Goal: Task Accomplishment & Management: Manage account settings

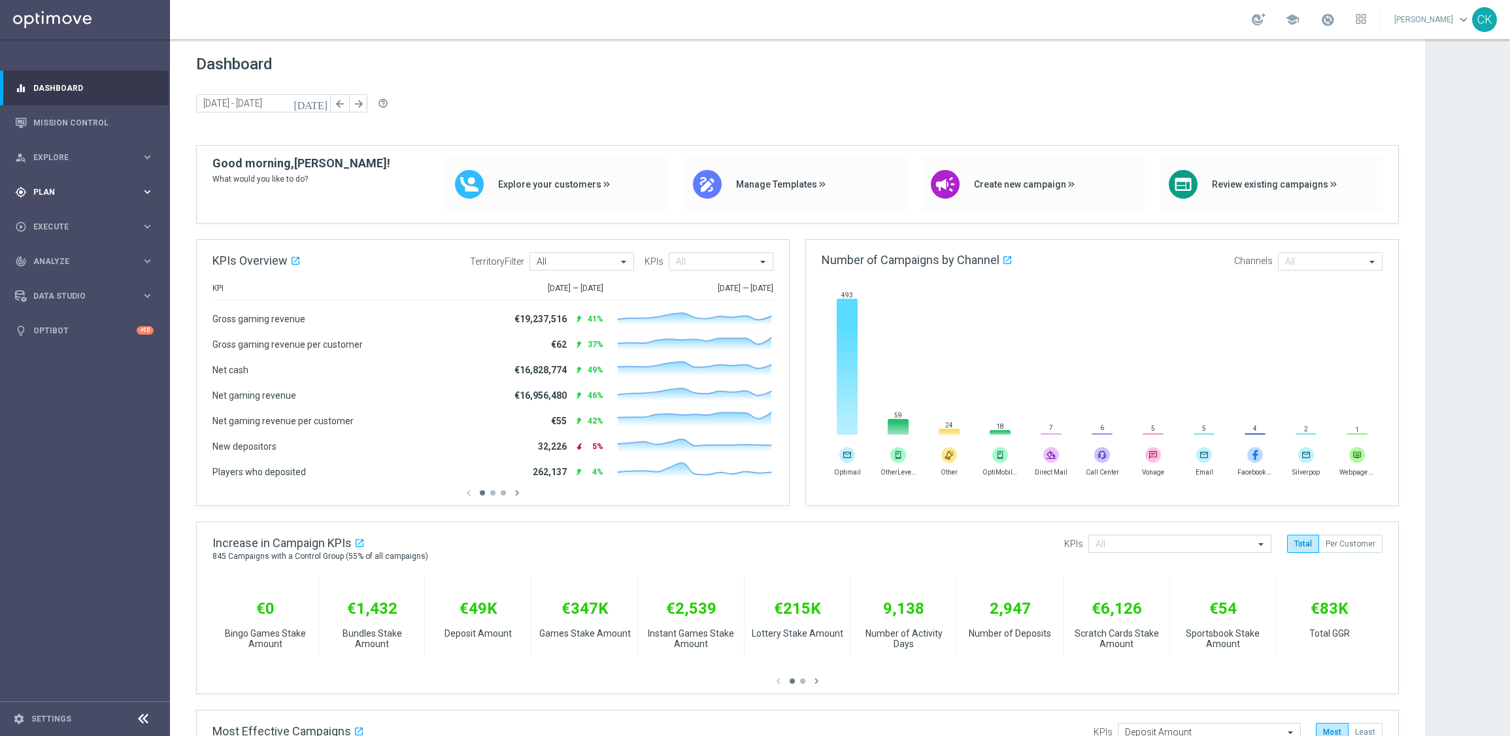
click at [52, 189] on span "Plan" at bounding box center [87, 192] width 108 height 8
click at [61, 263] on button "Templates keyboard_arrow_right" at bounding box center [94, 258] width 120 height 10
click at [60, 283] on div "Optimail" at bounding box center [105, 278] width 128 height 20
click at [58, 277] on link "Optimail" at bounding box center [88, 278] width 95 height 10
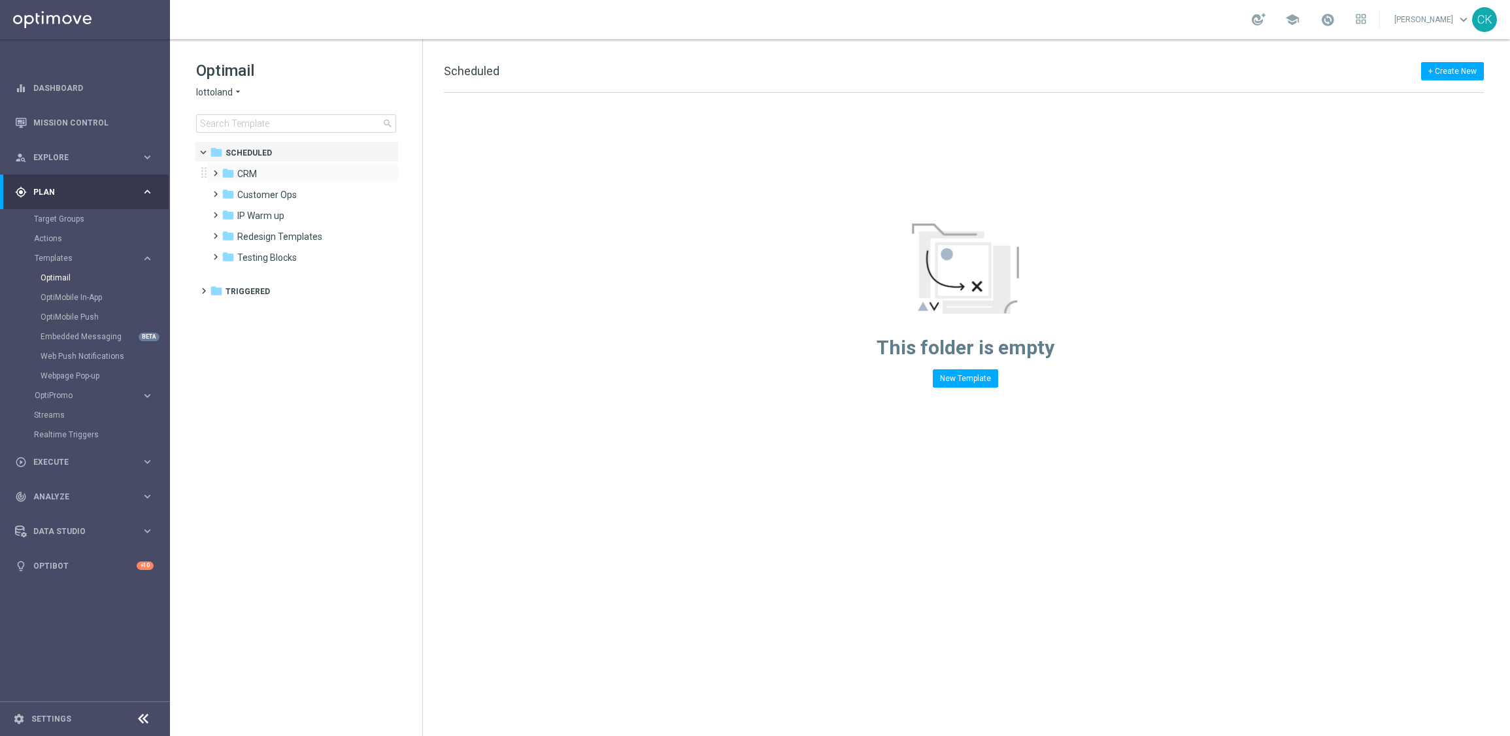
click at [216, 170] on span at bounding box center [213, 167] width 6 height 5
click at [226, 212] on span at bounding box center [226, 209] width 6 height 5
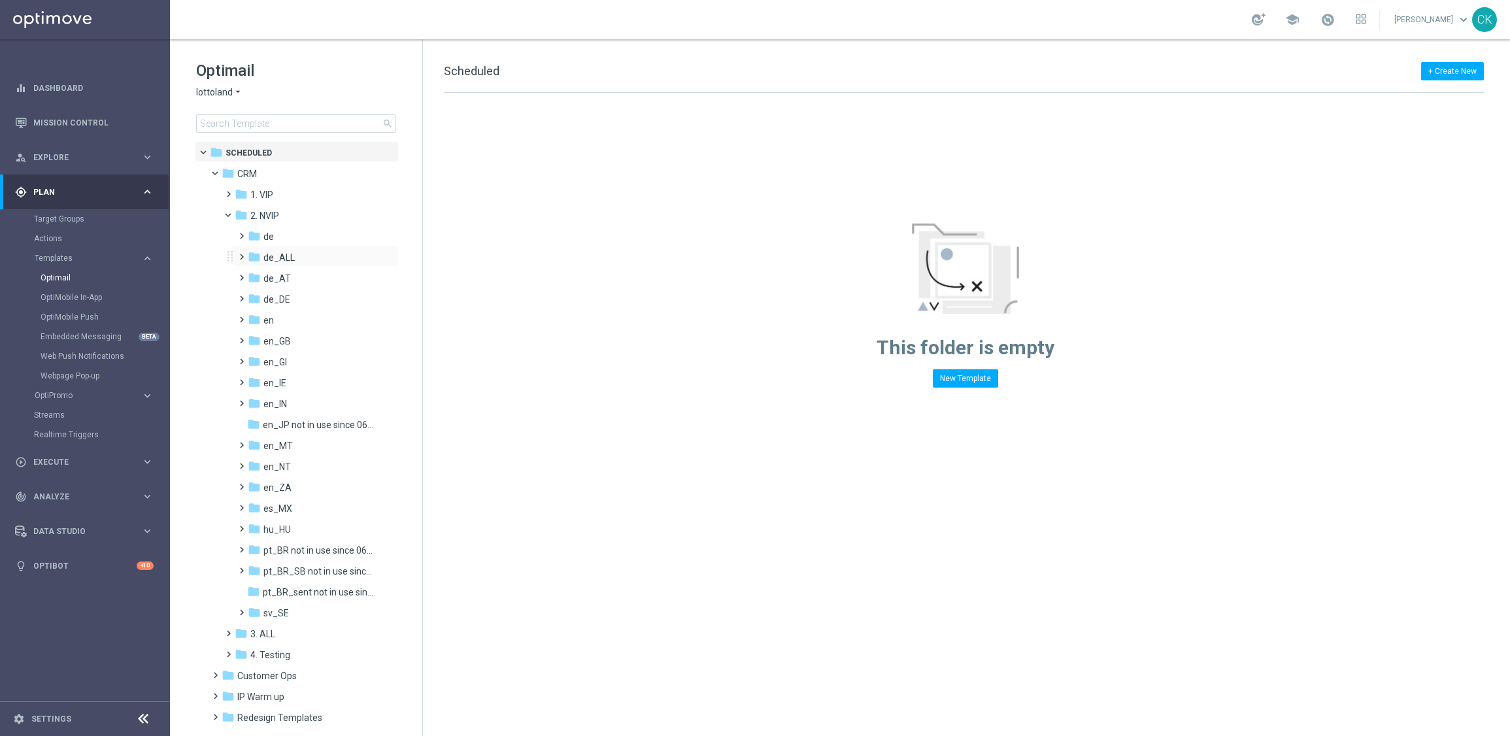
click at [238, 254] on span at bounding box center [239, 250] width 6 height 5
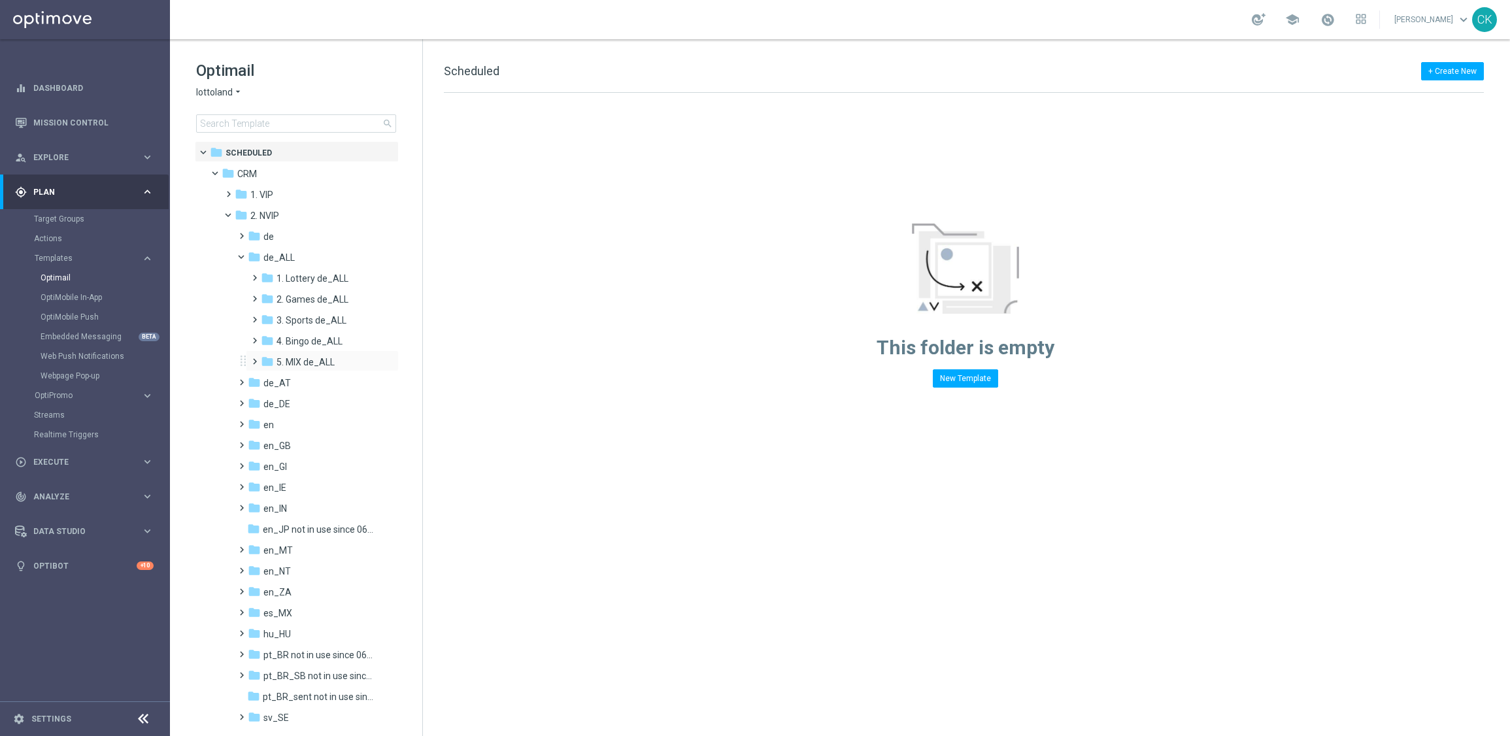
click at [254, 358] on span at bounding box center [252, 355] width 6 height 5
click at [265, 396] on span at bounding box center [265, 397] width 6 height 5
click at [323, 443] on span "de_ALL_ServiceMailer" at bounding box center [341, 446] width 76 height 12
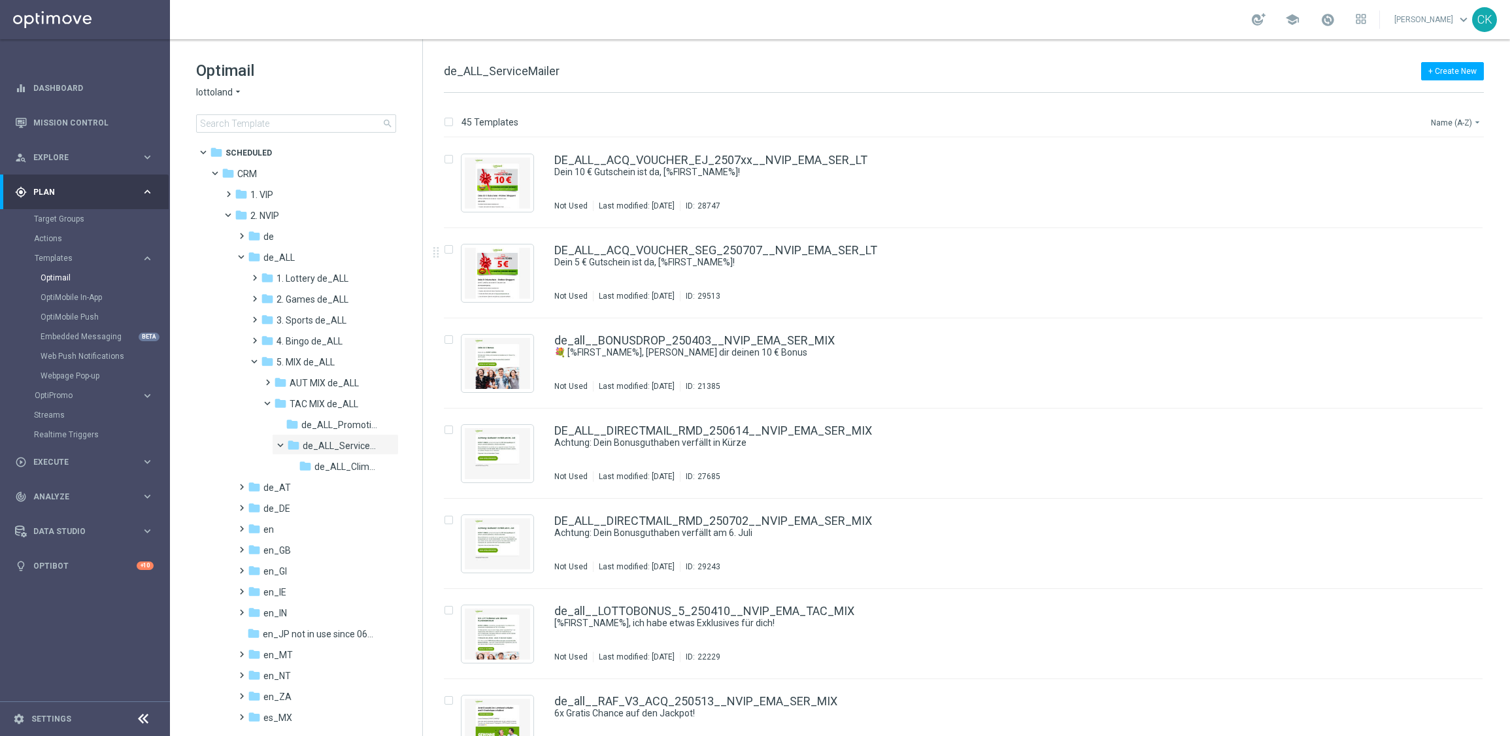
click at [1467, 116] on button "Name (A-Z) arrow_drop_down" at bounding box center [1457, 122] width 54 height 16
click at [1426, 178] on span "Date Modified (Newest)" at bounding box center [1434, 181] width 88 height 9
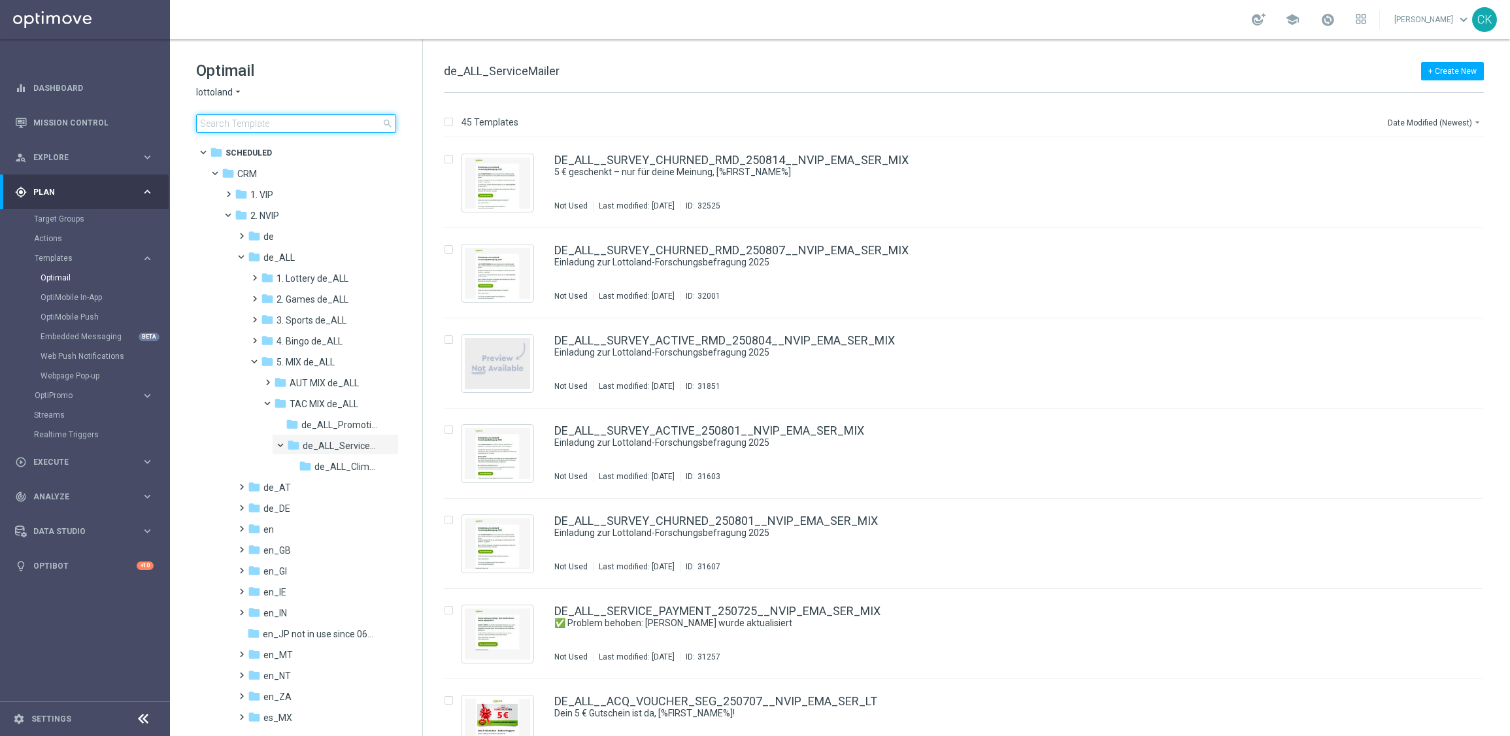
click at [234, 120] on input at bounding box center [296, 123] width 200 height 18
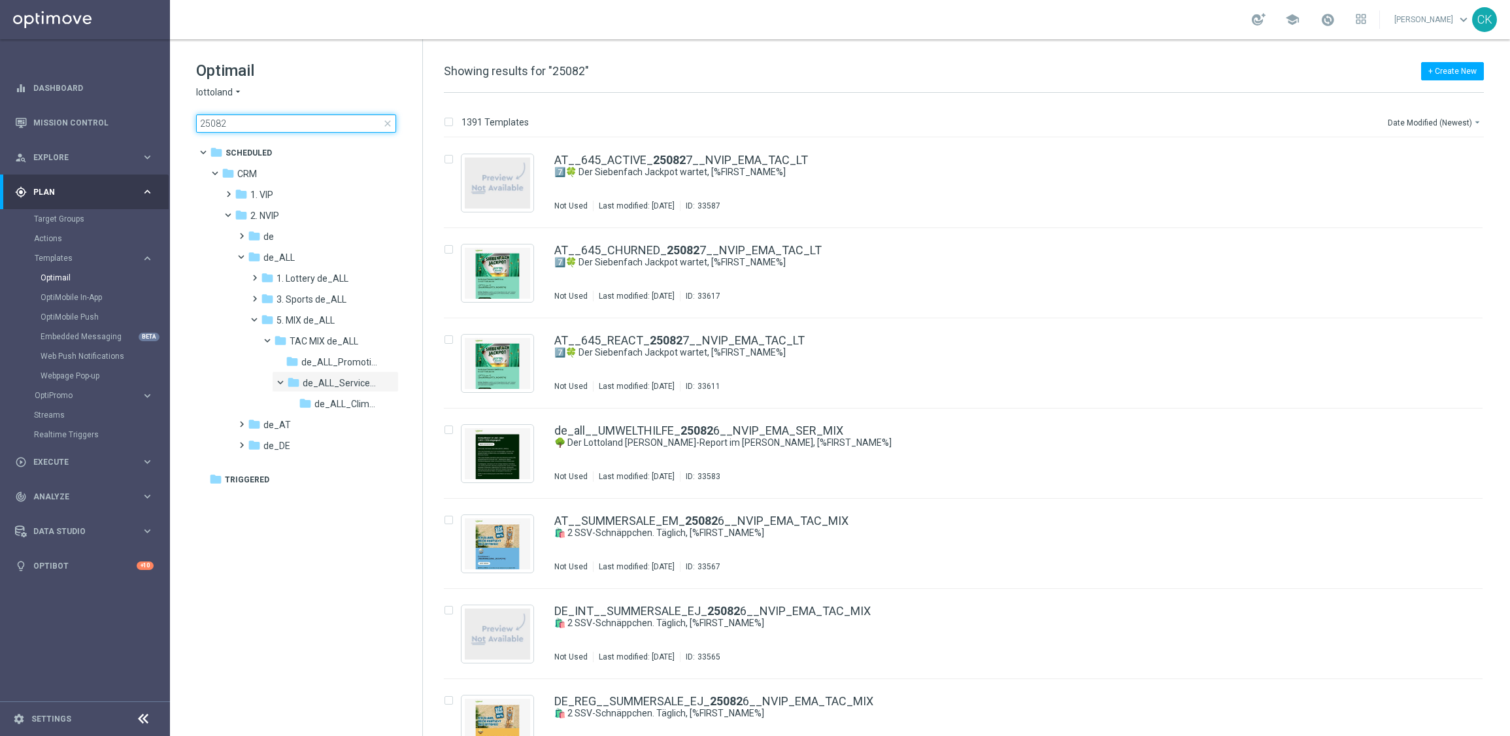
type input "250827"
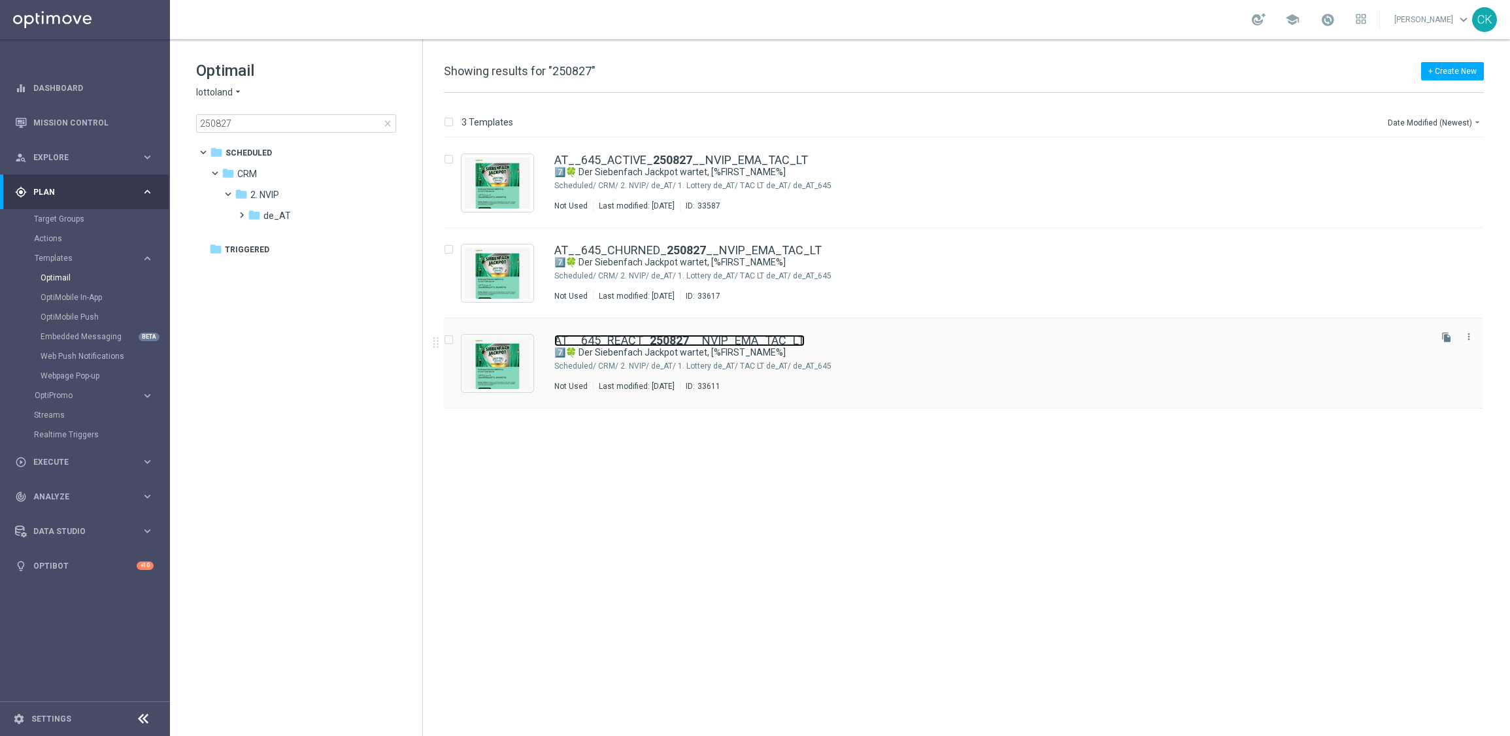
click at [656, 343] on b "250827" at bounding box center [669, 340] width 39 height 14
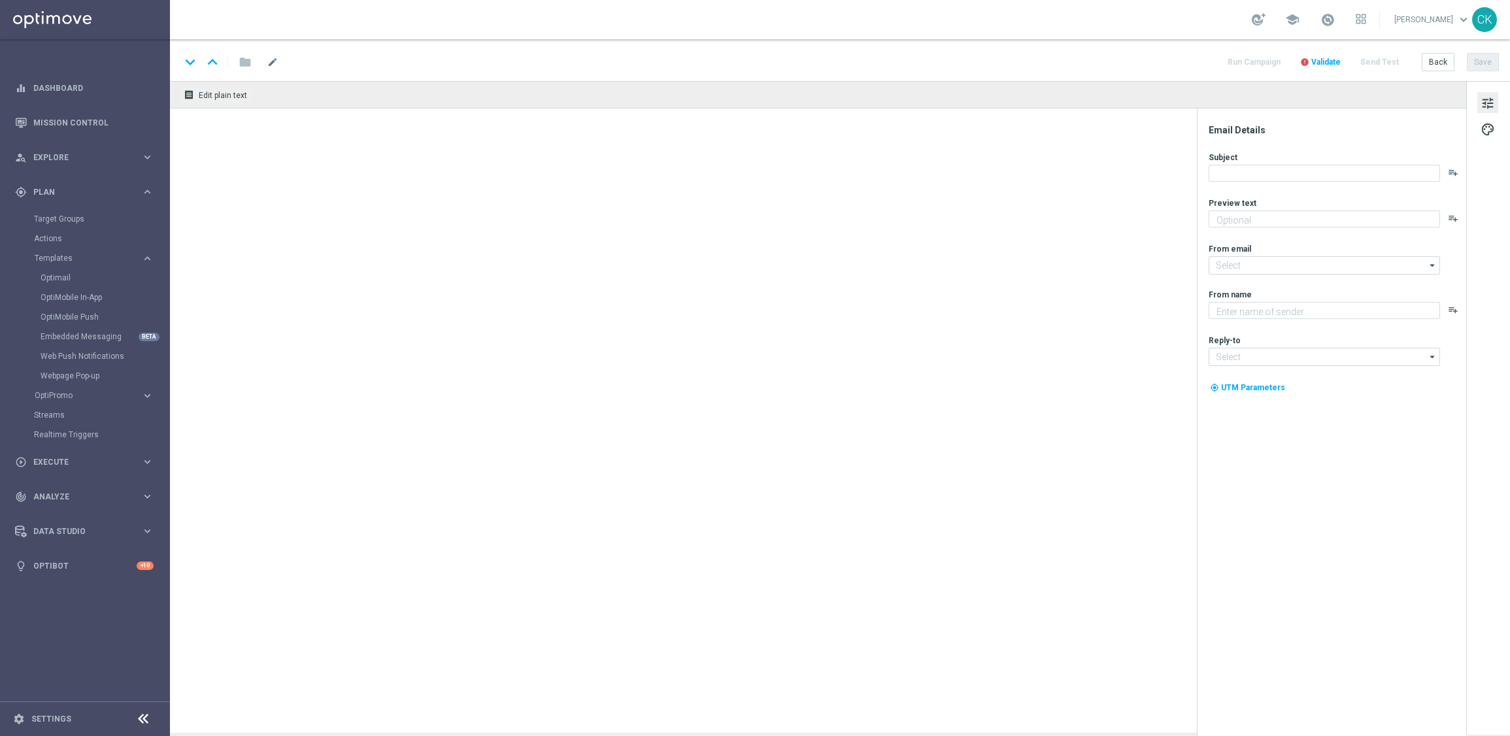
type textarea "Exklusive Gewinnchancen GRATIS."
type textarea "Lottoland"
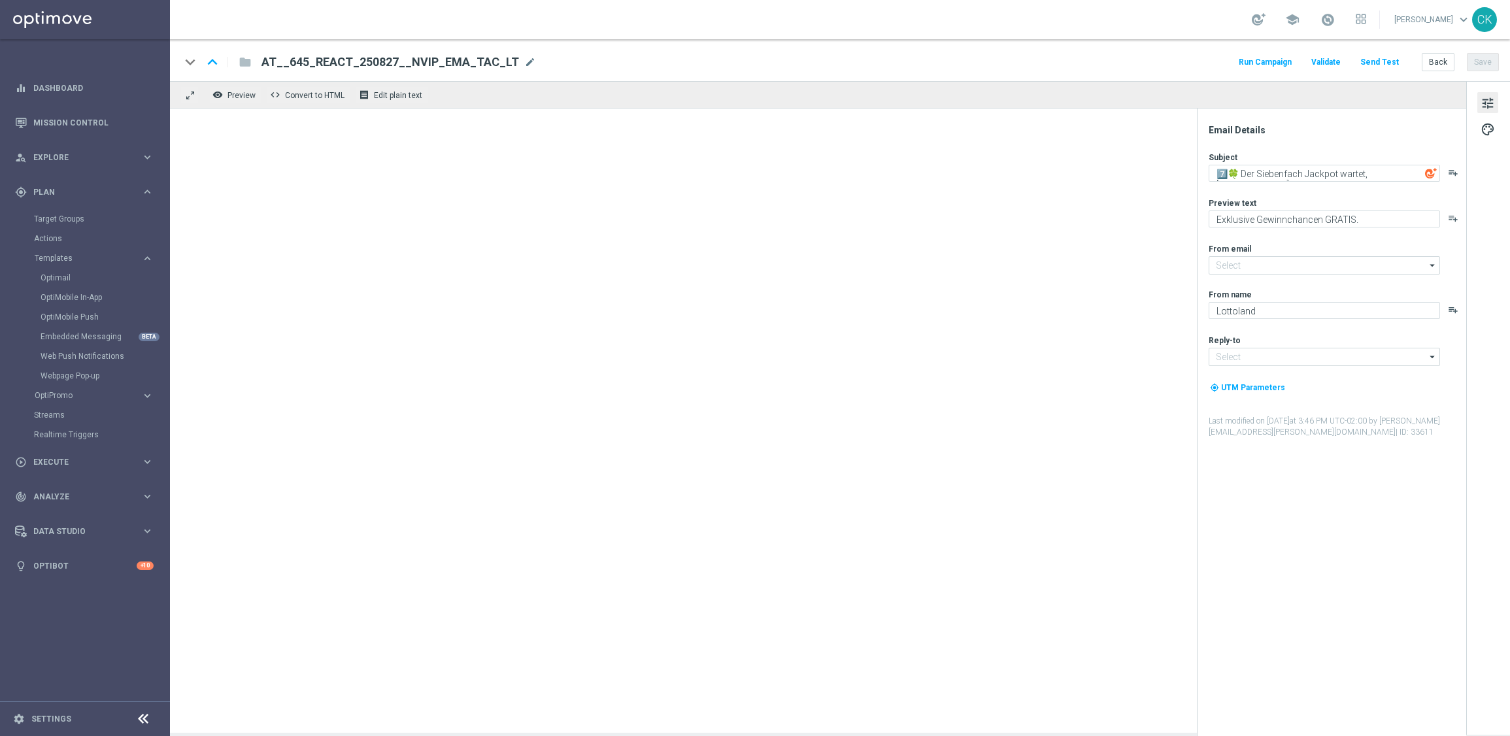
type input "[EMAIL_ADDRESS][DOMAIN_NAME]"
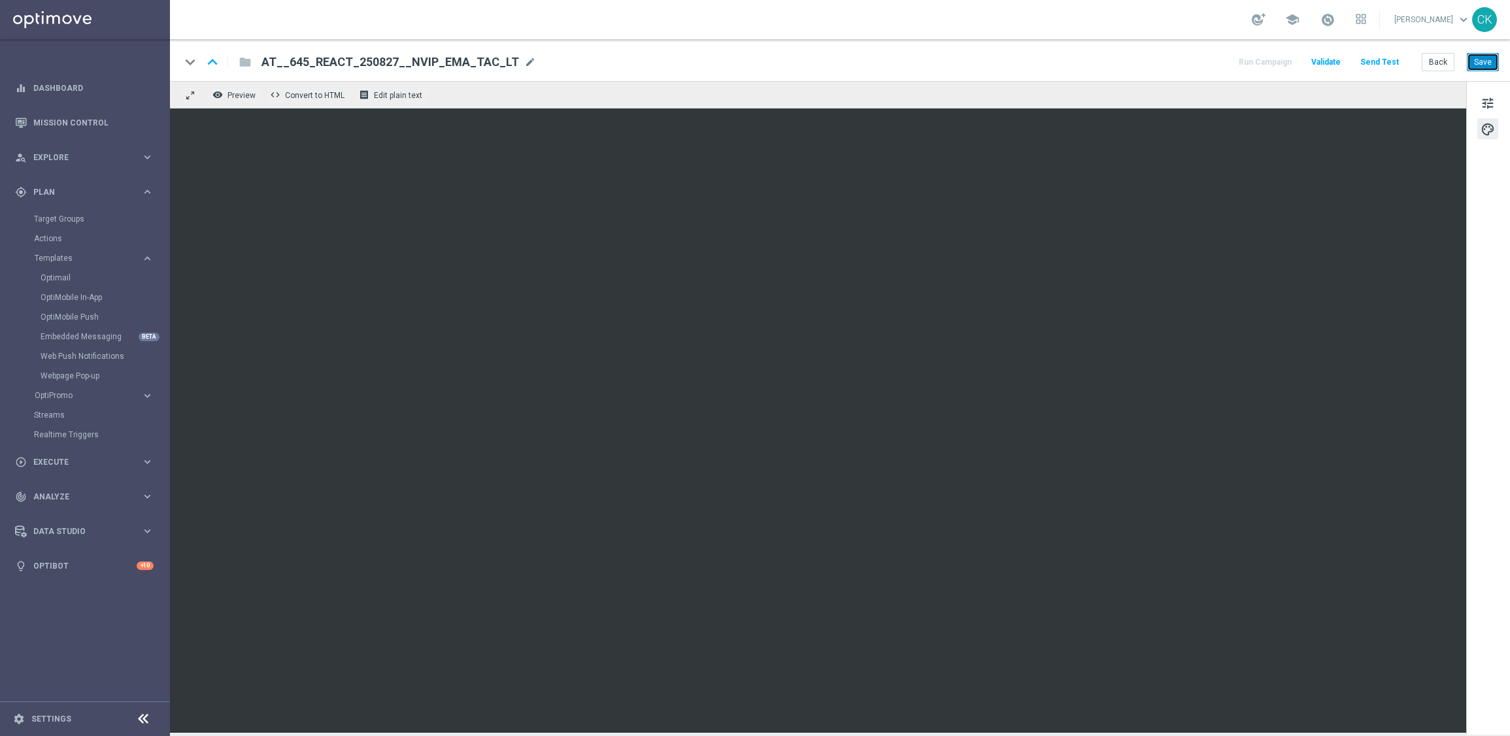
click at [1489, 61] on button "Save" at bounding box center [1483, 62] width 32 height 18
click at [1391, 58] on button "Send Test" at bounding box center [1380, 63] width 42 height 18
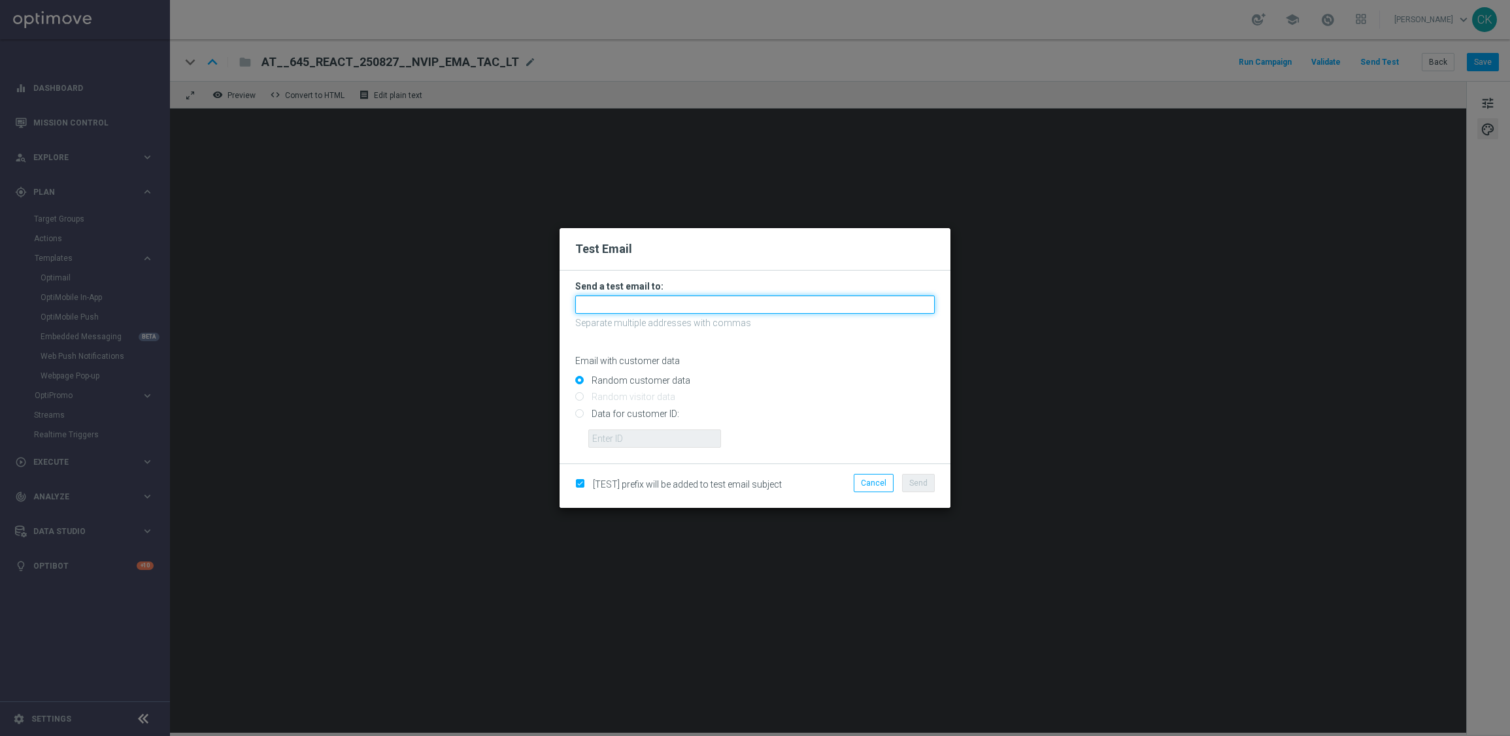
click at [780, 309] on input "text" at bounding box center [755, 305] width 360 height 18
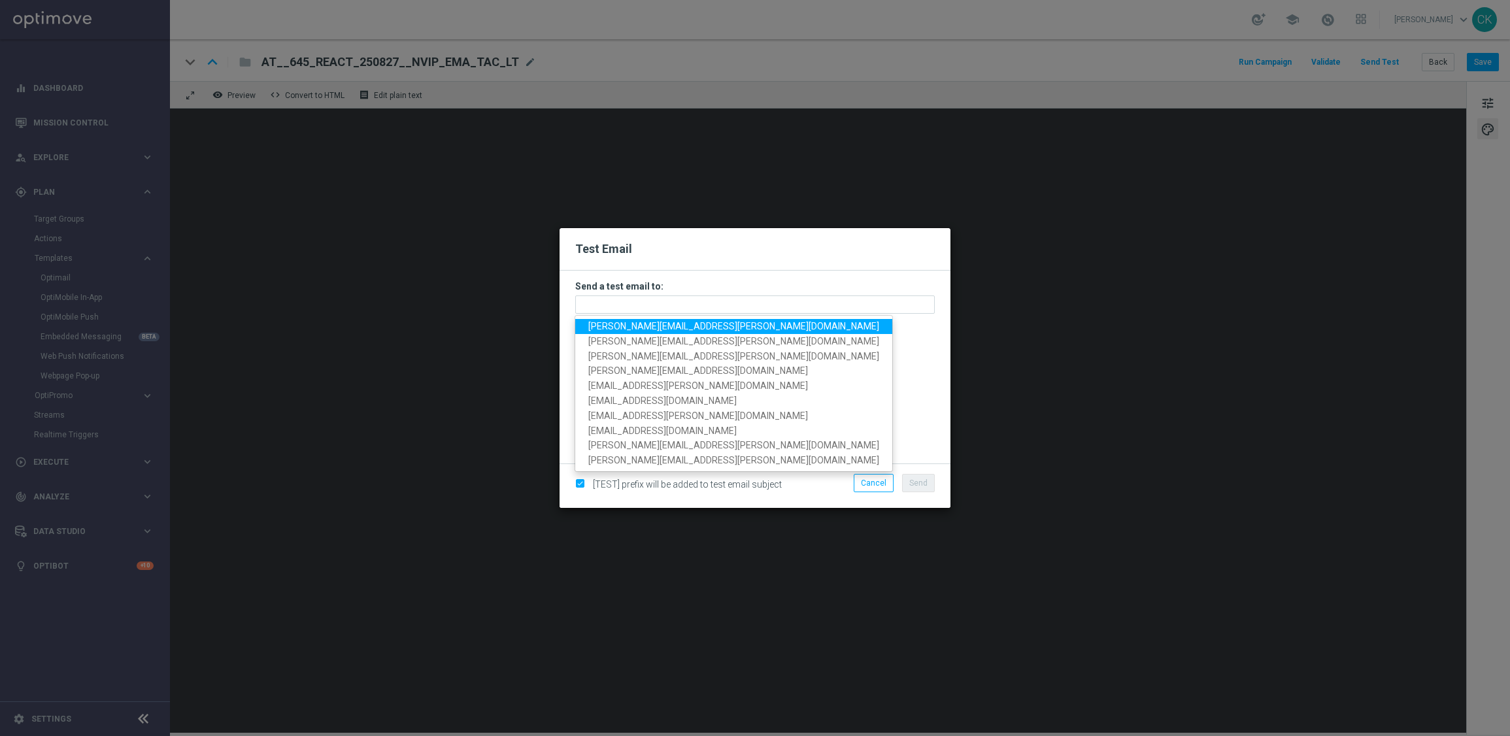
click at [728, 321] on span "[PERSON_NAME][EMAIL_ADDRESS][PERSON_NAME][DOMAIN_NAME]" at bounding box center [733, 326] width 291 height 10
type input "[PERSON_NAME][EMAIL_ADDRESS][PERSON_NAME][DOMAIN_NAME]"
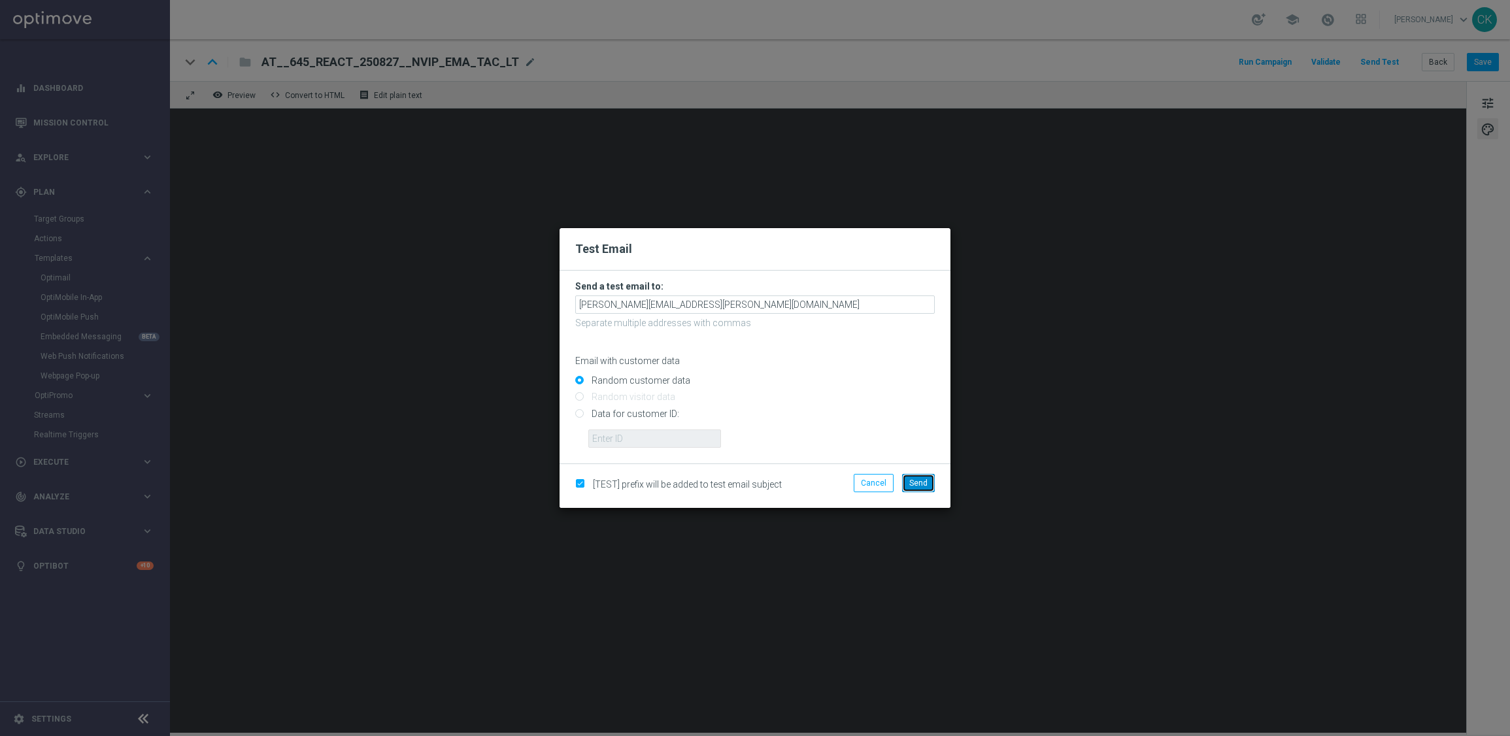
click at [919, 484] on span "Send" at bounding box center [918, 483] width 18 height 9
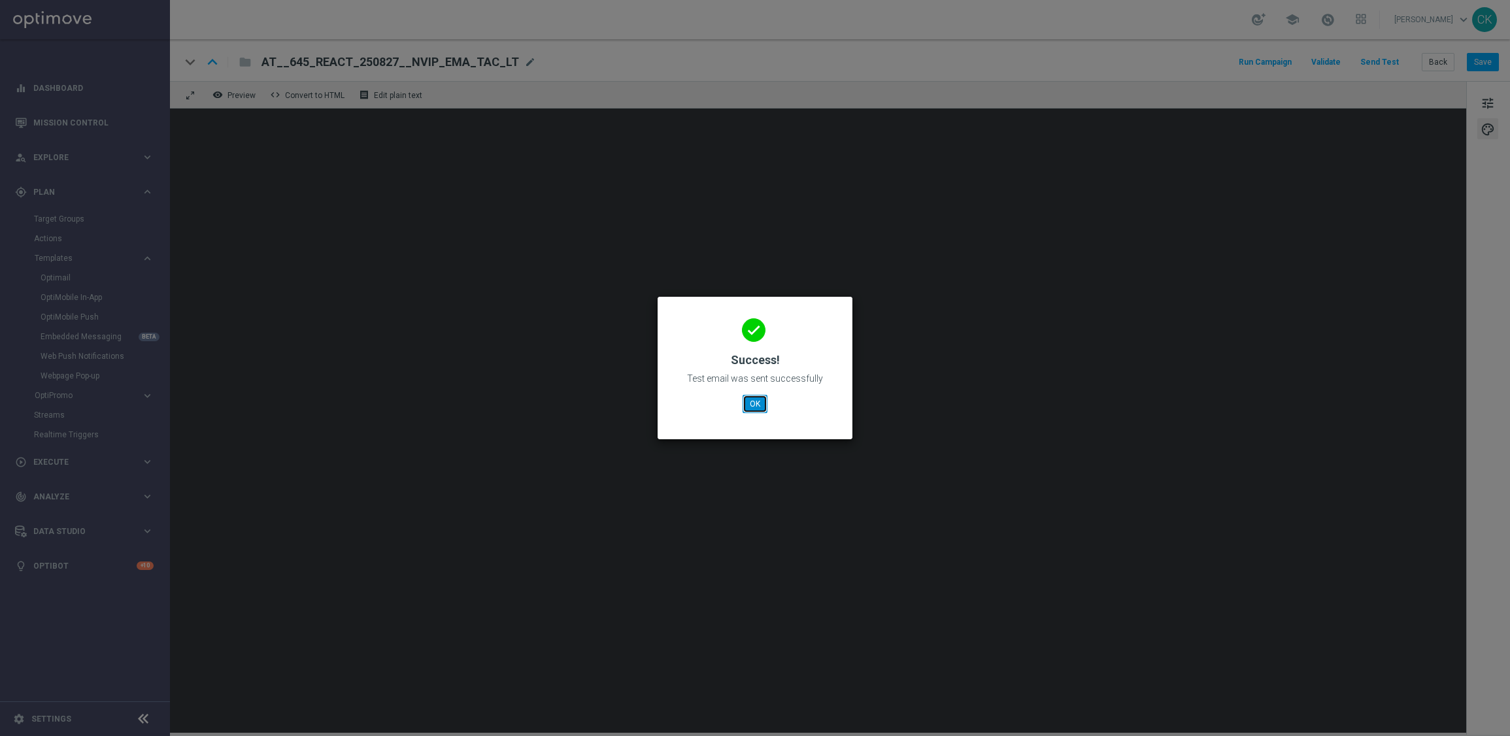
click at [751, 395] on button "OK" at bounding box center [755, 404] width 25 height 18
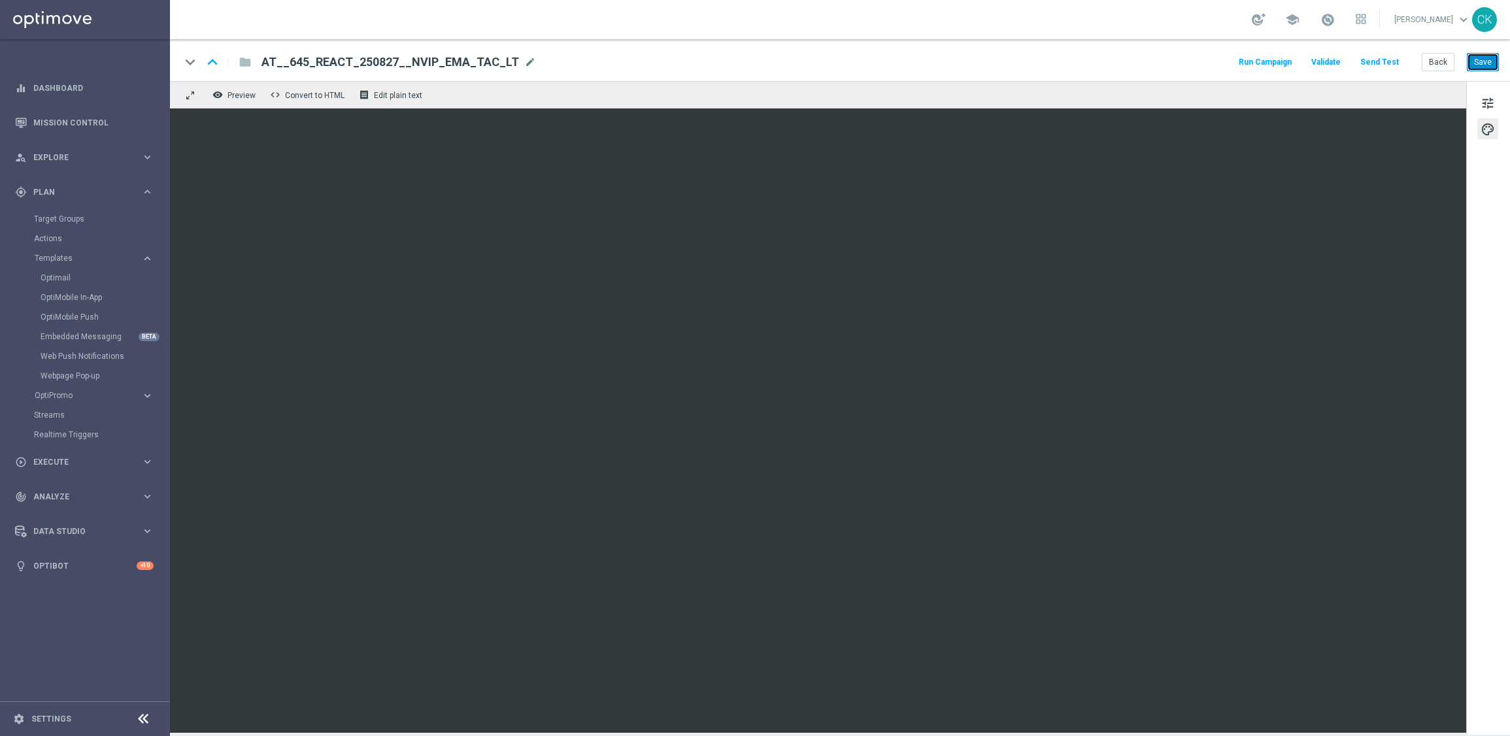
click at [1494, 61] on button "Save" at bounding box center [1483, 62] width 32 height 18
click at [1442, 58] on button "Back" at bounding box center [1438, 62] width 33 height 18
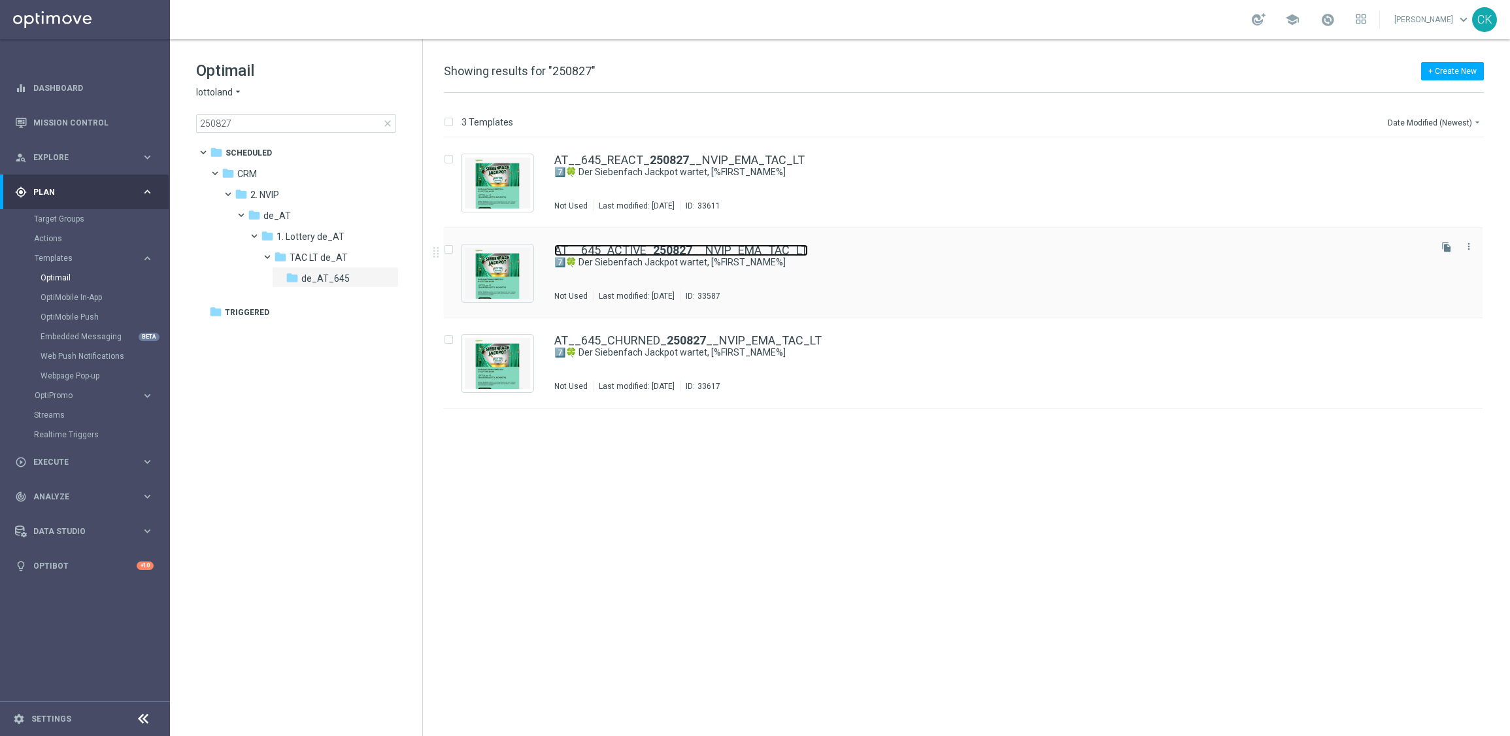
click at [607, 246] on link "AT__645_ACTIVE_ 250827 __NVIP_EMA_TAC_LT" at bounding box center [681, 251] width 254 height 12
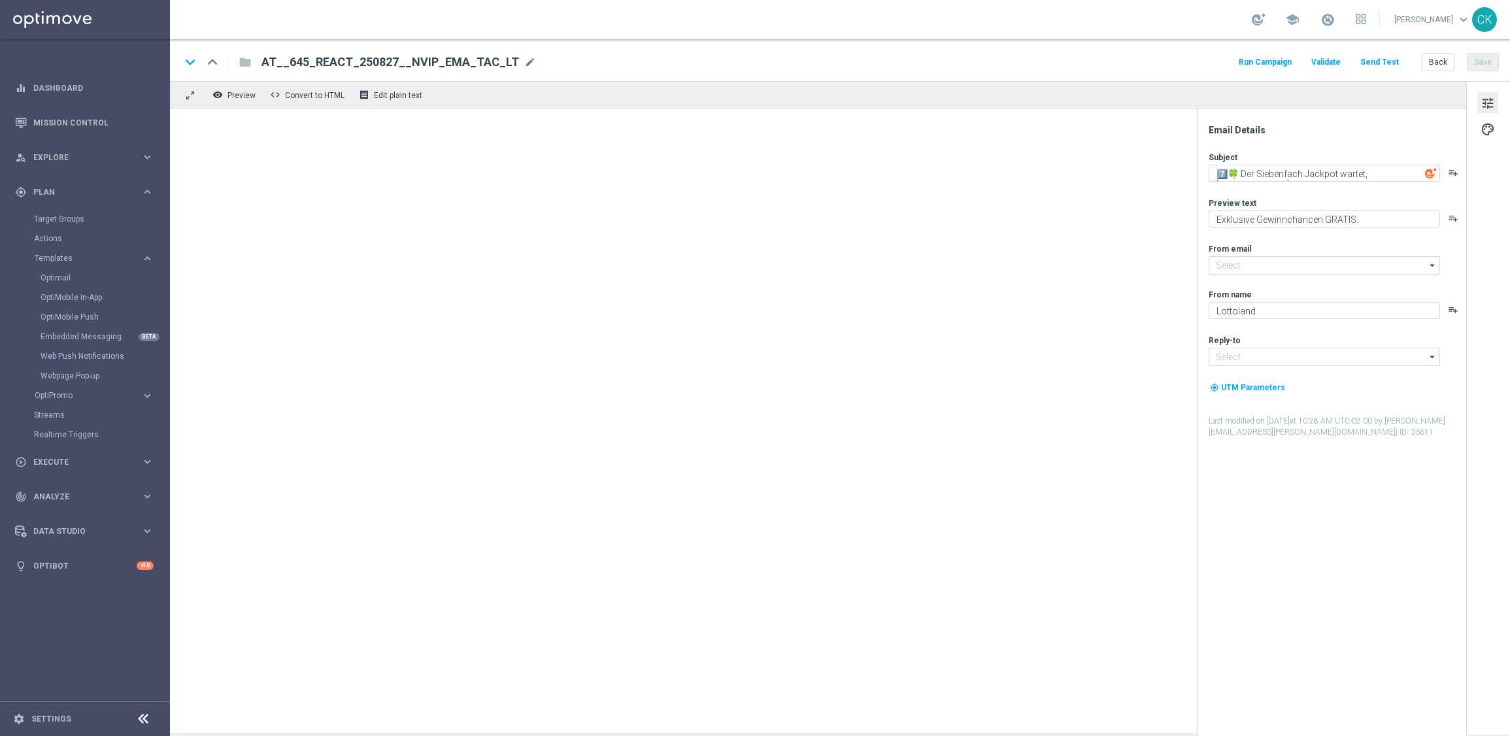
type input "[EMAIL_ADDRESS][DOMAIN_NAME]"
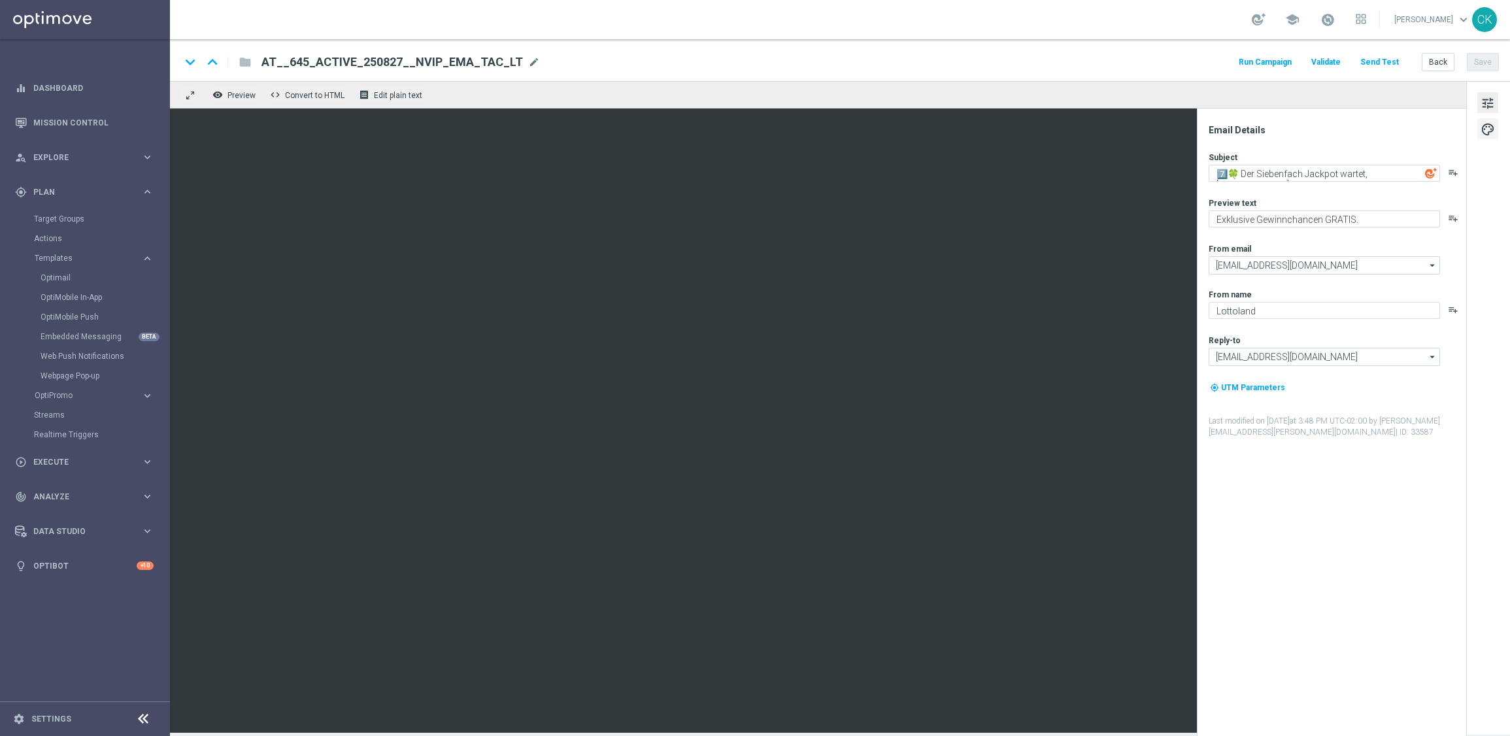
click at [1491, 131] on span "palette" at bounding box center [1488, 129] width 14 height 17
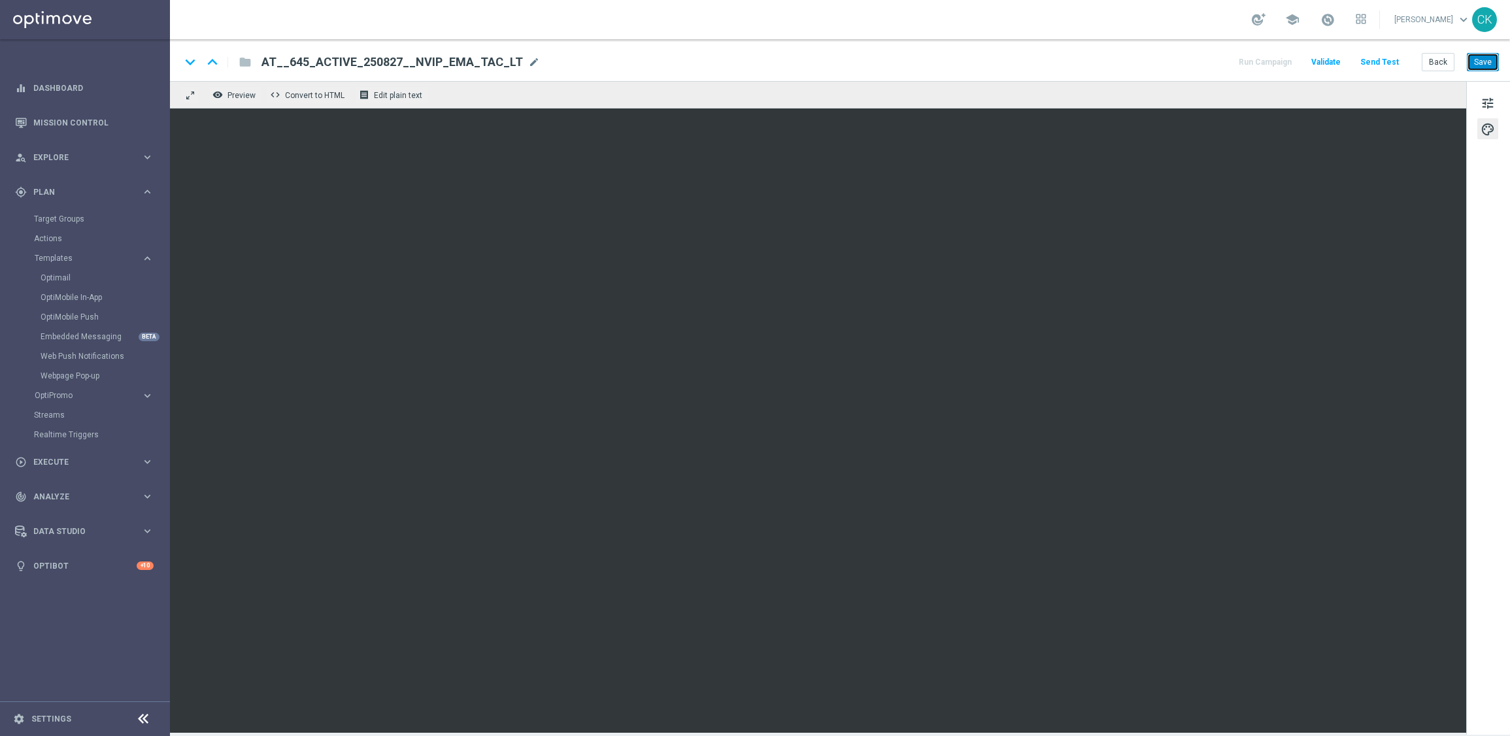
click at [1485, 59] on button "Save" at bounding box center [1483, 62] width 32 height 18
click at [1485, 56] on button "Save" at bounding box center [1483, 62] width 32 height 18
click at [1444, 56] on button "Back" at bounding box center [1438, 62] width 33 height 18
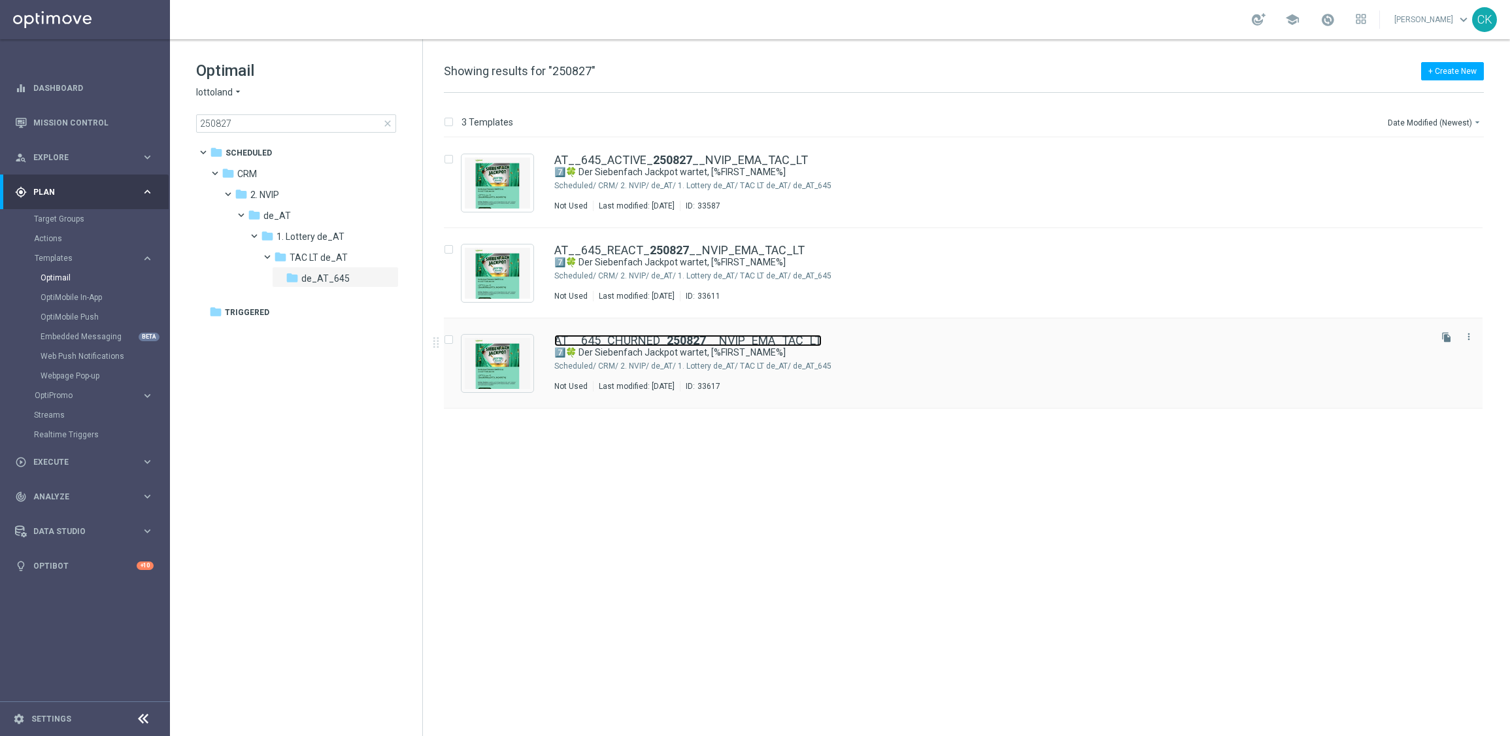
click at [621, 339] on link "AT__645_CHURNED_ 250827 __NVIP_EMA_TAC_LT" at bounding box center [687, 341] width 267 height 12
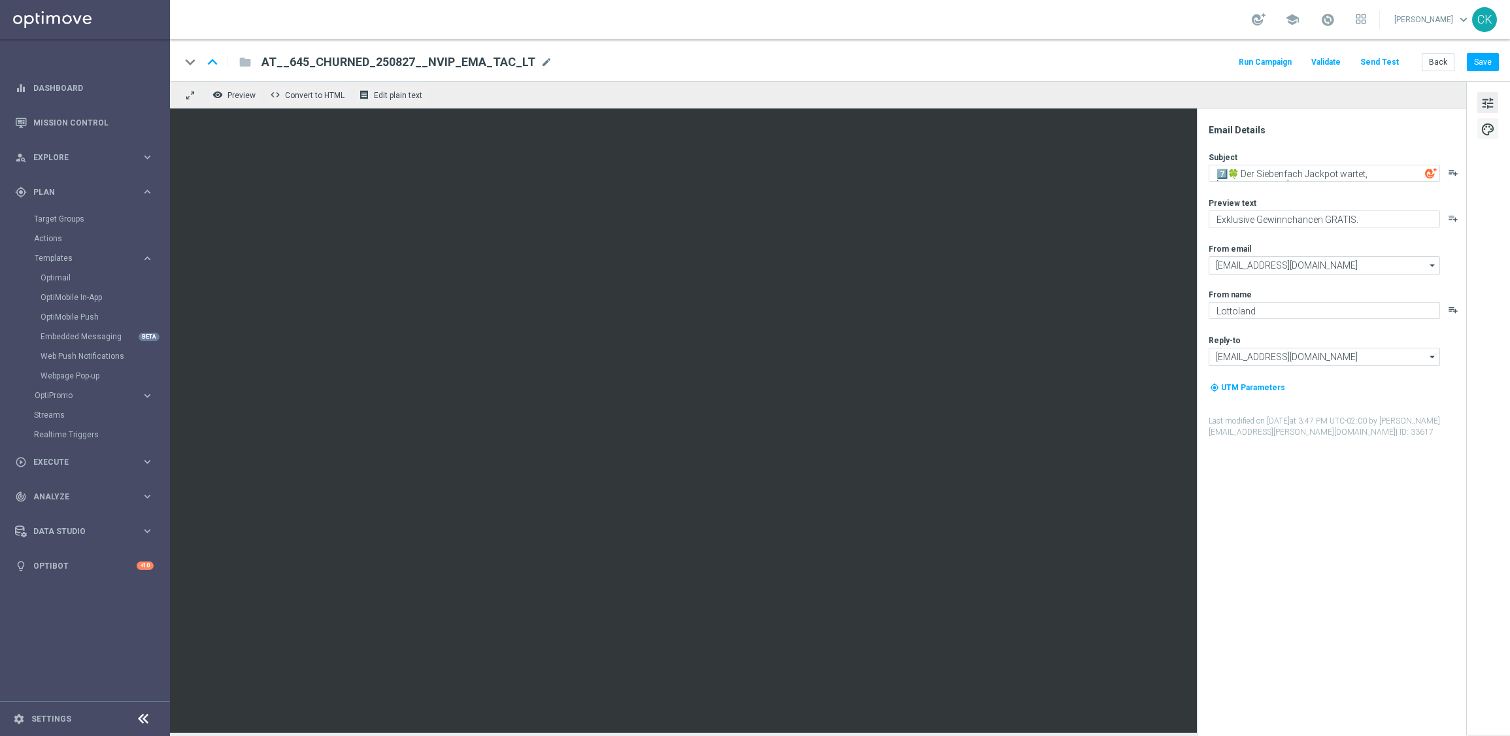
click at [1489, 129] on span "palette" at bounding box center [1488, 129] width 14 height 17
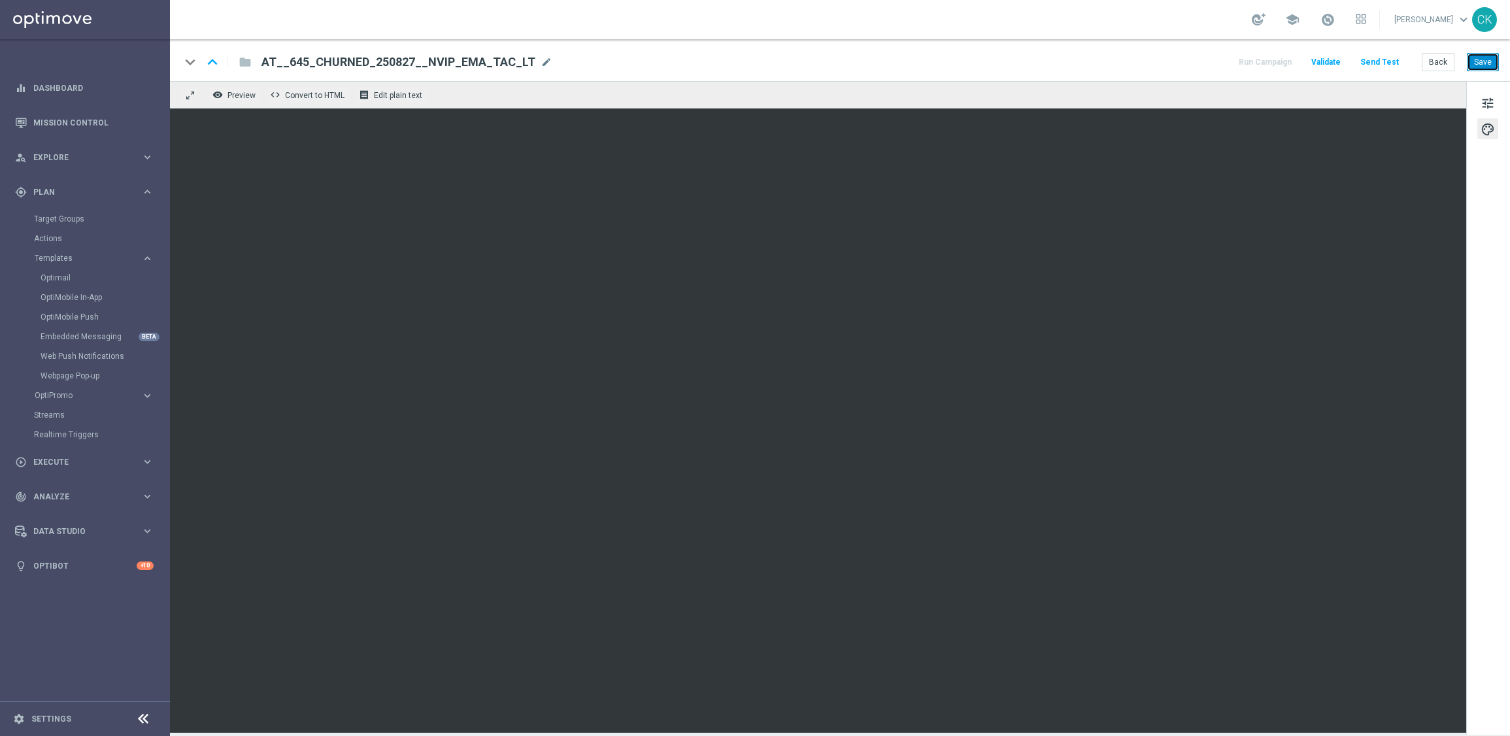
click at [1494, 61] on button "Save" at bounding box center [1483, 62] width 32 height 18
click at [1484, 70] on button "Save" at bounding box center [1483, 62] width 32 height 18
click at [1446, 62] on button "Back" at bounding box center [1438, 62] width 33 height 18
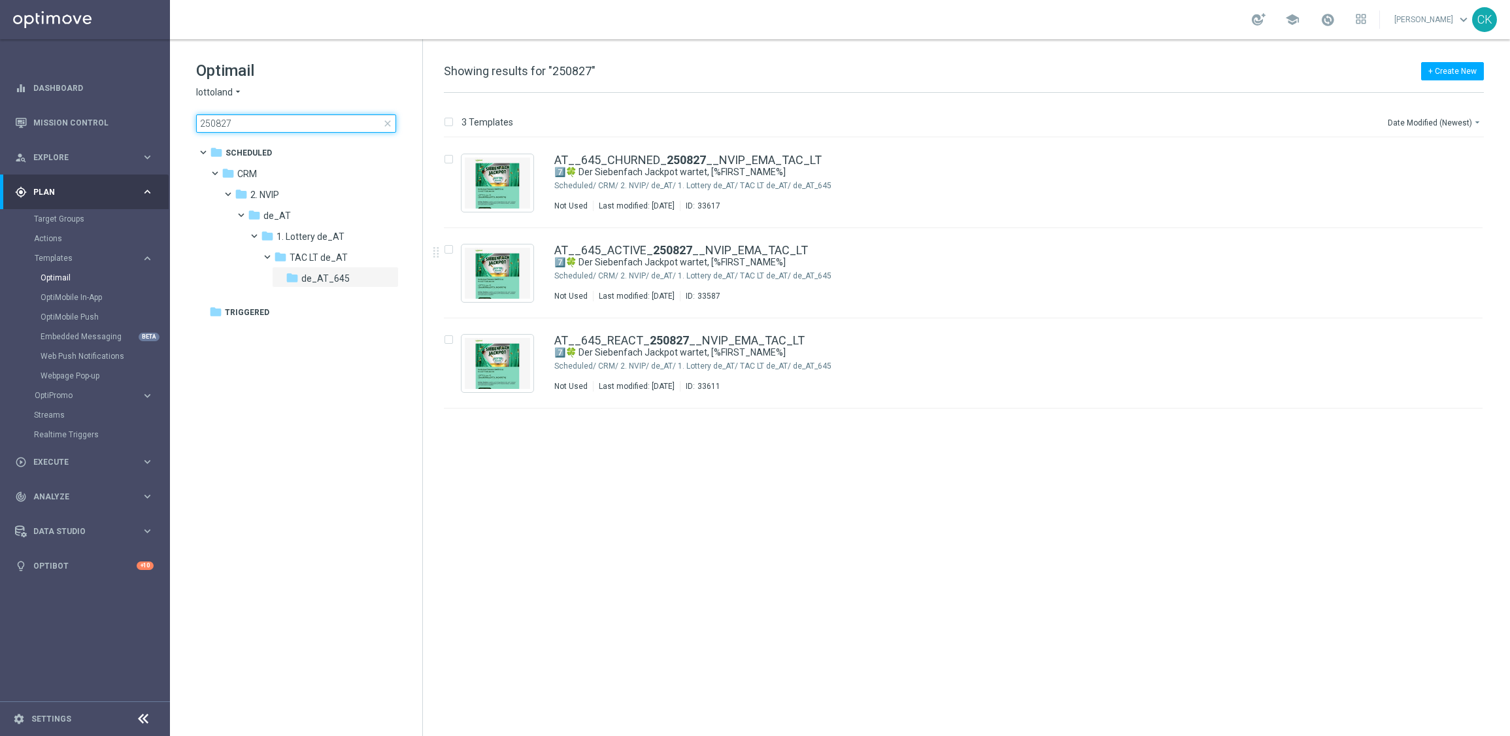
click at [267, 120] on input "250827" at bounding box center [296, 123] width 200 height 18
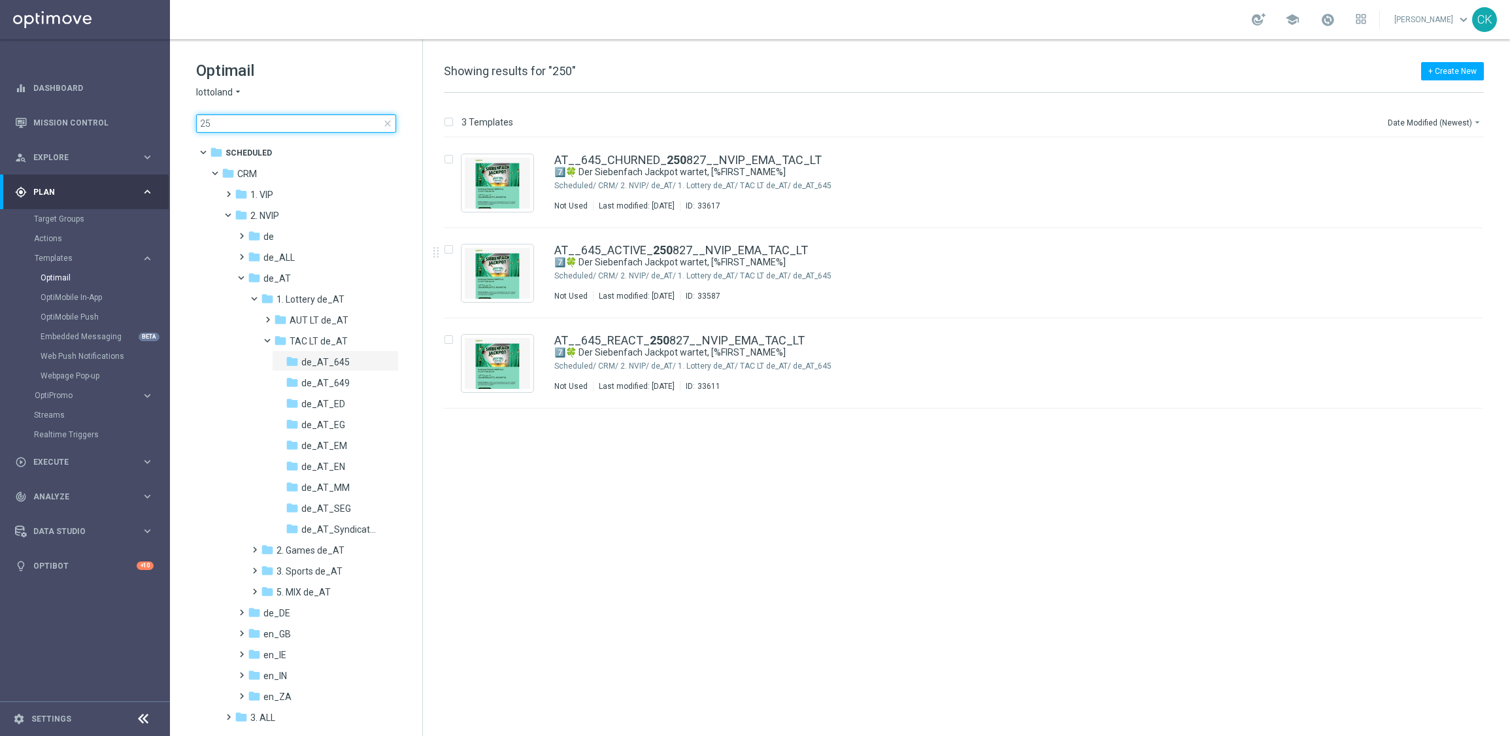
type input "2"
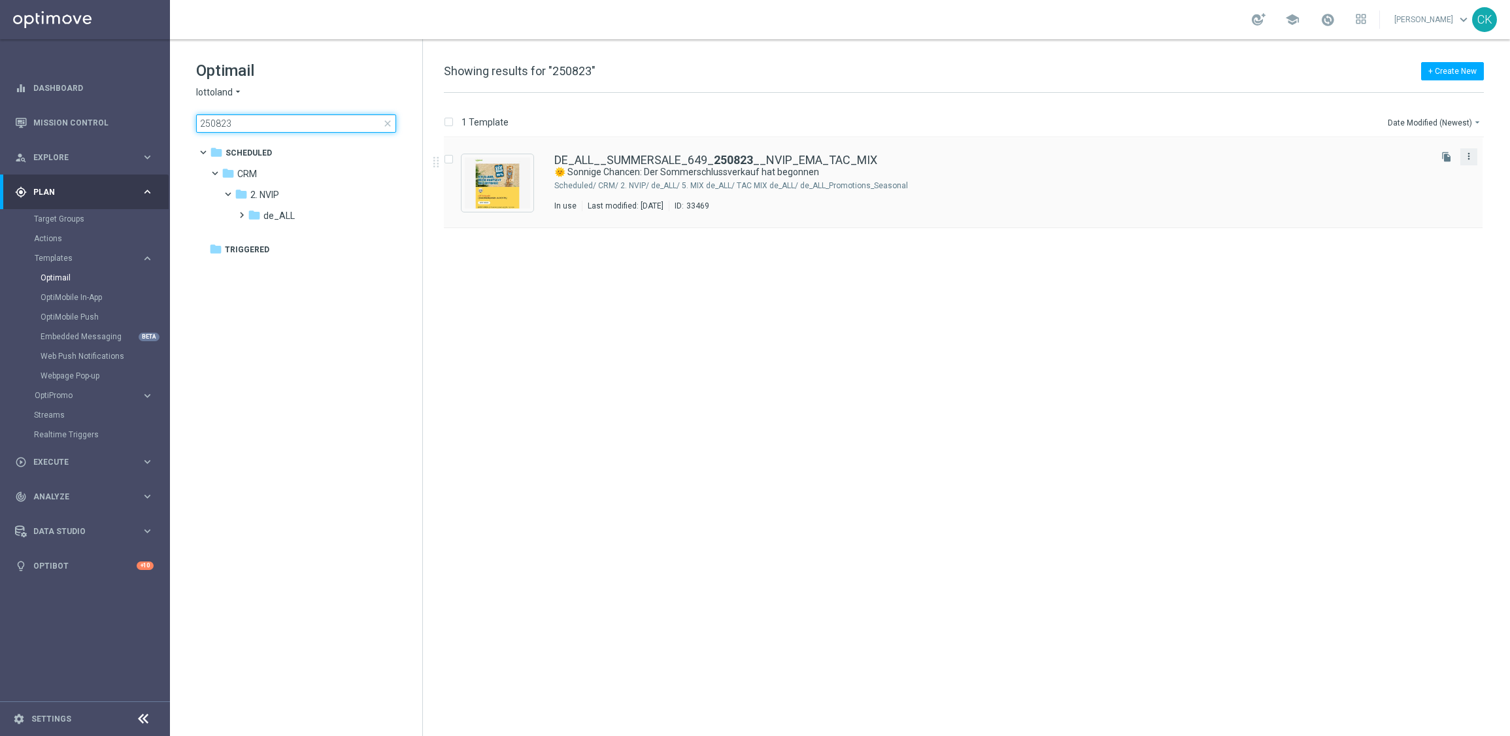
type input "250823"
click at [1474, 158] on icon "more_vert" at bounding box center [1469, 156] width 10 height 10
click at [1421, 188] on div "Copy To" at bounding box center [1417, 188] width 79 height 9
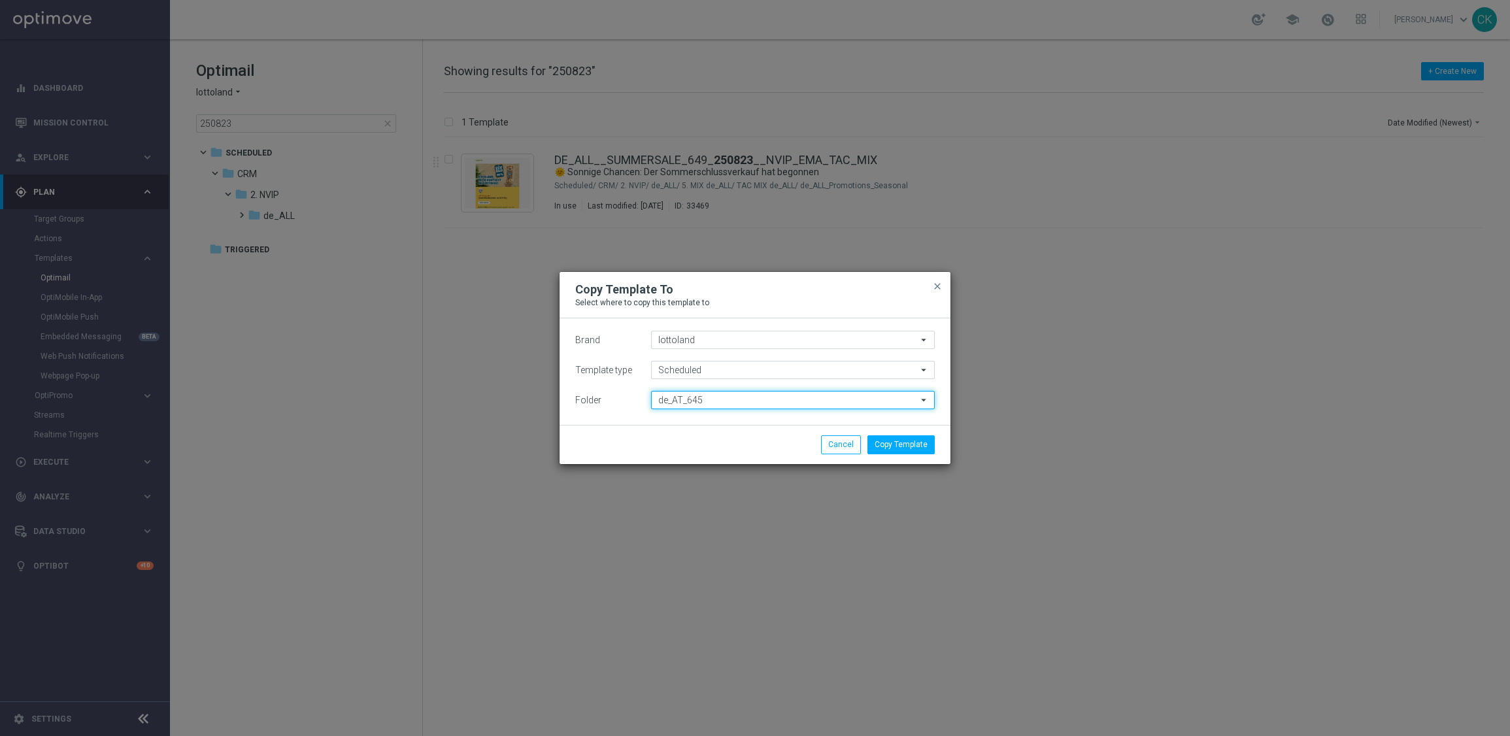
click at [722, 397] on input "de_AT_645" at bounding box center [793, 400] width 284 height 18
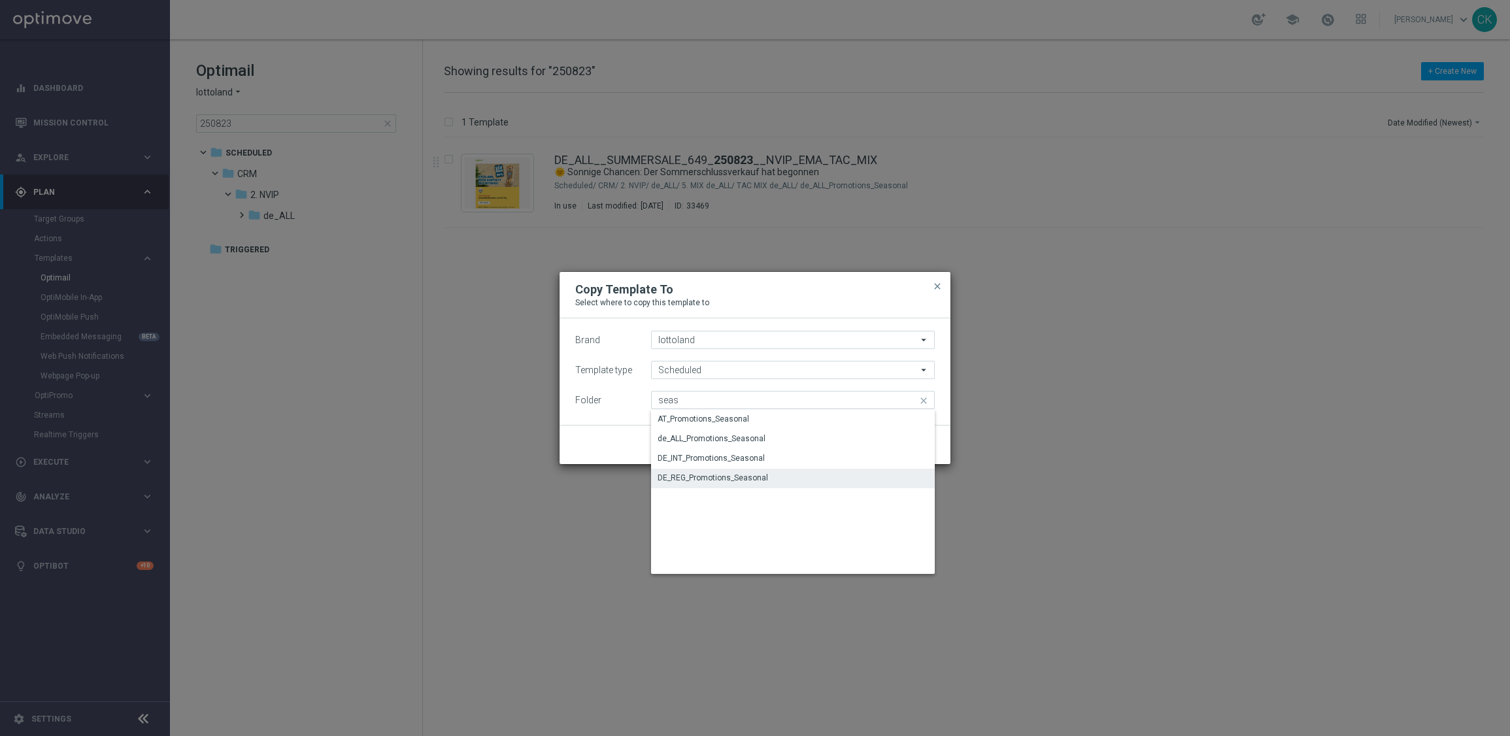
click at [714, 477] on div "DE_REG_Promotions_Seasonal" at bounding box center [713, 478] width 110 height 12
type input "DE_REG_Promotions_Seasonal"
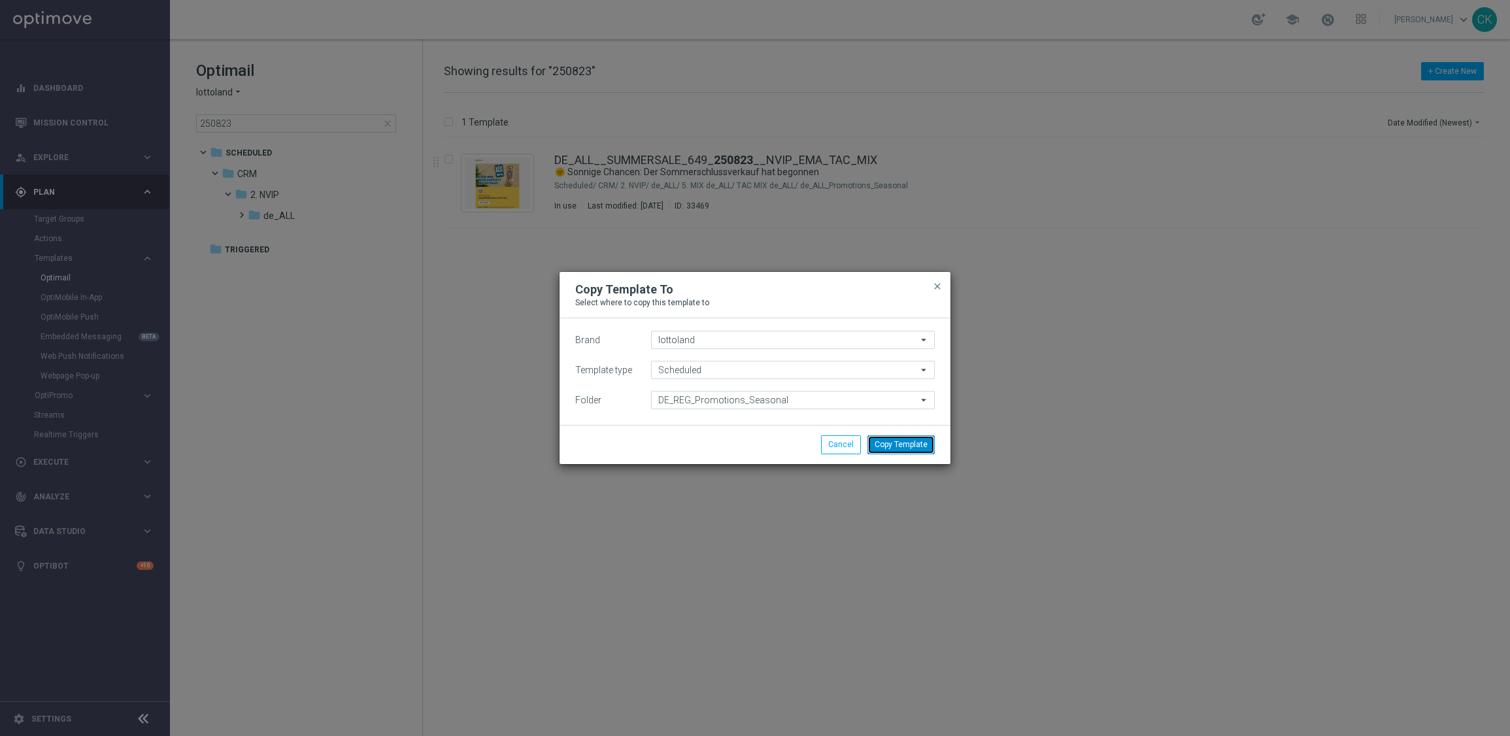
click at [907, 449] on button "Copy Template" at bounding box center [901, 444] width 67 height 18
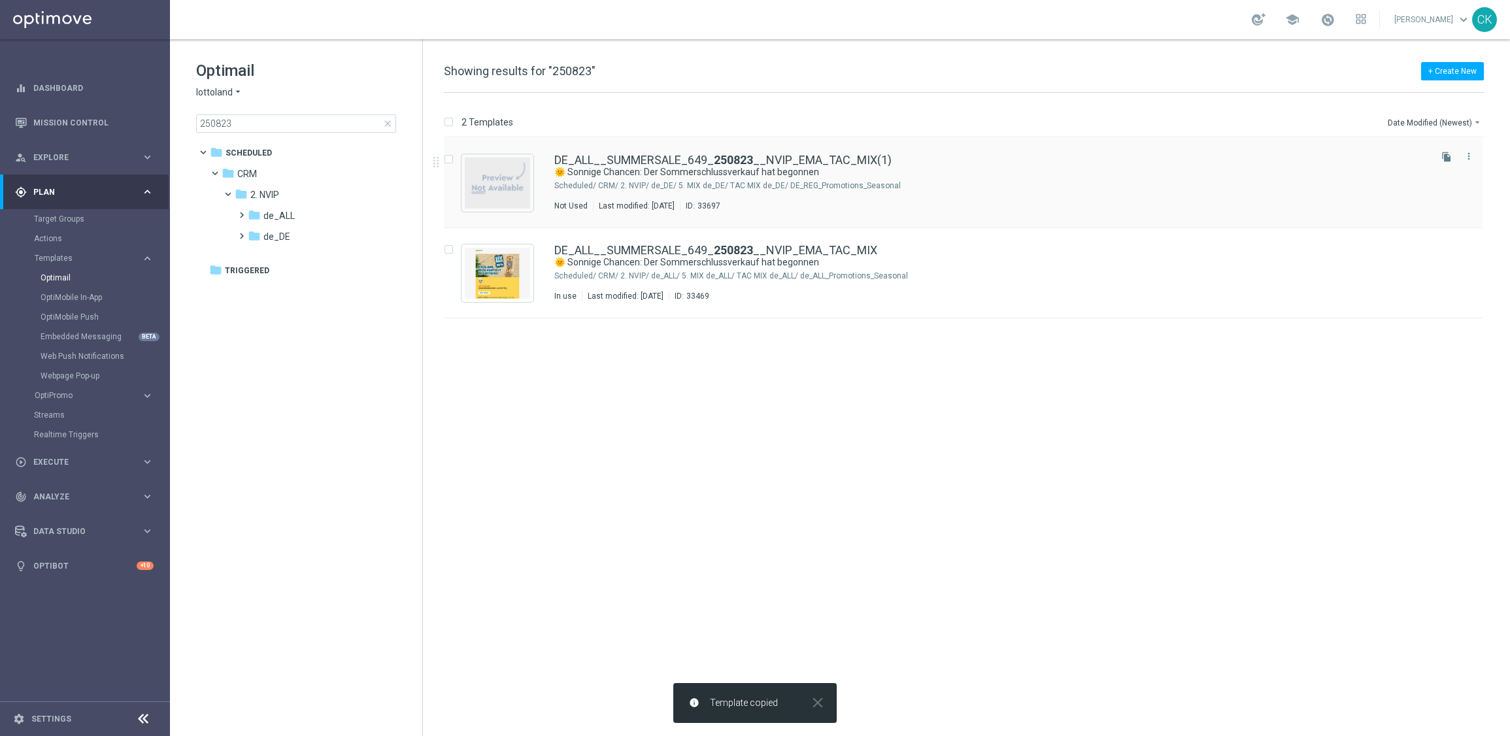
click at [623, 152] on div "DE_ALL__SUMMERSALE_649_ 250823 __NVIP_EMA_TAC_MIX(1) 🌞 Sonnige Chancen: Der Som…" at bounding box center [963, 183] width 1039 height 90
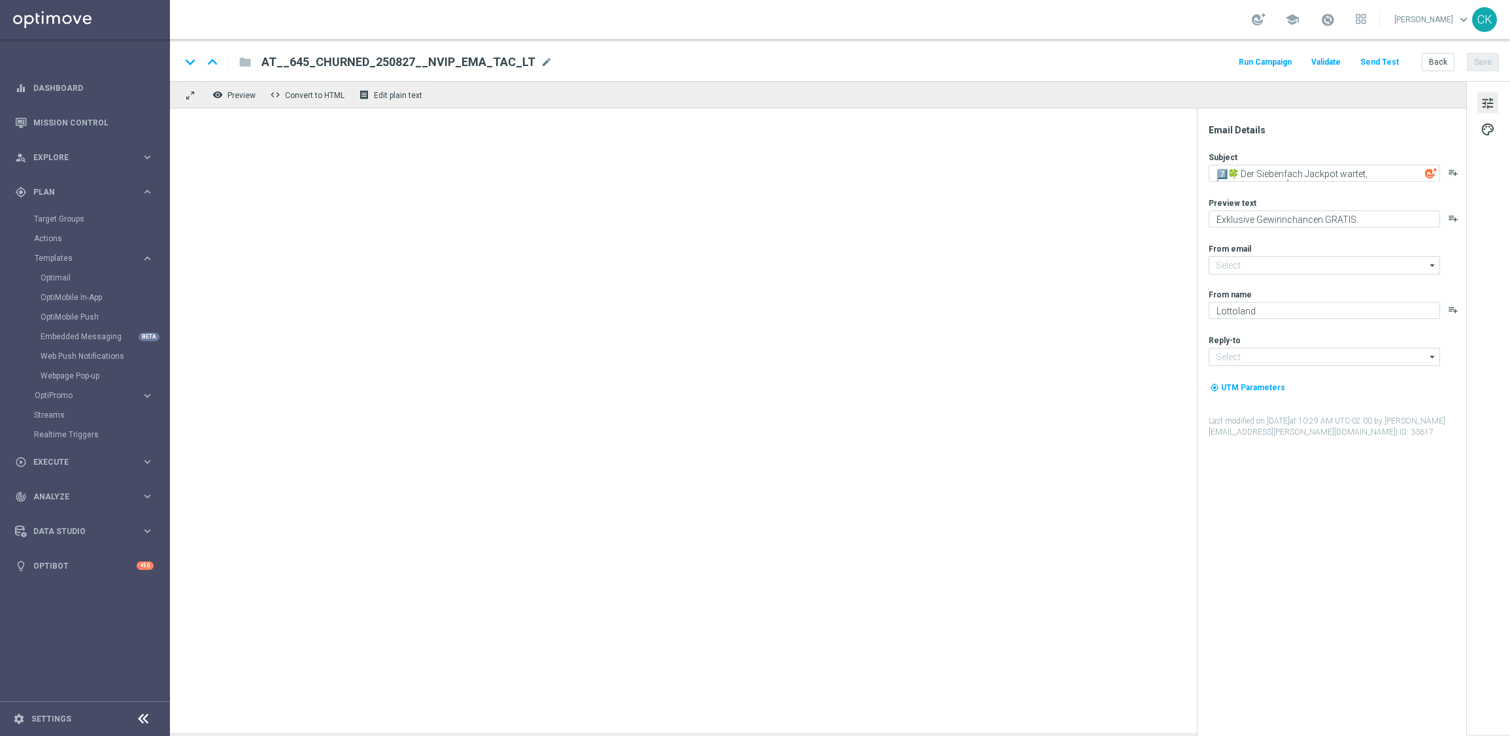
type input "[EMAIL_ADDRESS][DOMAIN_NAME]"
type textarea "🌞 Sonnige Chancen: Der Sommerschlussverkauf hat begonnen"
type textarea "30 % Rabatt auf dein LOTTO 6aus49."
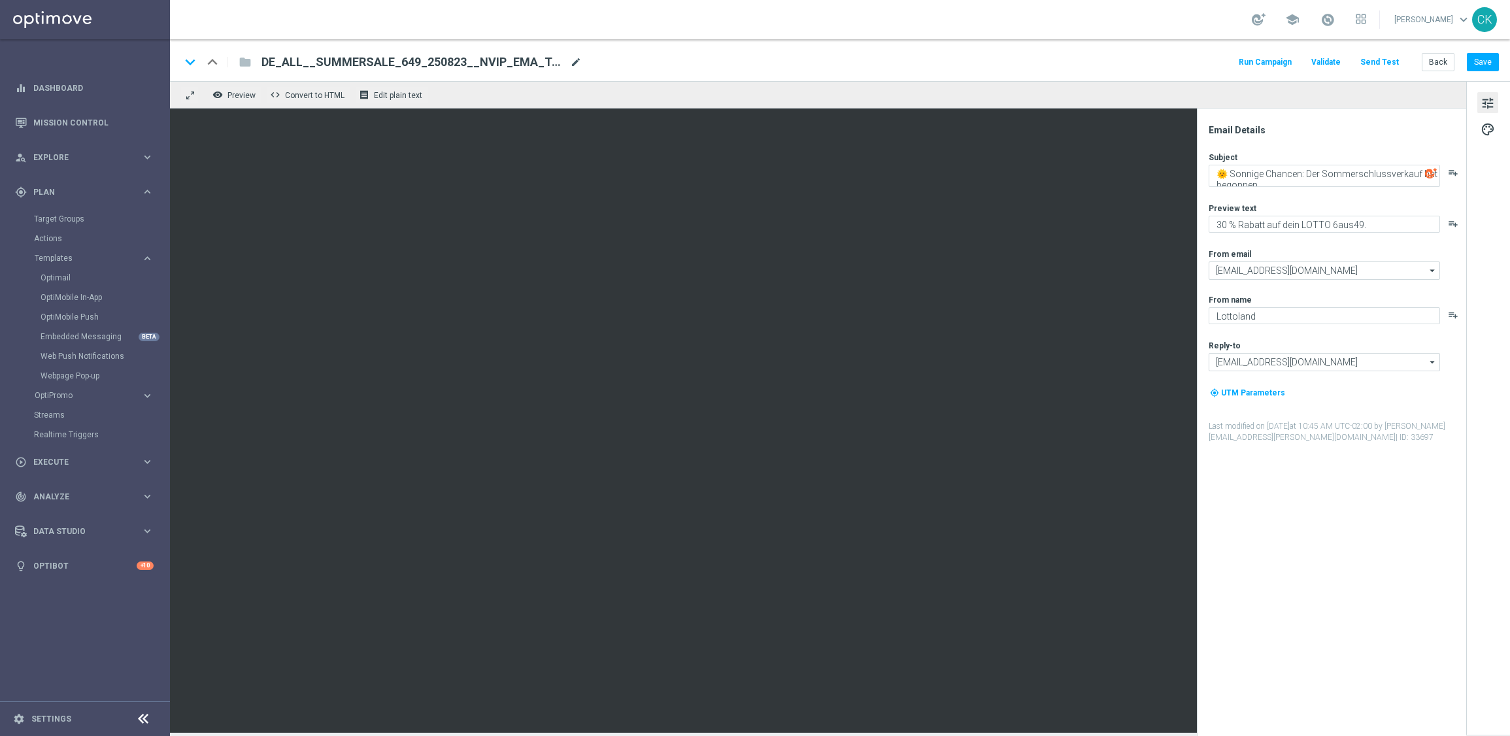
click at [575, 59] on span "mode_edit" at bounding box center [576, 62] width 12 height 12
click at [563, 59] on input "DE_ALL__SUMMERSALE_649_250823__NVIP_EMA_TAC_MIX(1)" at bounding box center [424, 62] width 324 height 17
paste input "REG__SUMMERSALE_649_250827__NVIP_EMA_TAC_MIX"
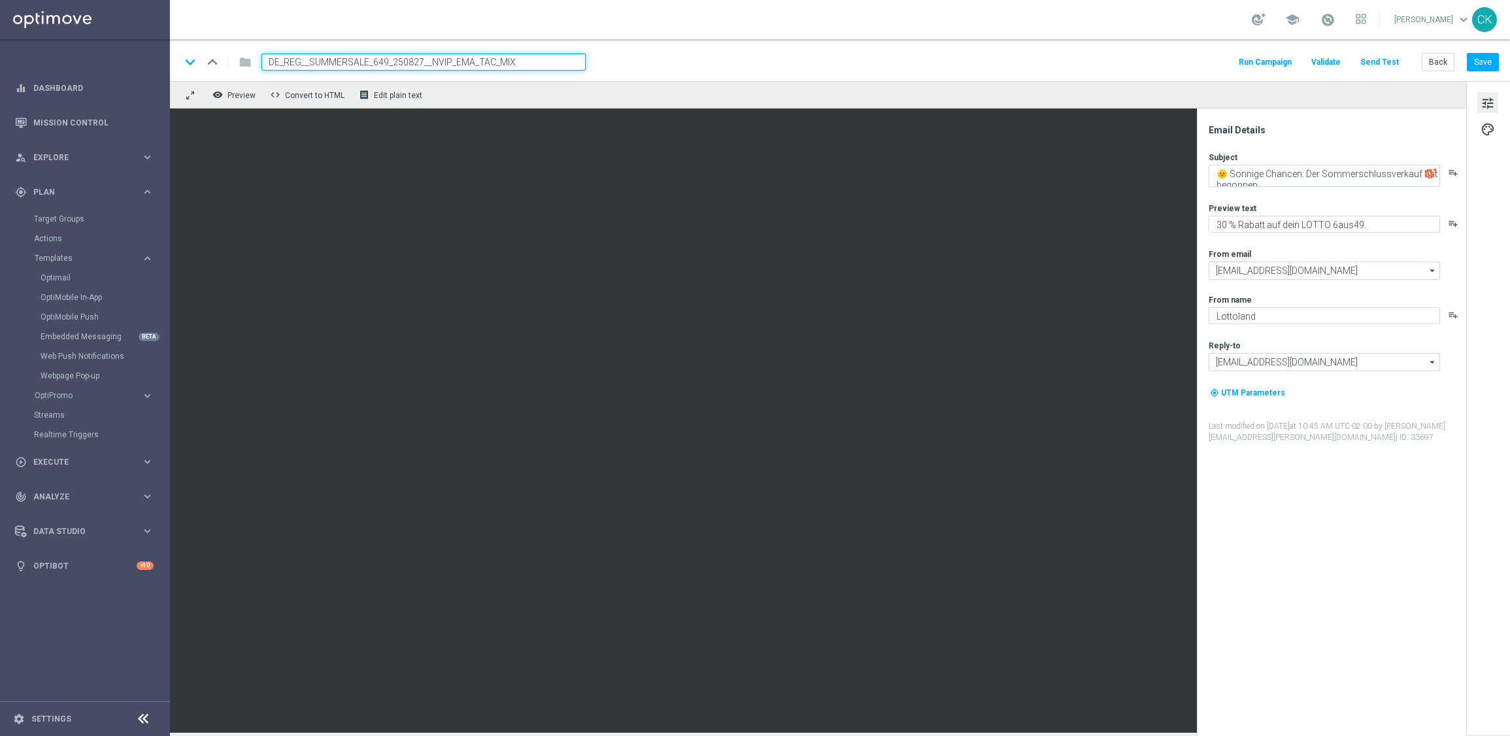
type input "DE_REG__SUMMERSALE_649_250827__NVIP_EMA_TAC_MIX"
click at [649, 69] on div "keyboard_arrow_down keyboard_arrow_up folder DE_REG__SUMMERSALE_649_250827__NVI…" at bounding box center [839, 62] width 1319 height 17
click at [1487, 124] on span "palette" at bounding box center [1488, 129] width 14 height 17
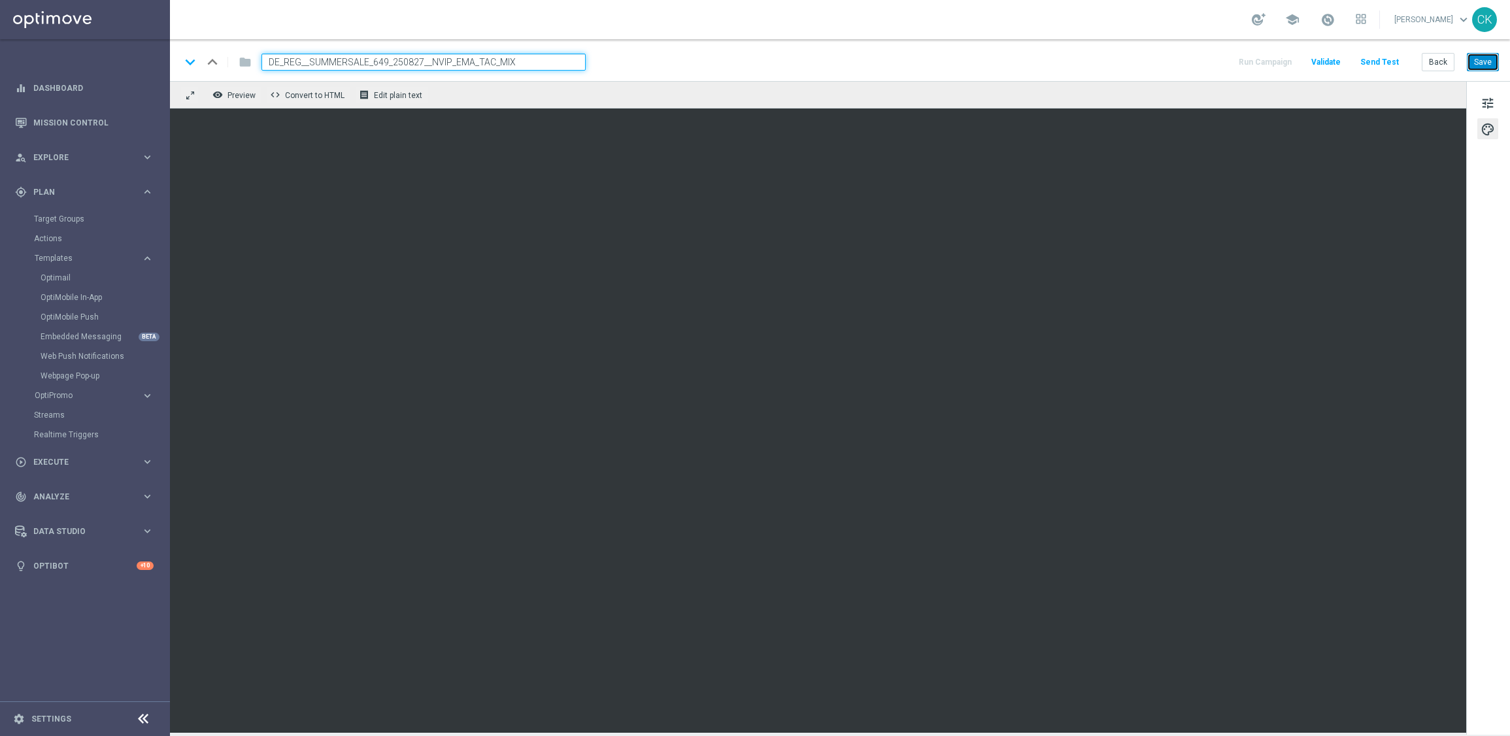
click at [1484, 65] on button "Save" at bounding box center [1483, 62] width 32 height 18
click at [1480, 60] on button "Save" at bounding box center [1483, 62] width 32 height 18
click at [1487, 55] on button "Save" at bounding box center [1483, 62] width 32 height 18
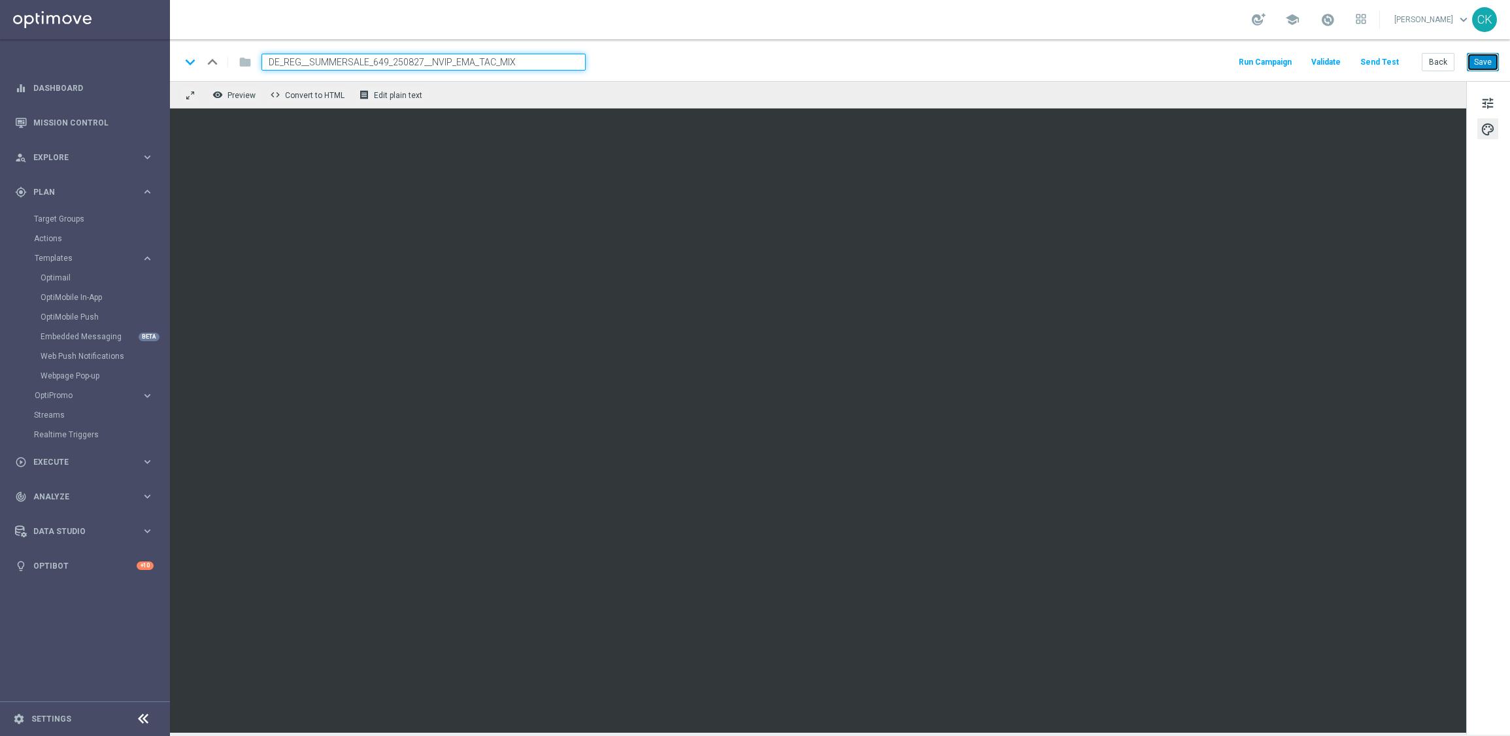
click at [1490, 54] on button "Save" at bounding box center [1483, 62] width 32 height 18
click at [1491, 63] on button "Save" at bounding box center [1483, 62] width 32 height 18
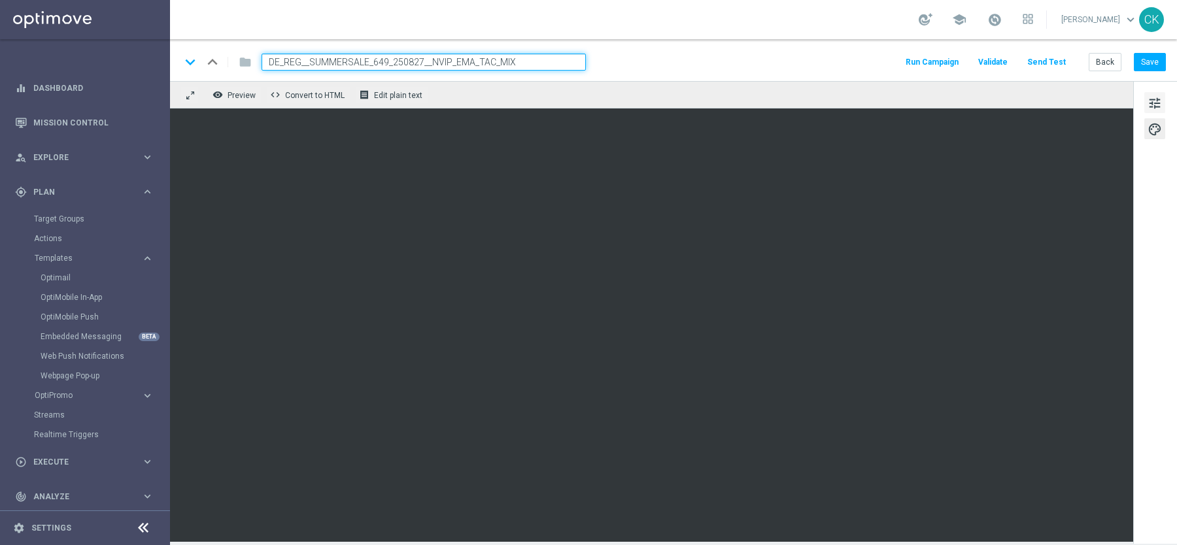
click at [1151, 95] on span "tune" at bounding box center [1154, 103] width 14 height 17
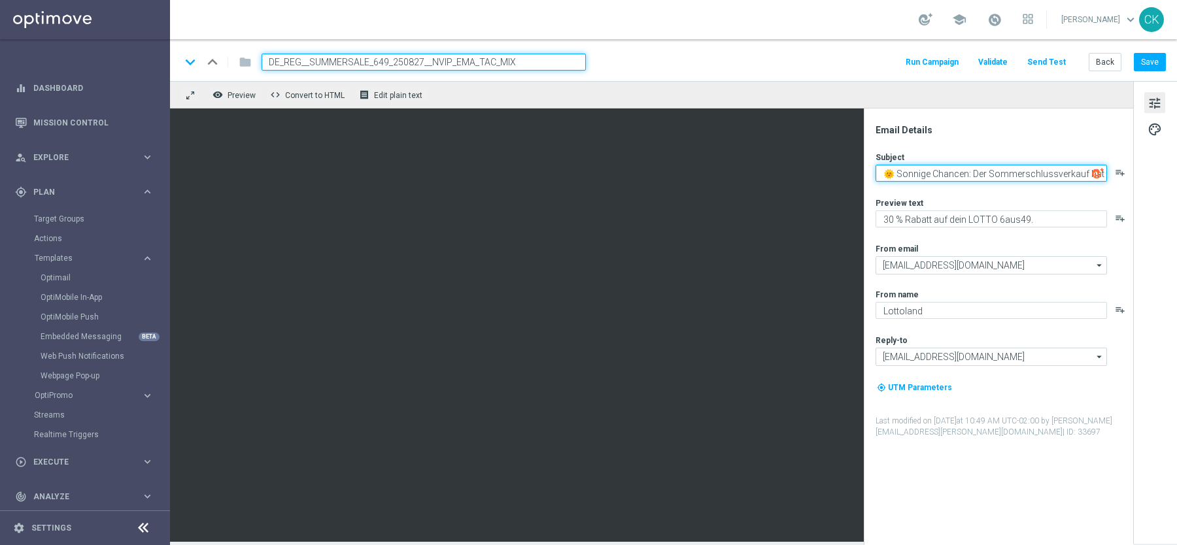
click at [892, 173] on textarea "🌞 Sonnige Chancen: Der Sommerschlussverkauf hat begonnen" at bounding box center [990, 173] width 231 height 17
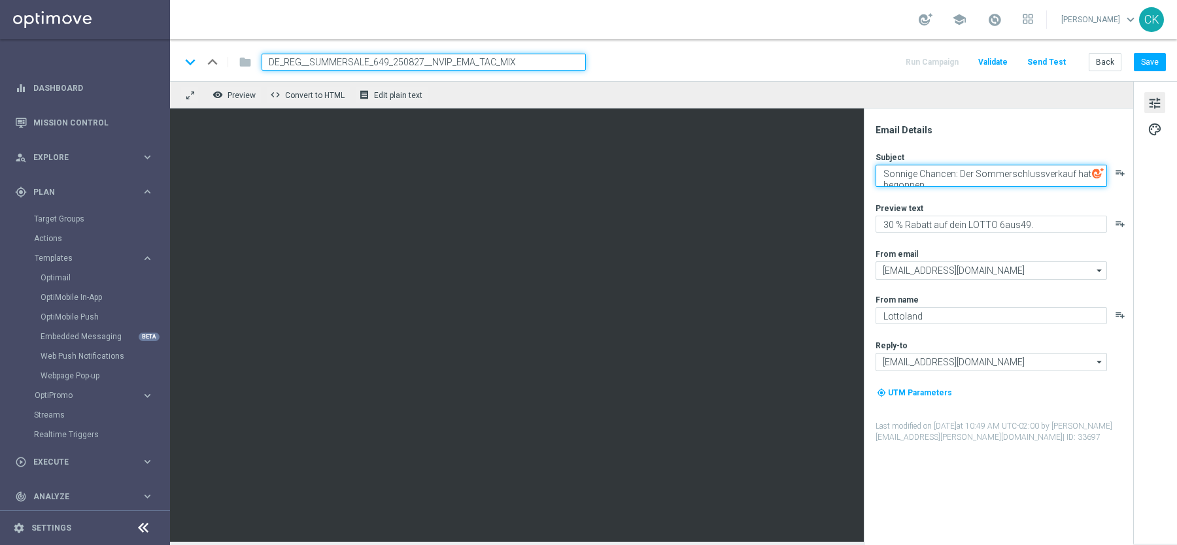
paste textarea "🌻"
click at [947, 171] on textarea "🌻 Sonnige Chancen: Der Sommerschlussverkauf hat begonnen" at bounding box center [990, 176] width 231 height 22
click at [945, 178] on textarea "🌻 Sonnige Chancen: Der Sommerschlussverkauf hat begonnen" at bounding box center [990, 176] width 231 height 22
click at [929, 182] on textarea "🌻 Sonnige Chancen: Der Sommerschlussverkauf hat begonnen" at bounding box center [990, 176] width 231 height 22
click at [928, 176] on textarea "🌻 Sonnige Chancen: Der Sommerschlussverkauf hat begonnen" at bounding box center [990, 176] width 231 height 22
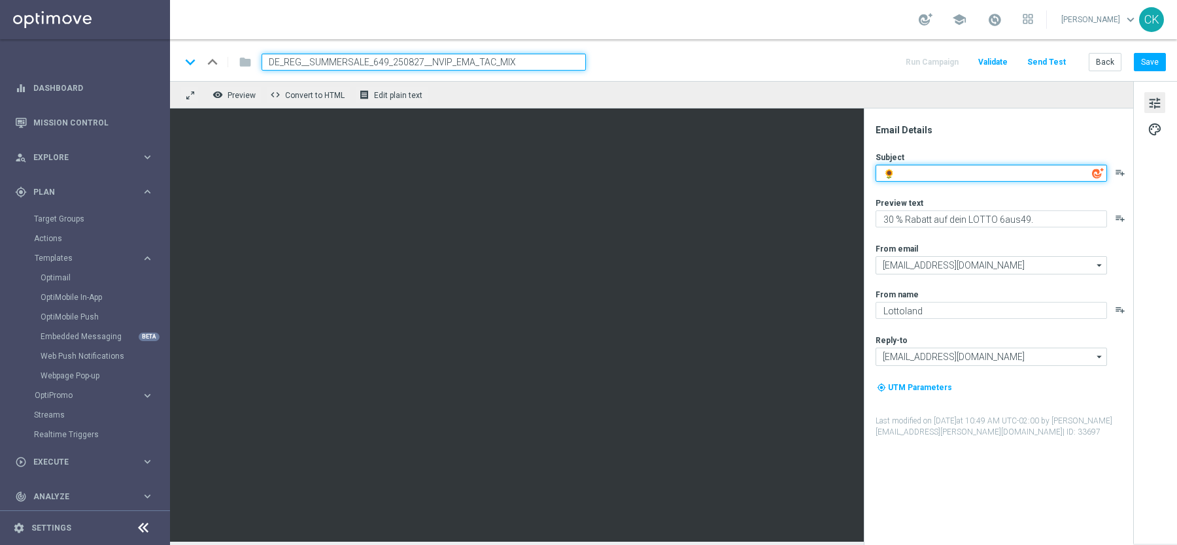
paste textarea "Mehr [PERSON_NAME], [PERSON_NAME] zahlen – jetzt im [PERSON_NAME]-Deal"
click at [1120, 175] on icon "playlist_add" at bounding box center [1120, 172] width 10 height 10
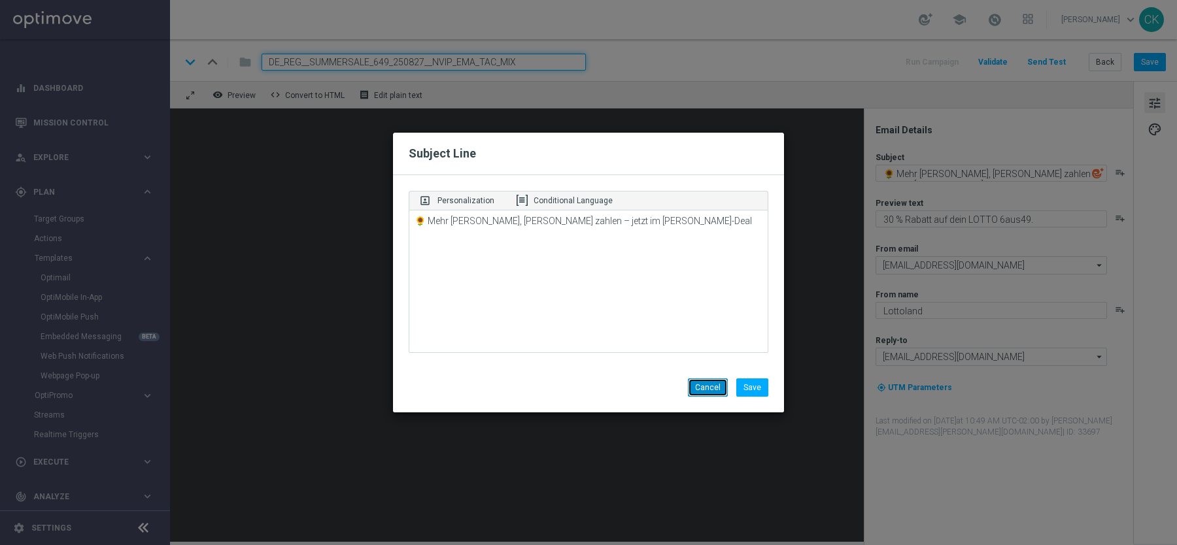
click at [709, 386] on button "Cancel" at bounding box center [708, 388] width 40 height 18
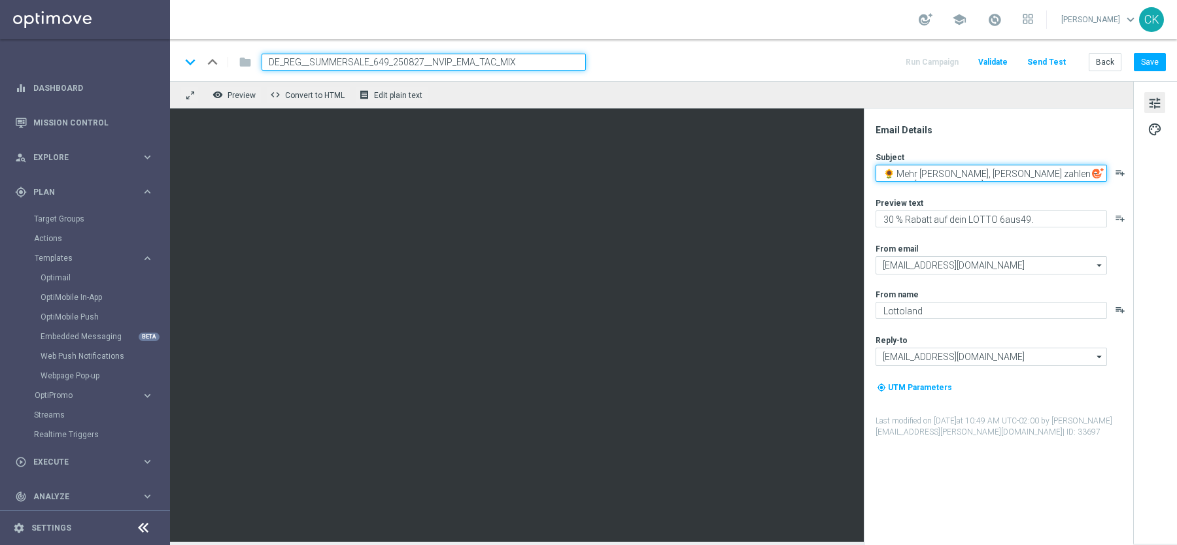
click at [1045, 171] on textarea "🌻 Mehr [PERSON_NAME], [PERSON_NAME] zahlen – jetzt im [PERSON_NAME]-Deal" at bounding box center [990, 173] width 231 height 17
click at [1090, 173] on textarea "🌻 Mehr [PERSON_NAME], [PERSON_NAME] zahlen – dein Sommer-Deal" at bounding box center [990, 173] width 231 height 17
paste textarea "%FIRST_NAME%]"
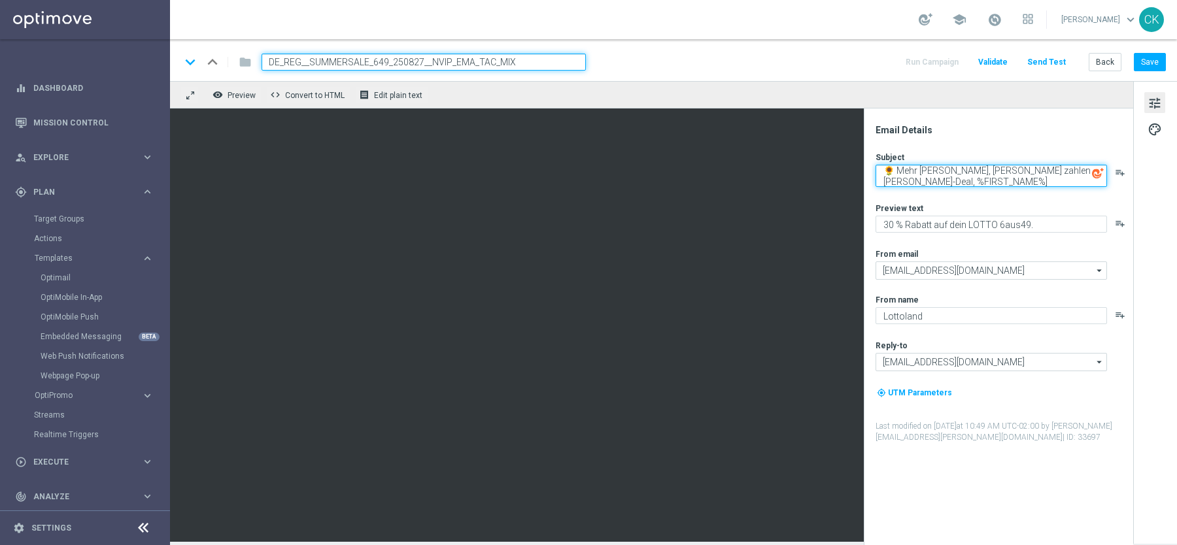
click at [883, 180] on textarea "🌻 Mehr [PERSON_NAME], [PERSON_NAME] zahlen – [PERSON_NAME]-Deal, %FIRST_NAME%]" at bounding box center [990, 176] width 231 height 22
type textarea "🌻 Mehr [PERSON_NAME], [PERSON_NAME] zahlen – [PERSON_NAME]-Deal, [%FIRST_NAME%]"
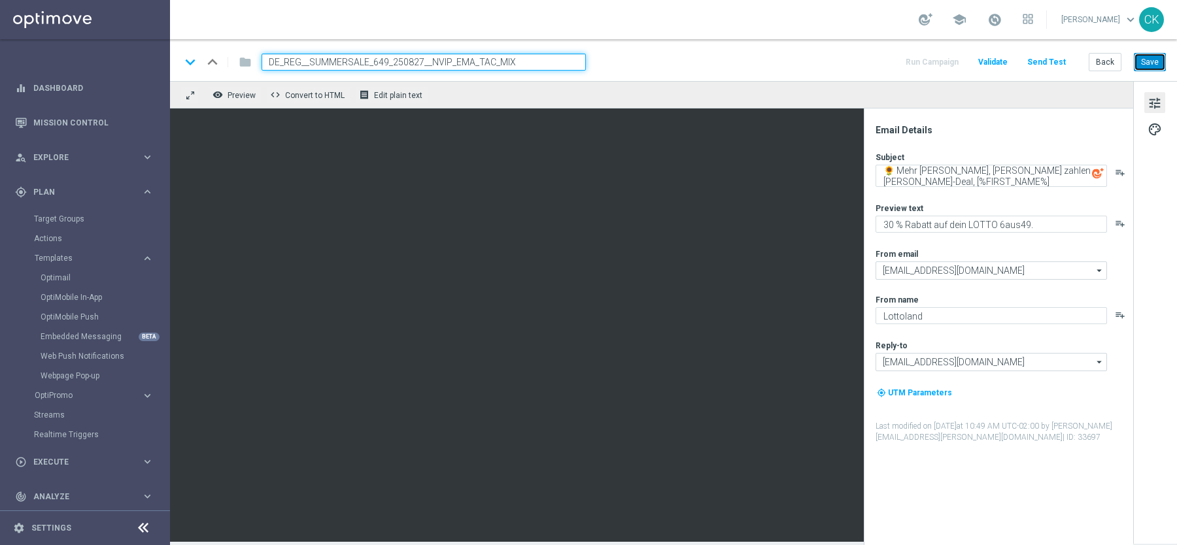
click at [1151, 63] on button "Save" at bounding box center [1150, 62] width 32 height 18
click at [1043, 222] on textarea "30 % Rabatt auf dein LOTTO 6aus49." at bounding box center [990, 224] width 231 height 17
paste textarea "Jetzt Glückslos-Schnäppchen sichern – nur für kurze Zeit"
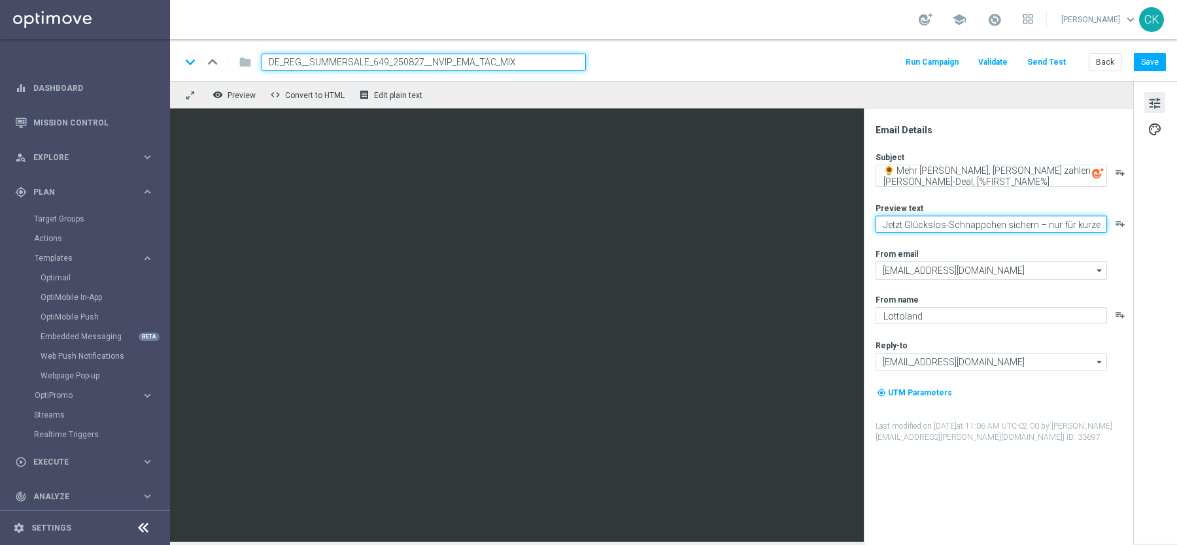
scroll to position [8, 0]
click at [969, 222] on textarea "Jetzt Glückslos-Schnäppchen sichern – nur für kurze Zeit." at bounding box center [990, 224] width 231 height 17
click at [947, 221] on textarea "Jetzt Glückslos-Schnäppchen sichern – nur für kurze Zeit." at bounding box center [990, 224] width 231 height 17
click at [997, 226] on textarea "Jetzt Schnäppchen sichern – nur für kurze Zeit." at bounding box center [990, 224] width 231 height 17
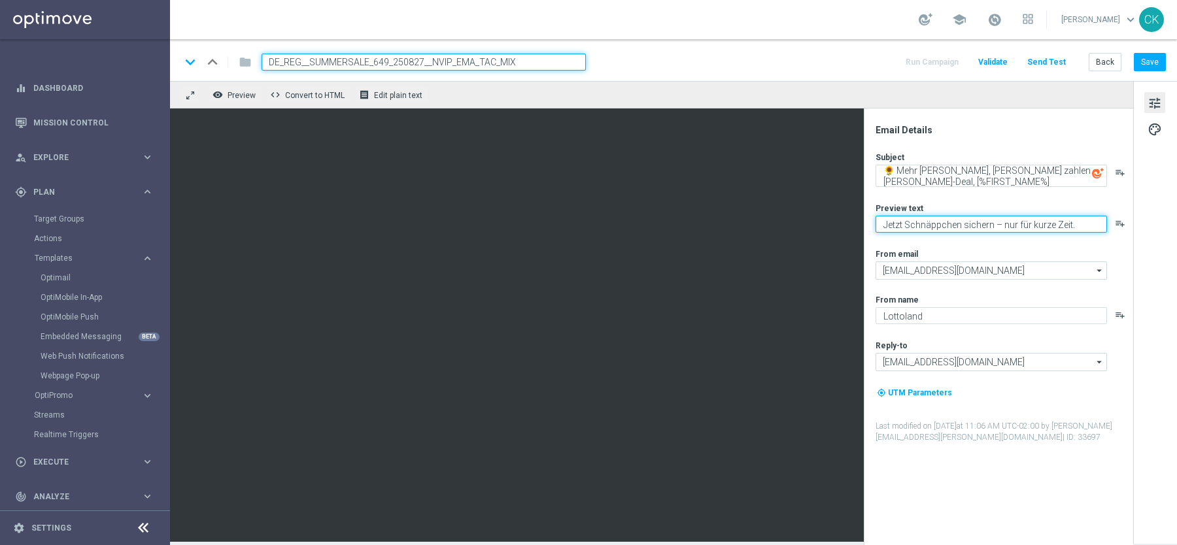
click at [997, 226] on textarea "Jetzt Schnäppchen sichern – nur für kurze Zeit." at bounding box center [990, 224] width 231 height 17
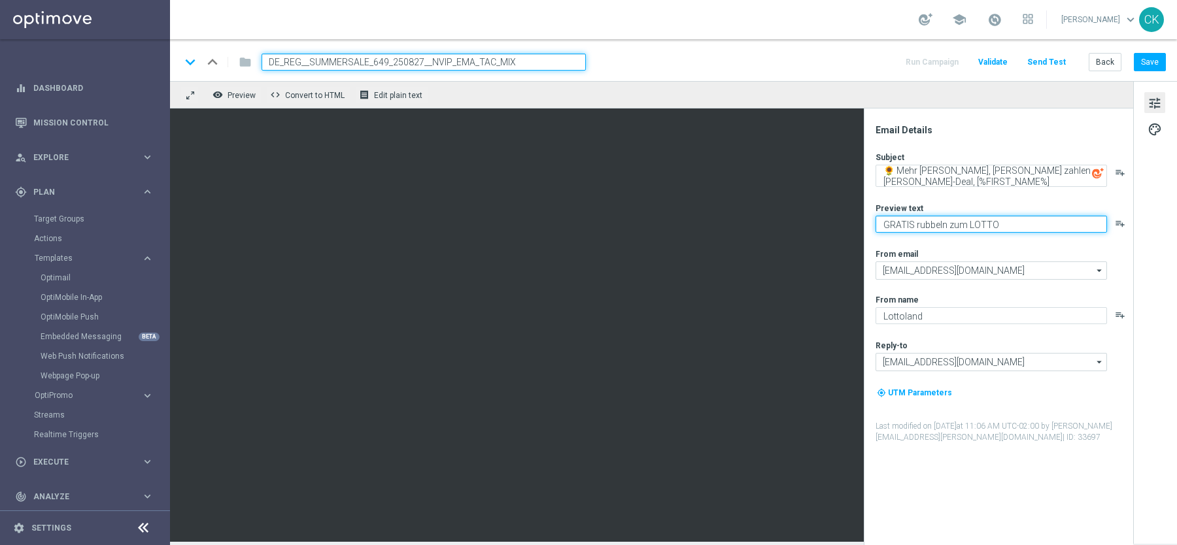
type textarea "GRATIS rubbeln zum LOTTO."
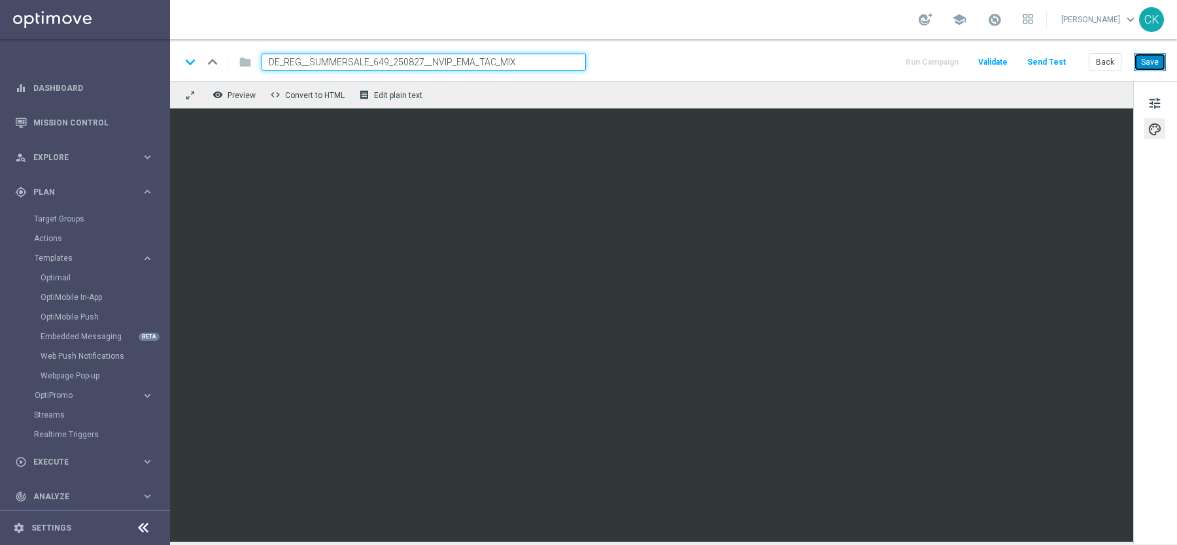
click at [1153, 61] on button "Save" at bounding box center [1150, 62] width 32 height 18
click at [1156, 67] on button "Save" at bounding box center [1150, 62] width 32 height 18
click at [1053, 61] on button "Send Test" at bounding box center [1046, 63] width 42 height 18
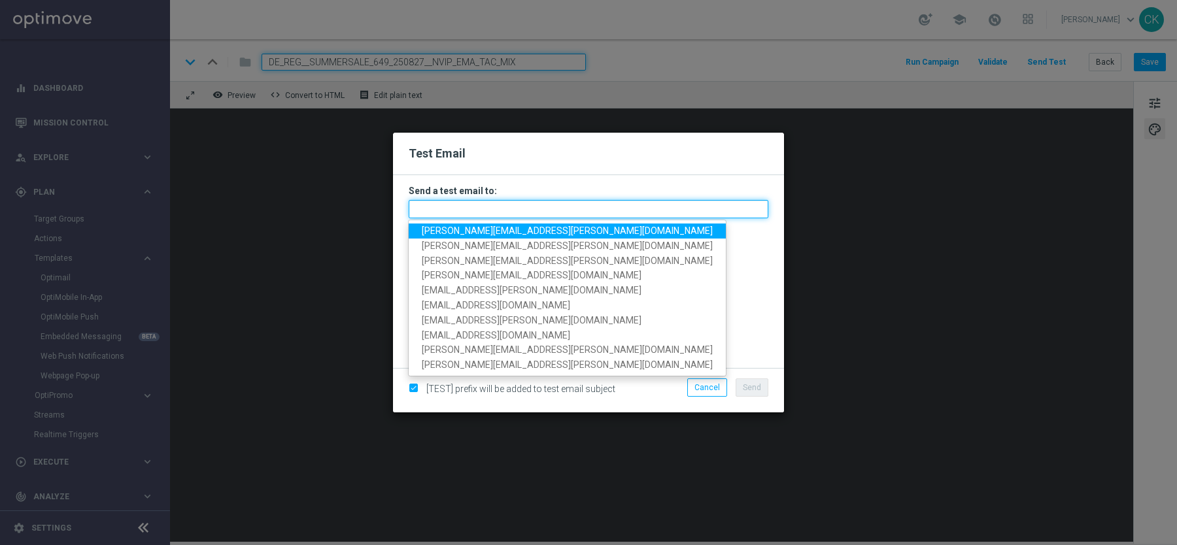
click at [681, 201] on input "text" at bounding box center [589, 209] width 360 height 18
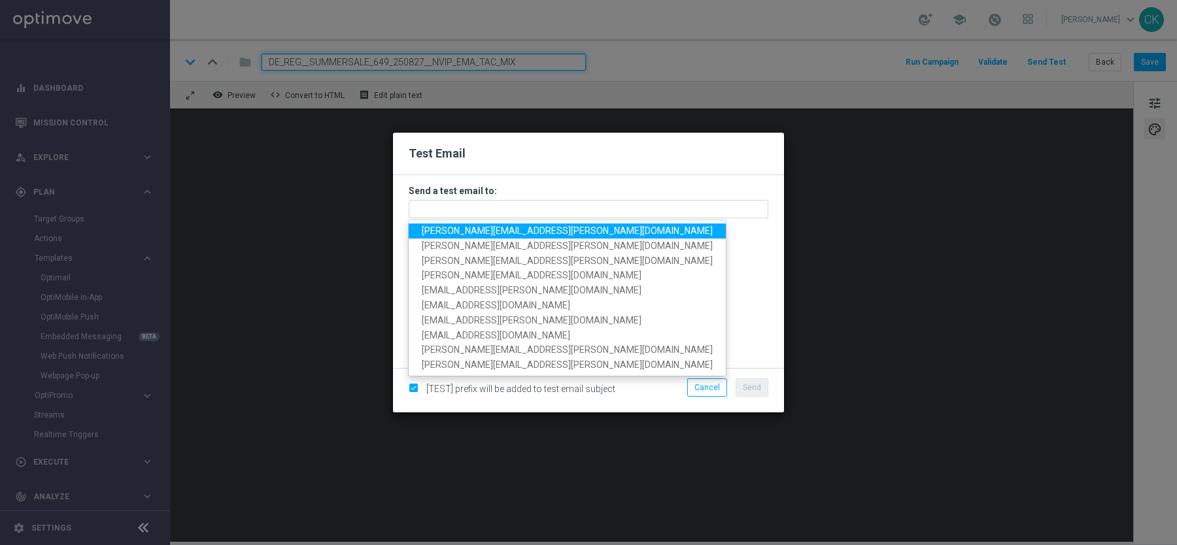
click at [496, 231] on span "[PERSON_NAME][EMAIL_ADDRESS][PERSON_NAME][DOMAIN_NAME]" at bounding box center [567, 231] width 291 height 10
type input "[PERSON_NAME][EMAIL_ADDRESS][PERSON_NAME][DOMAIN_NAME]"
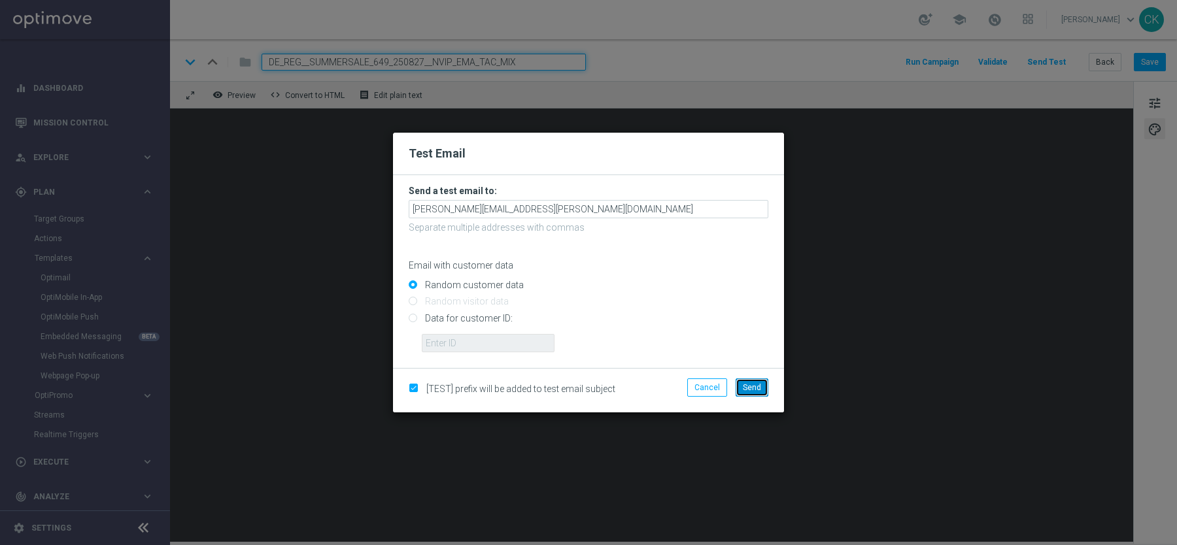
click at [748, 382] on button "Send" at bounding box center [752, 388] width 33 height 18
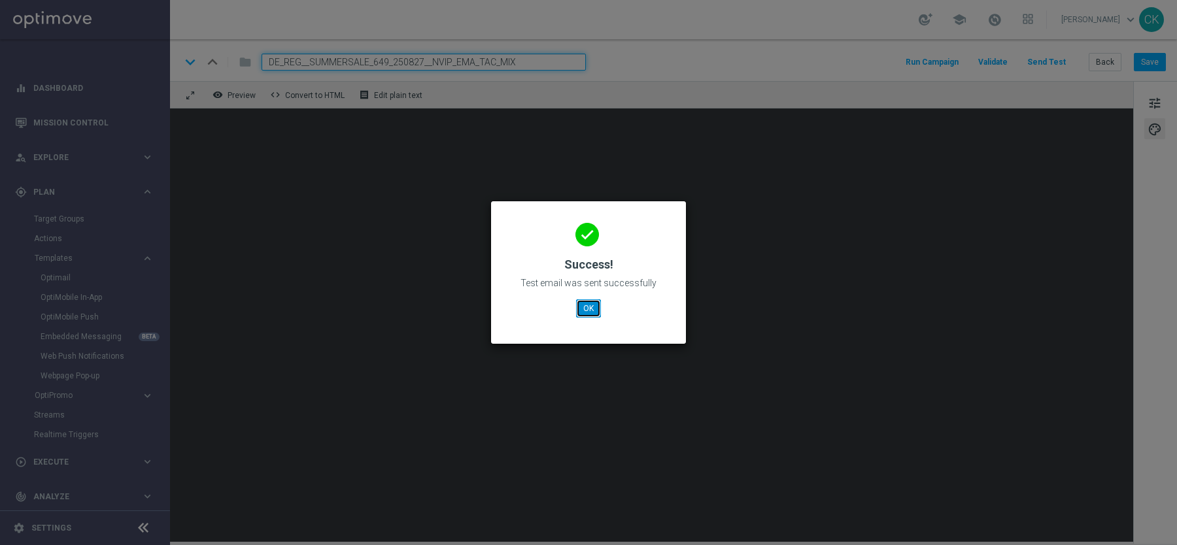
click at [588, 303] on button "OK" at bounding box center [588, 308] width 25 height 18
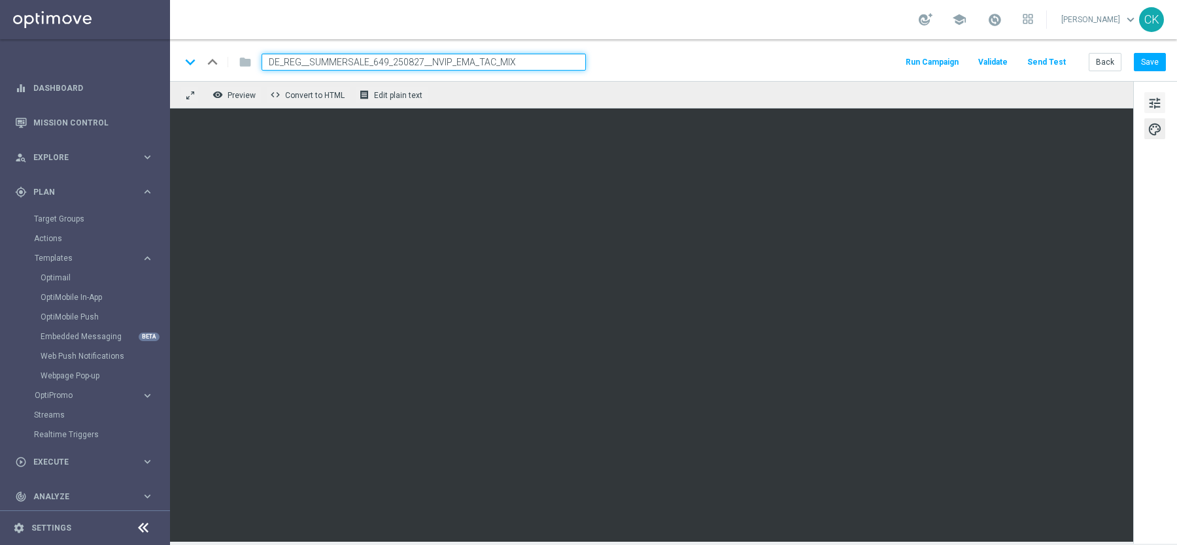
click at [1158, 93] on button "tune" at bounding box center [1154, 102] width 21 height 21
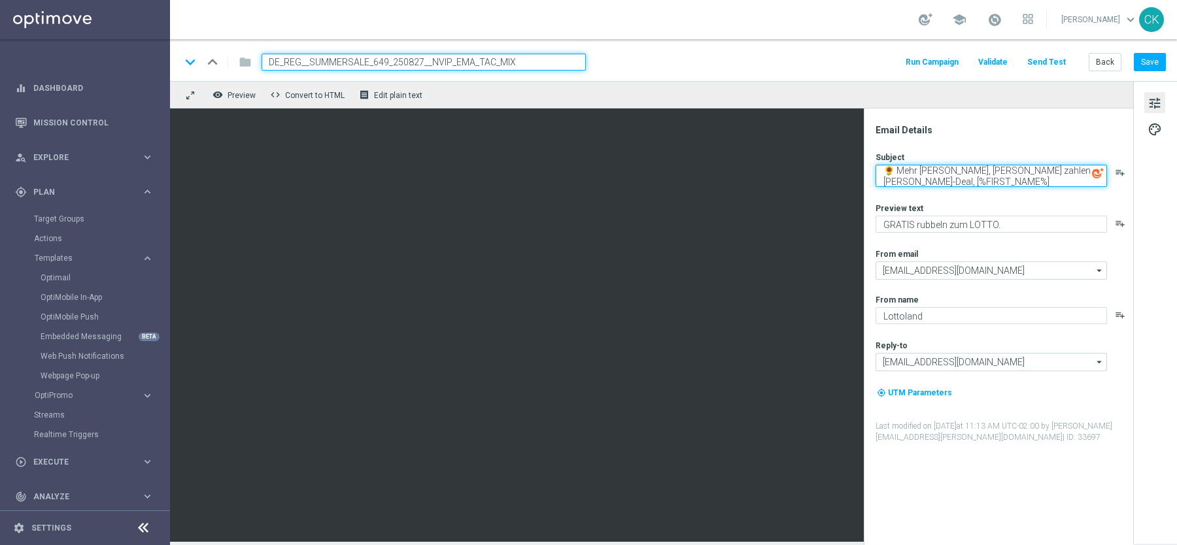
click at [1033, 175] on textarea "🌻 Mehr [PERSON_NAME], [PERSON_NAME] zahlen – [PERSON_NAME]-Deal, [%FIRST_NAME%]" at bounding box center [990, 176] width 231 height 22
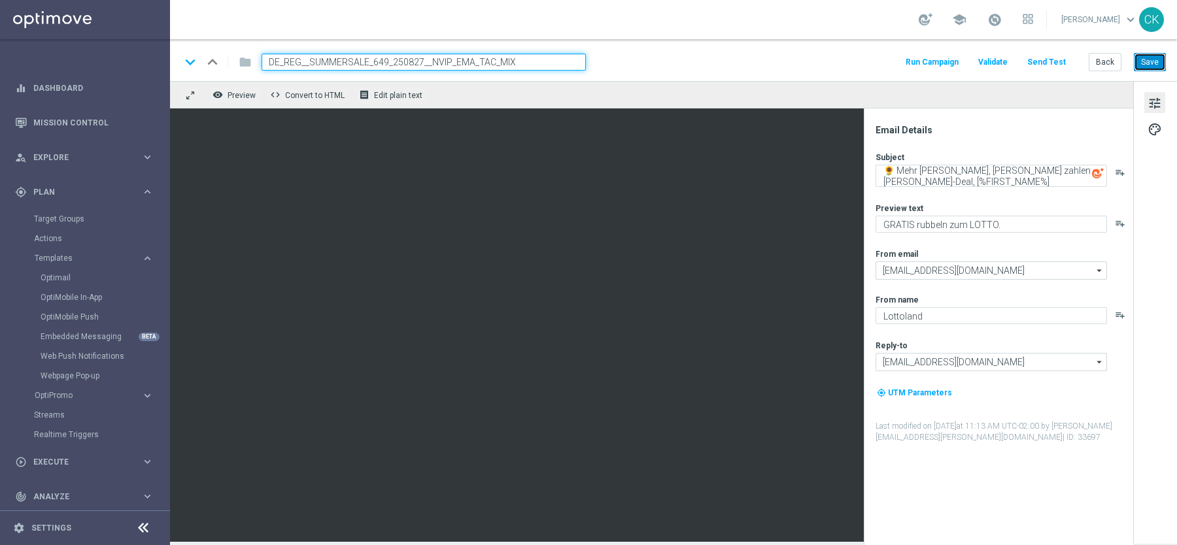
click at [1155, 60] on button "Save" at bounding box center [1150, 62] width 32 height 18
click at [1155, 61] on button "Save" at bounding box center [1150, 62] width 32 height 18
click at [1104, 63] on button "Back" at bounding box center [1105, 62] width 33 height 18
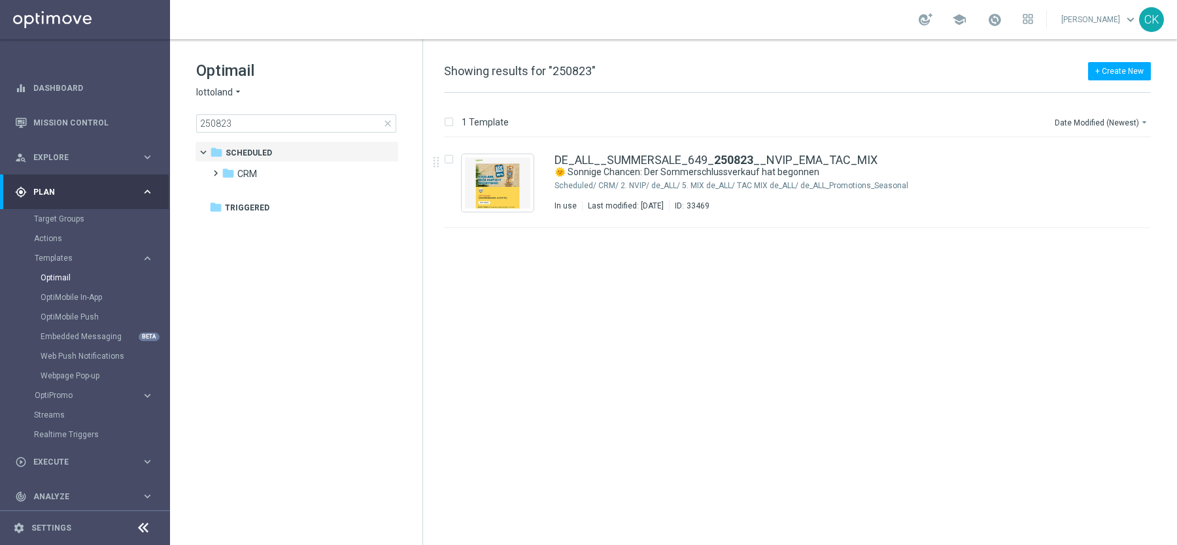
click at [386, 122] on span "close" at bounding box center [387, 123] width 10 height 10
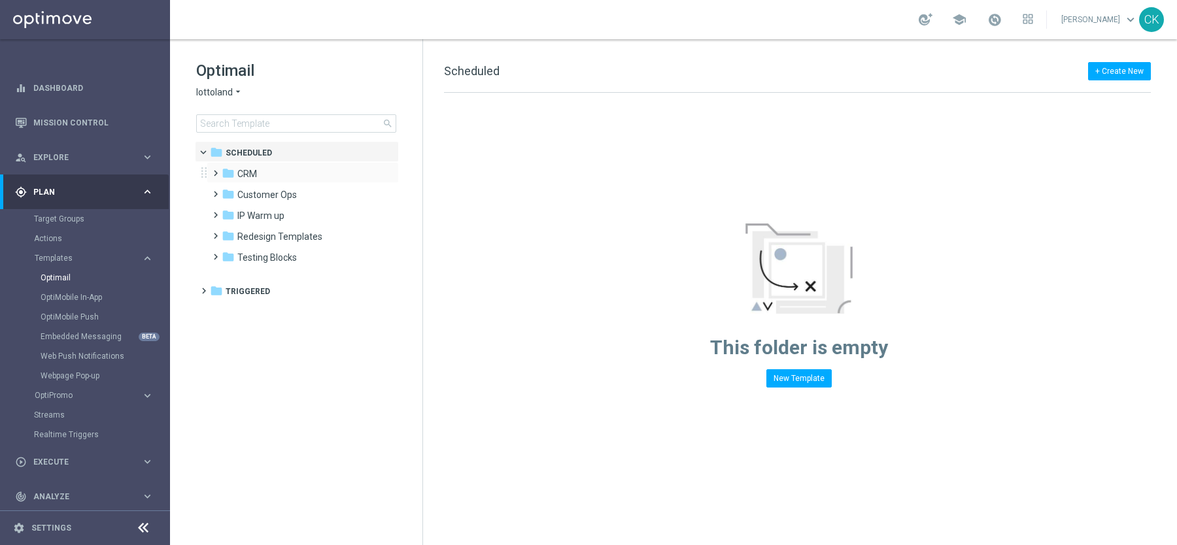
click at [212, 170] on span at bounding box center [213, 167] width 6 height 5
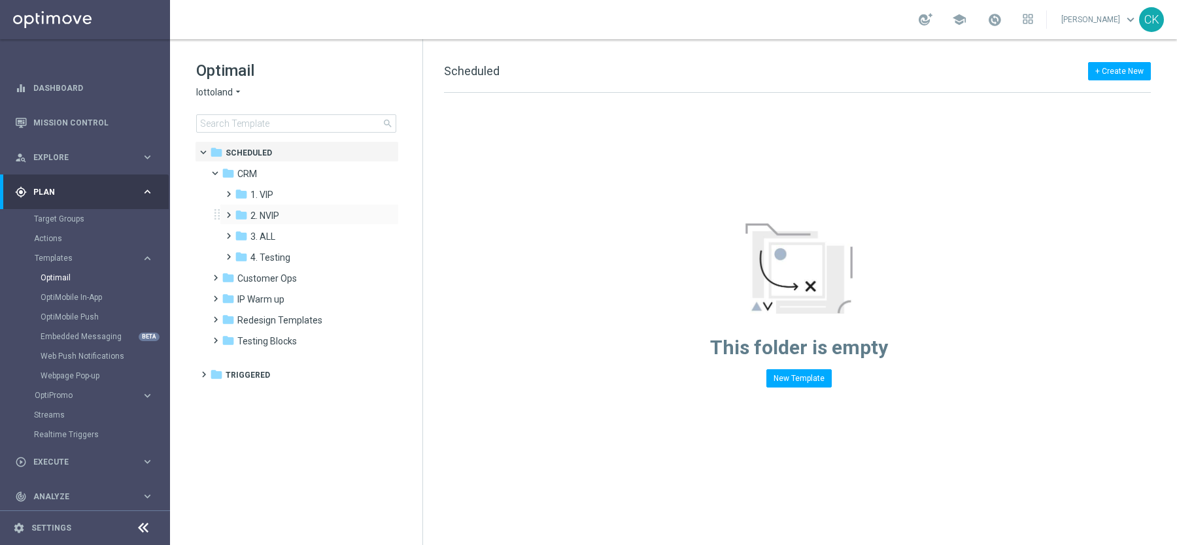
click at [226, 212] on span at bounding box center [226, 209] width 6 height 5
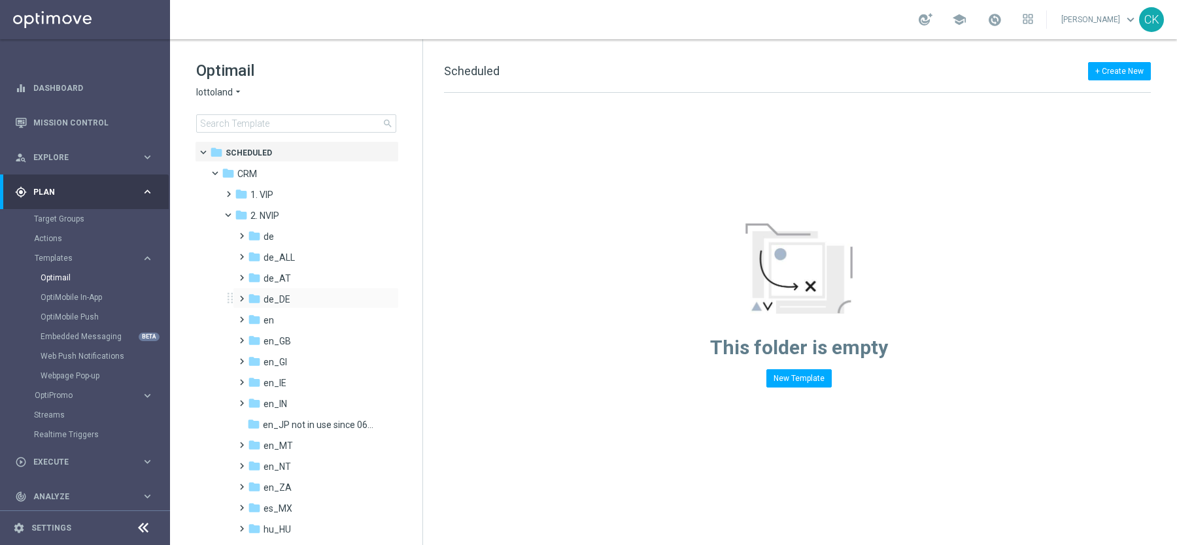
click at [239, 296] on span at bounding box center [239, 292] width 6 height 5
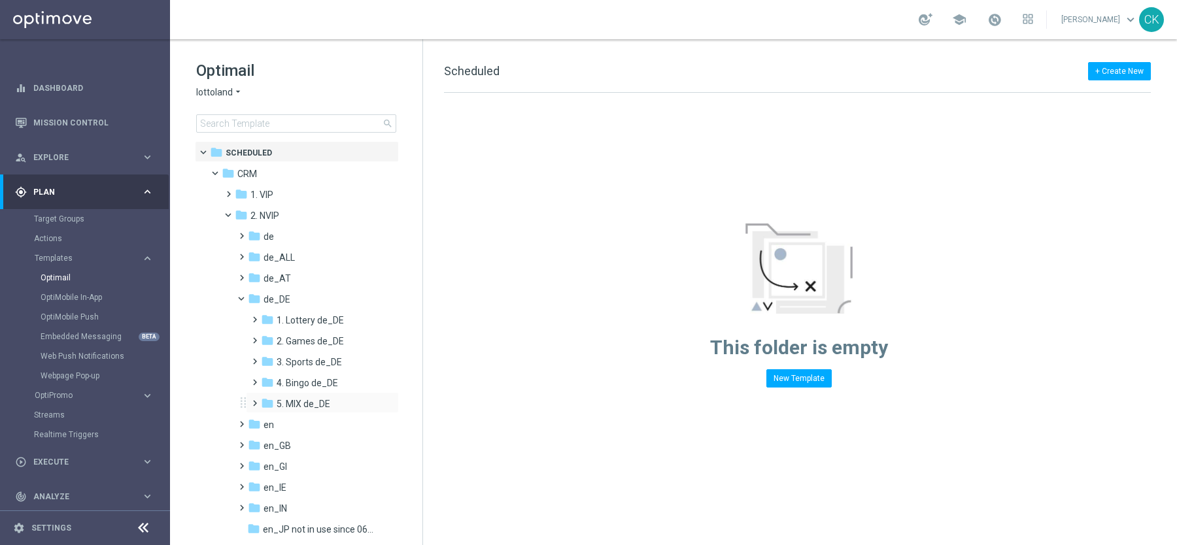
click at [254, 400] on span at bounding box center [252, 397] width 6 height 5
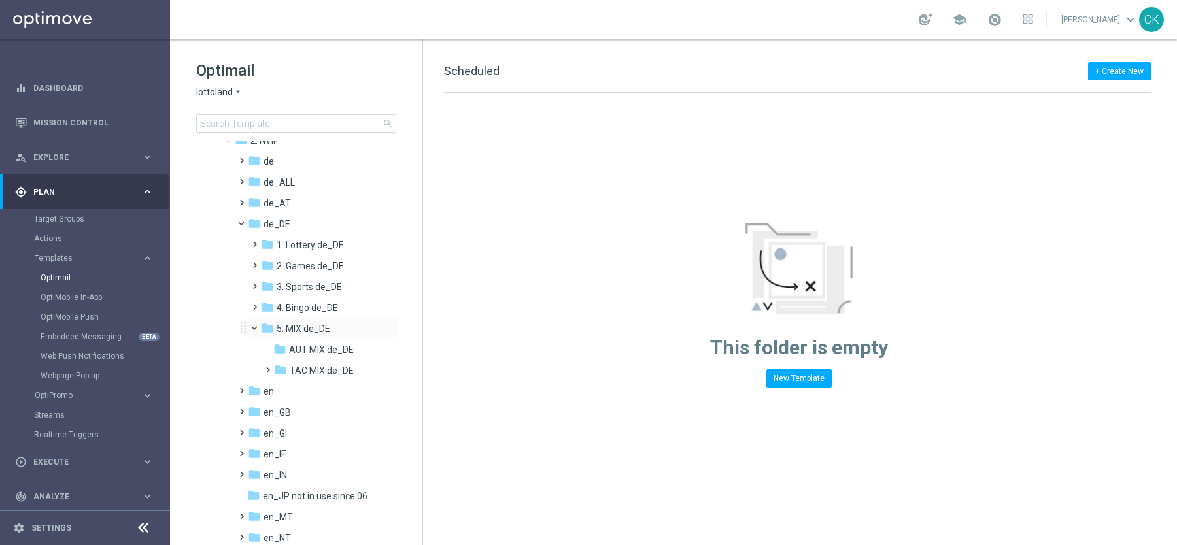
scroll to position [98, 0]
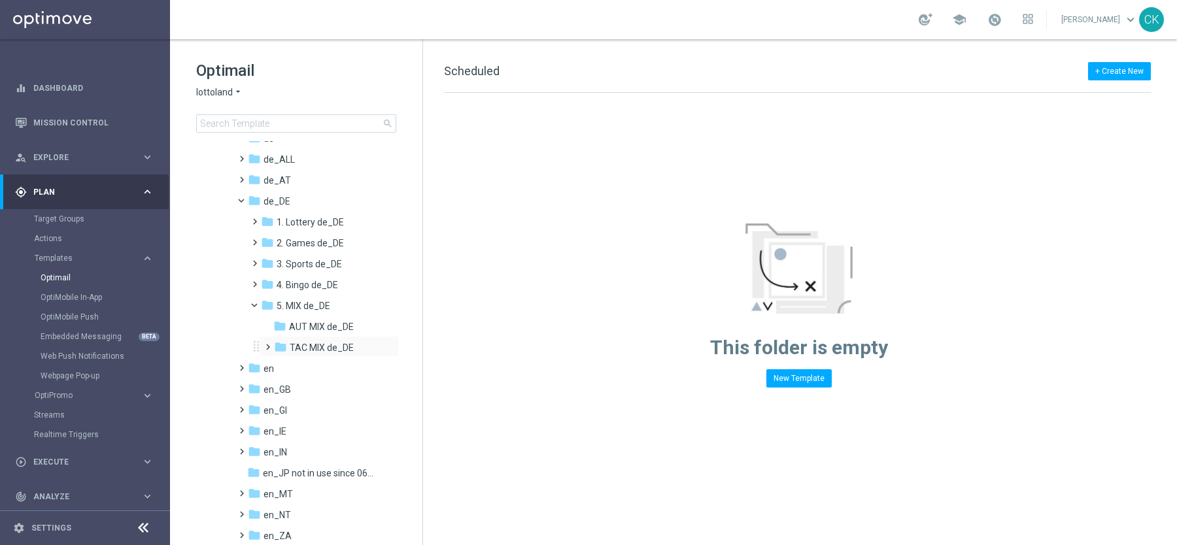
click at [268, 344] on span at bounding box center [265, 341] width 6 height 5
click at [330, 388] on span "DE_REG_Promotions_Seasonal" at bounding box center [339, 390] width 76 height 12
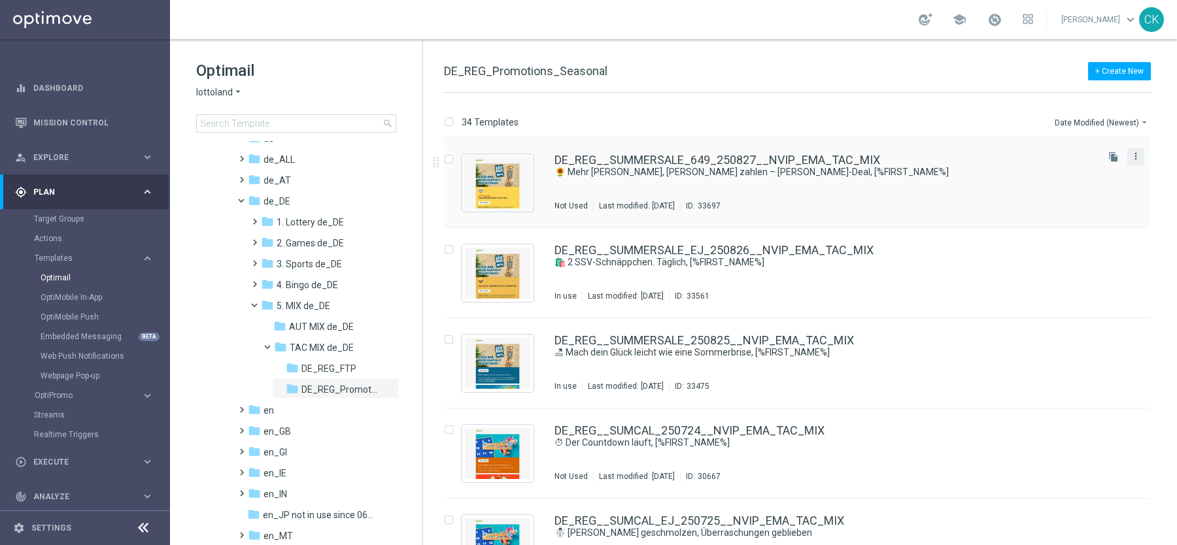
click at [1137, 157] on icon "more_vert" at bounding box center [1135, 156] width 10 height 10
click at [1072, 192] on div "Copy To" at bounding box center [1081, 188] width 79 height 9
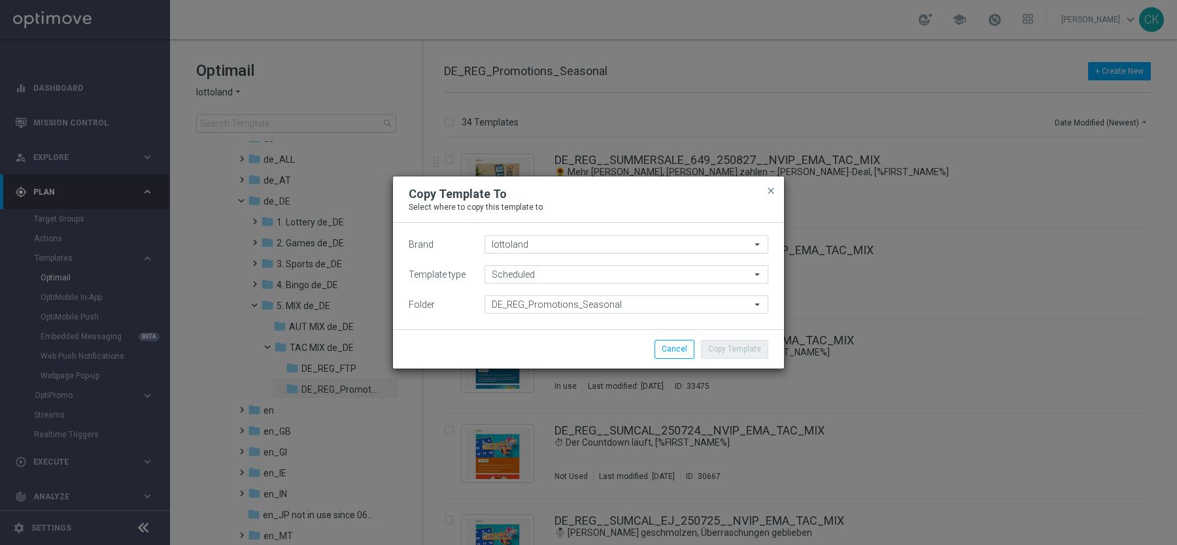
click at [657, 293] on div "Brand lottoland lottoland arrow_drop_down Drag here to set row groups Drag here…" at bounding box center [589, 274] width 360 height 78
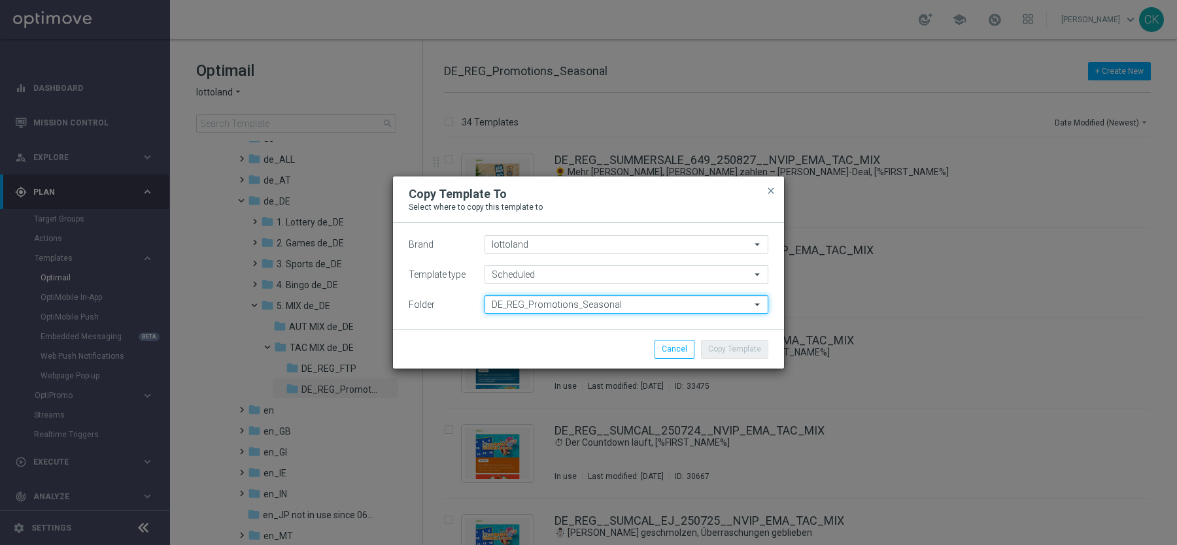
click at [632, 304] on input "DE_REG_Promotions_Seasonal" at bounding box center [626, 305] width 284 height 18
click at [632, 304] on input at bounding box center [626, 305] width 284 height 18
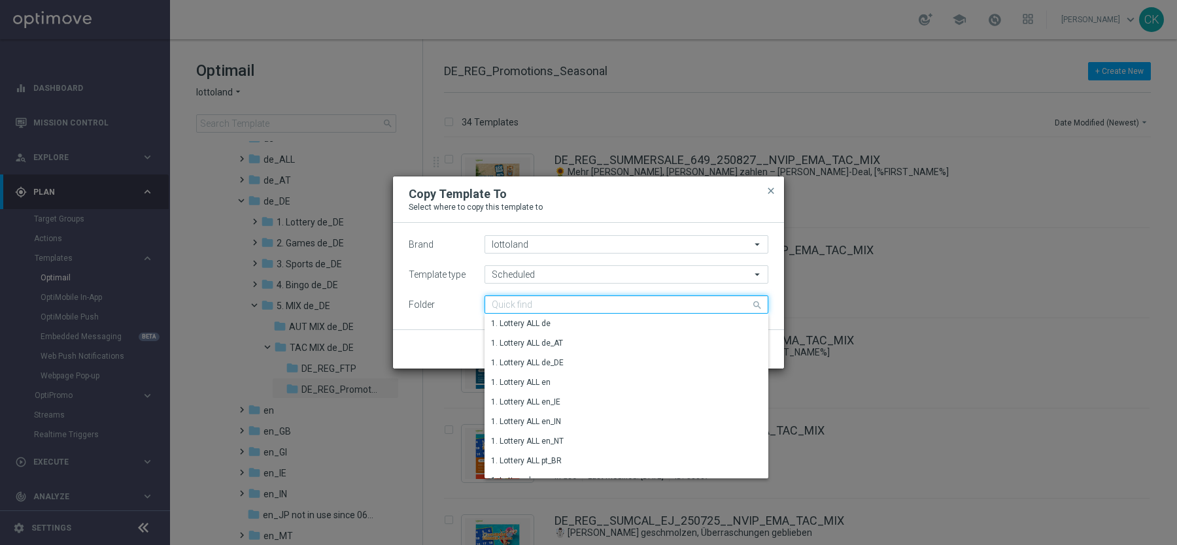
click at [632, 304] on input at bounding box center [626, 305] width 284 height 18
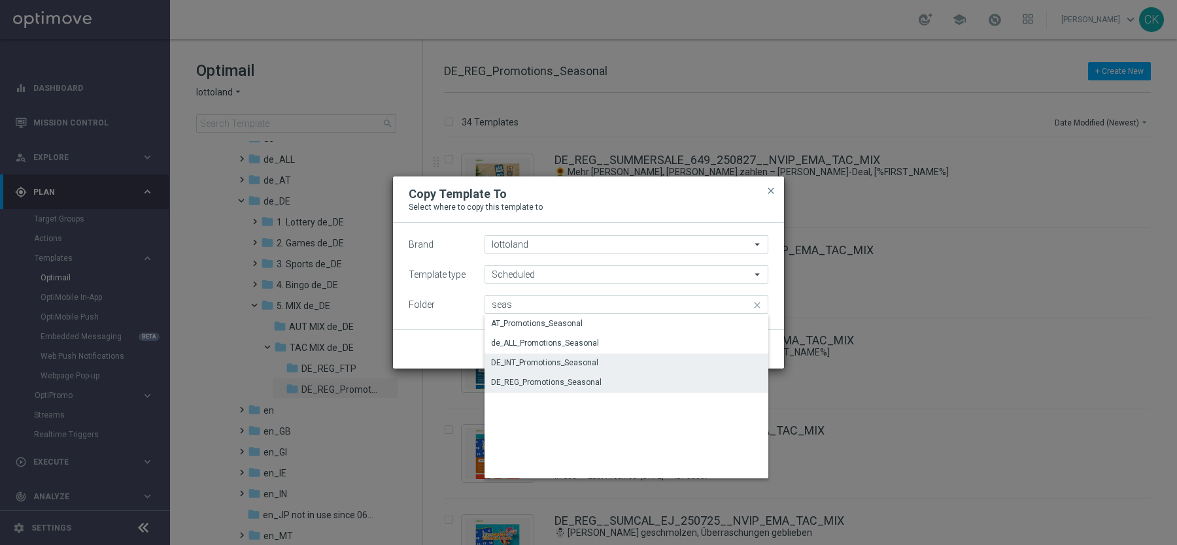
click at [541, 357] on div "DE_INT_Promotions_Seasonal" at bounding box center [544, 363] width 107 height 12
type input "DE_INT_Promotions_Seasonal"
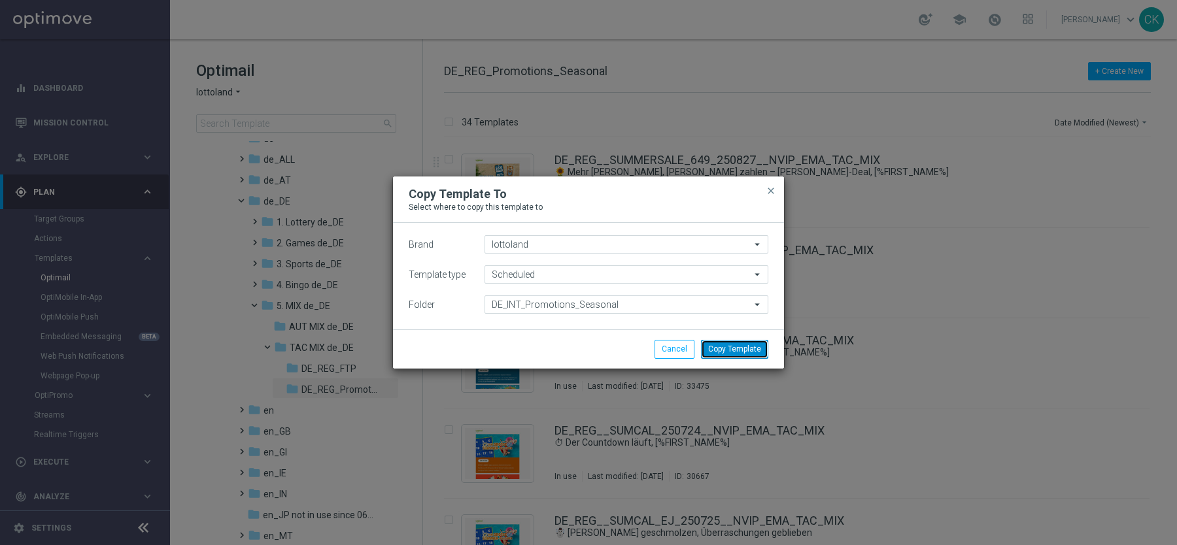
click at [724, 354] on button "Copy Template" at bounding box center [734, 349] width 67 height 18
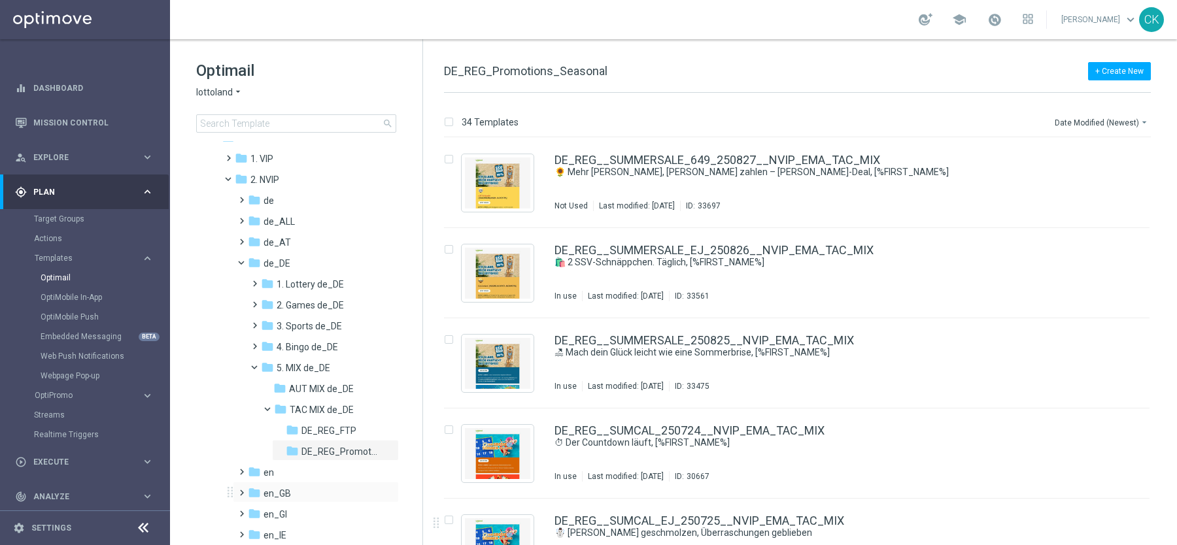
scroll to position [30, 0]
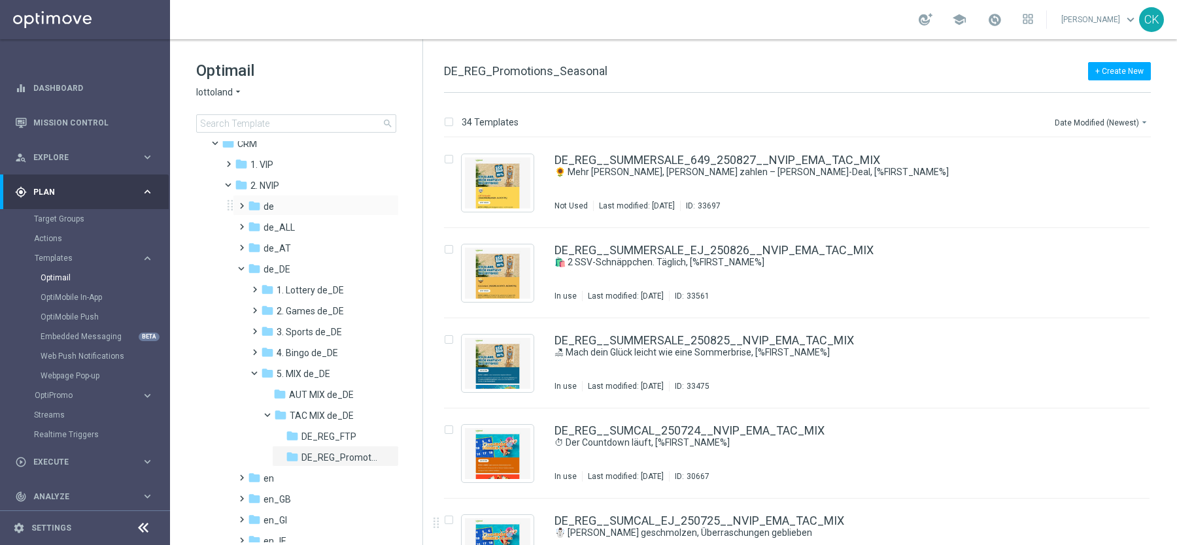
click at [242, 203] on span at bounding box center [239, 199] width 6 height 5
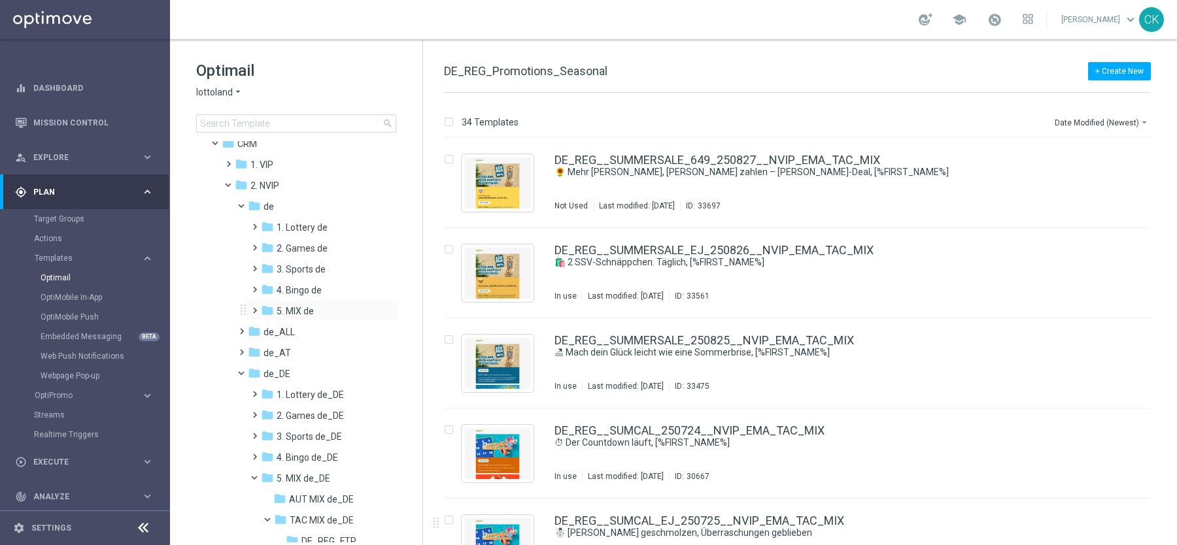
click at [253, 307] on span at bounding box center [252, 304] width 6 height 5
click at [262, 348] on span at bounding box center [265, 346] width 6 height 5
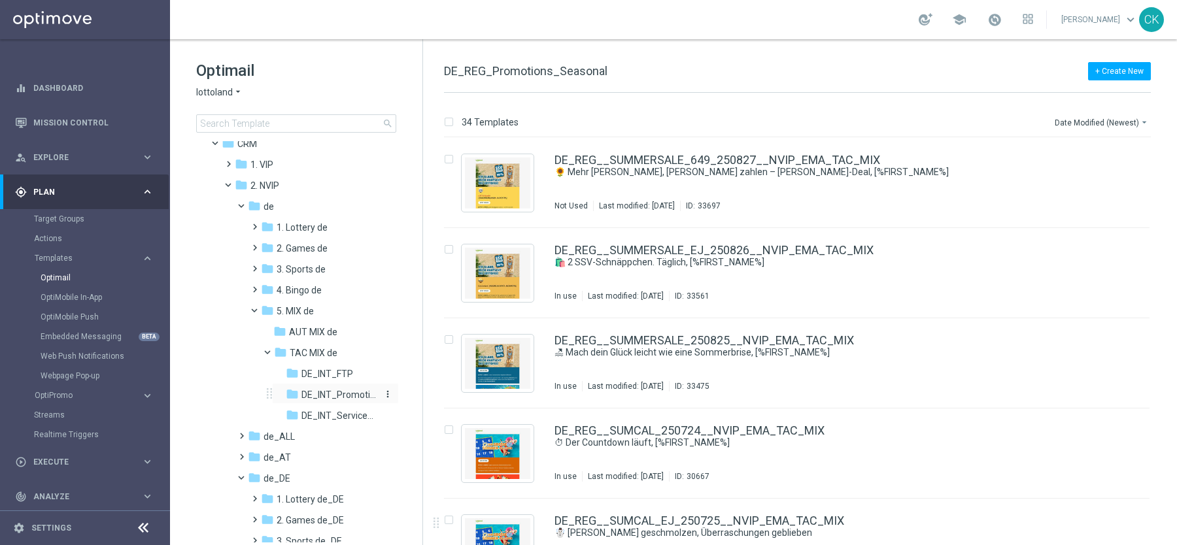
click at [321, 396] on span "DE_INT_Promotions_Seasonal" at bounding box center [339, 395] width 76 height 12
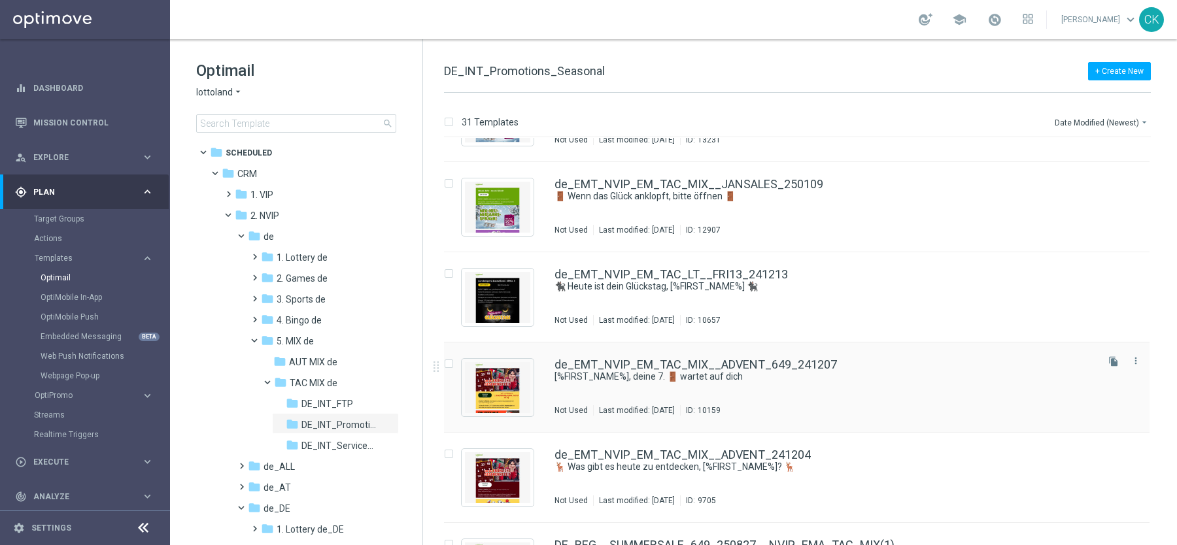
scroll to position [2390, 0]
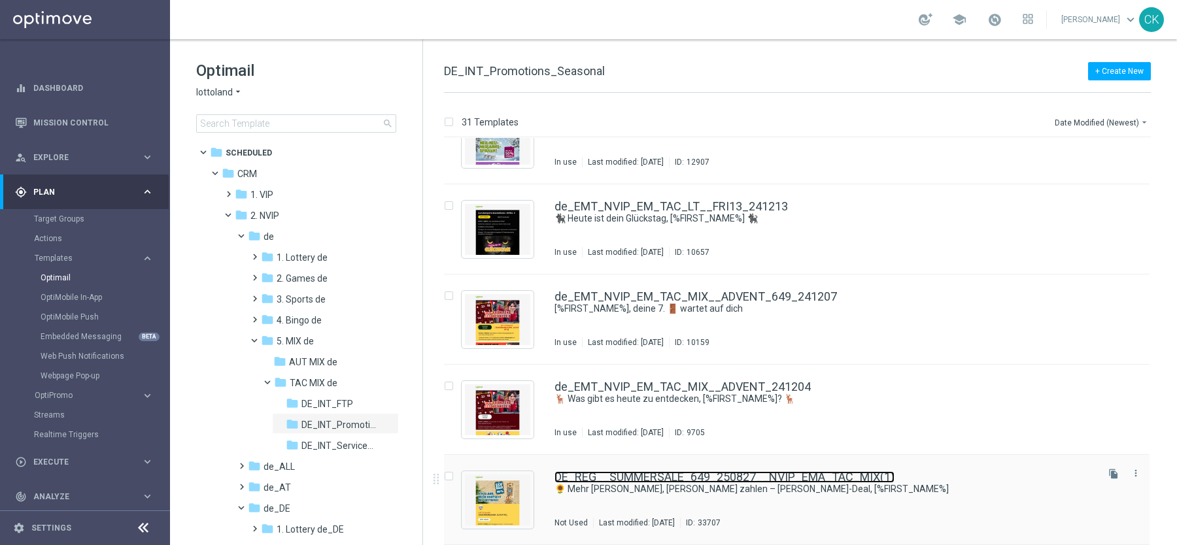
click at [701, 475] on link "DE_REG__SUMMERSALE_649_250827__NVIP_EMA_TAC_MIX(1)" at bounding box center [724, 477] width 340 height 12
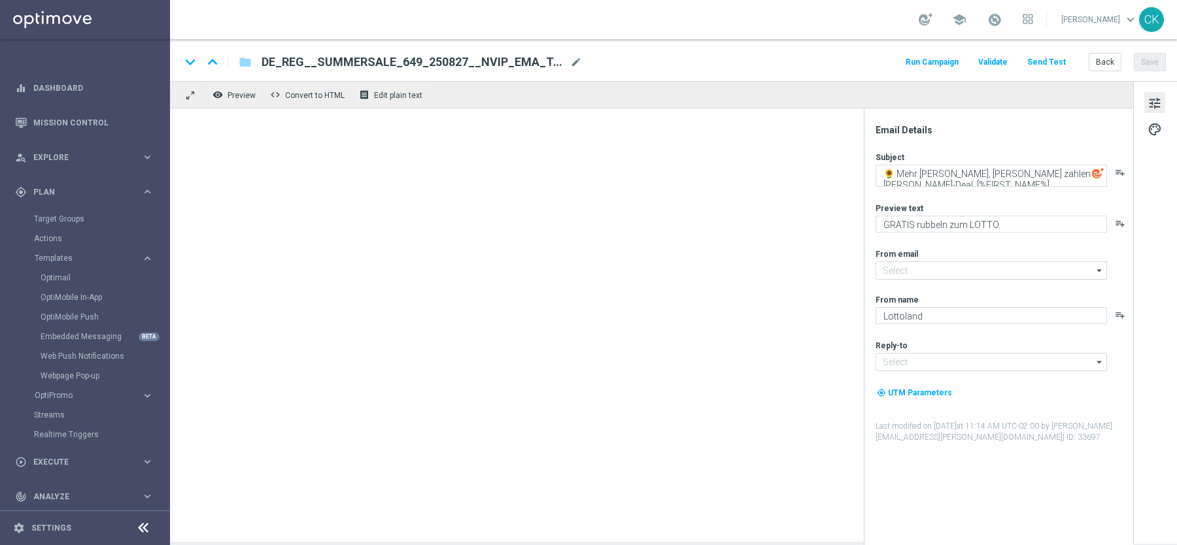
type input "[EMAIL_ADDRESS][DOMAIN_NAME]"
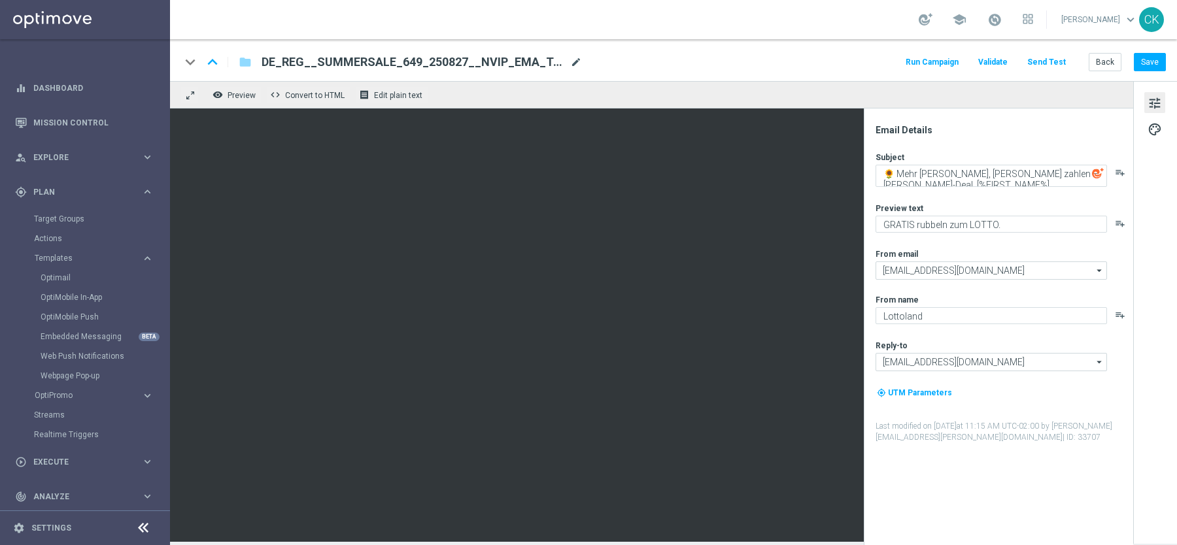
click at [571, 60] on span "mode_edit" at bounding box center [576, 62] width 12 height 12
click at [546, 62] on input "DE_REG__SUMMERSALE_649_250827__NVIP_EMA_TAC_MIX(1)" at bounding box center [424, 62] width 324 height 17
paste input "INT__SUMMERSALE_649_250827__NVIP_EMA_TAC_MIX"
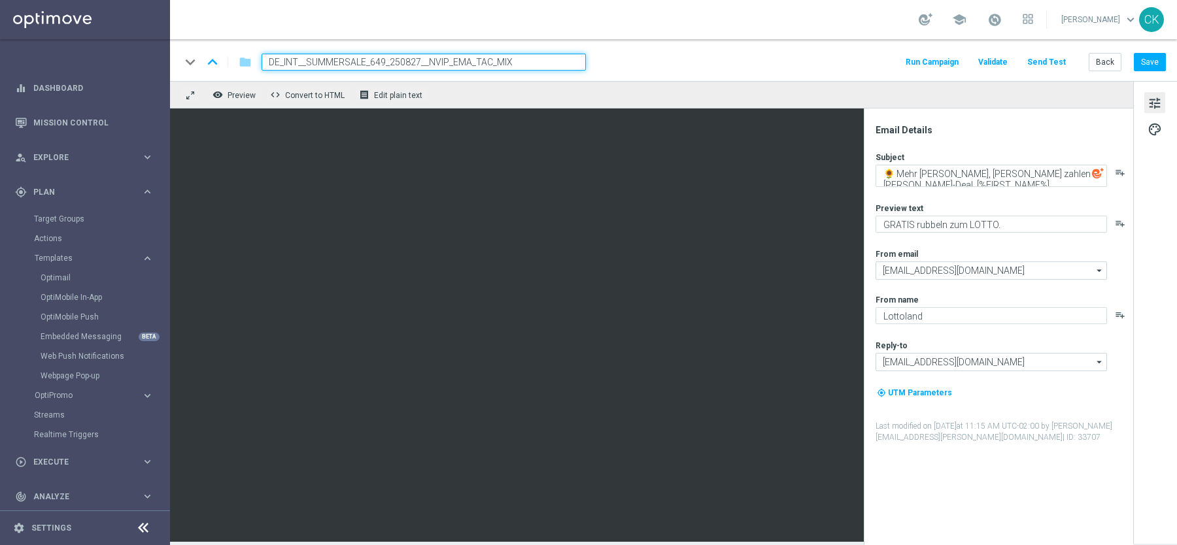
type input "DE_INT__SUMMERSALE_649_250827__NVIP_EMA_TAC_MIX"
click at [662, 71] on div "keyboard_arrow_down keyboard_arrow_up folder DE_INT__SUMMERSALE_649_250827__NVI…" at bounding box center [673, 60] width 1007 height 42
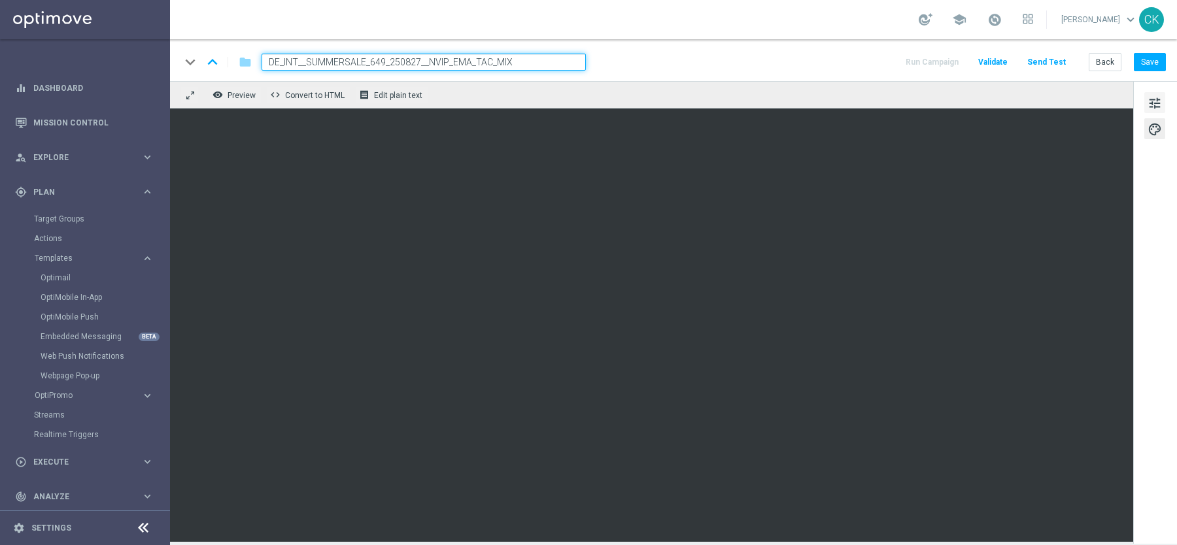
click at [1154, 92] on button "tune" at bounding box center [1154, 102] width 21 height 21
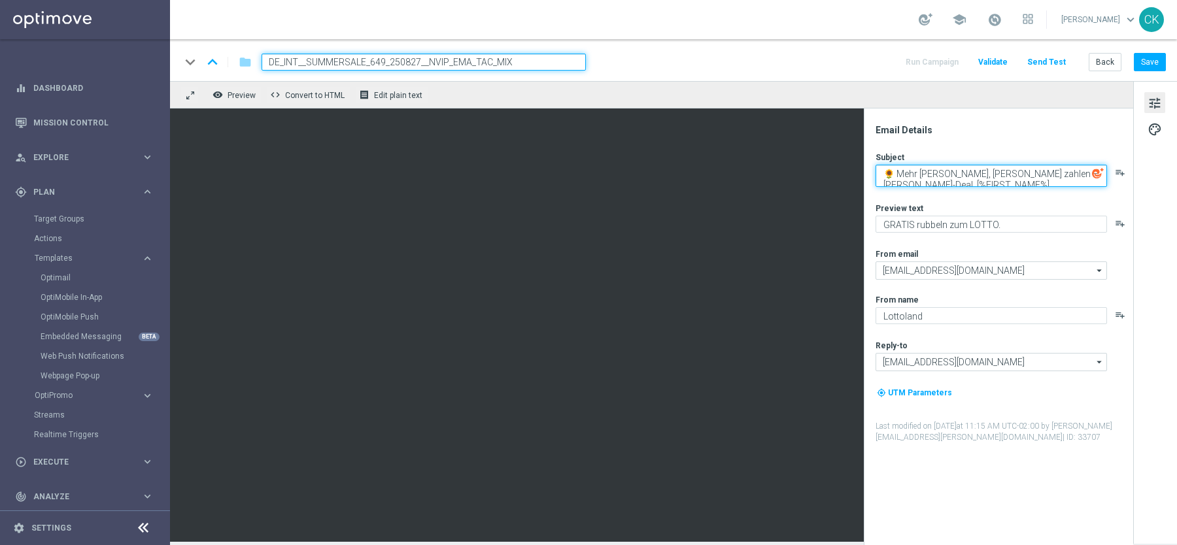
drag, startPoint x: 981, startPoint y: 182, endPoint x: 873, endPoint y: 147, distance: 114.1
click at [873, 147] on div "Email Details Subject 🌻 Mehr [PERSON_NAME], [PERSON_NAME] zahlen – [PERSON_NAME…" at bounding box center [1002, 334] width 260 height 421
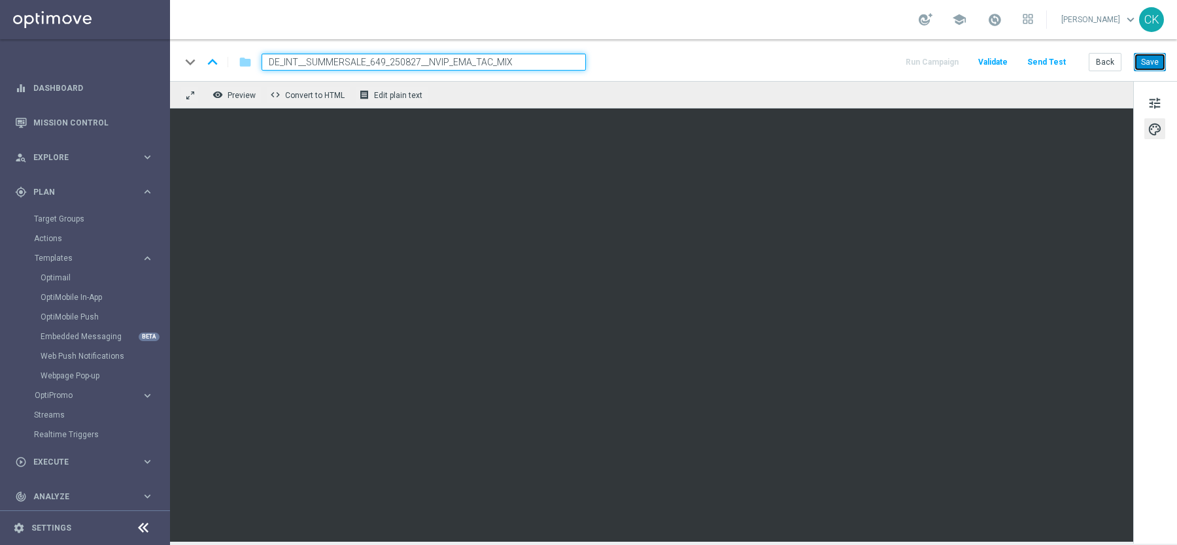
click at [1151, 60] on button "Save" at bounding box center [1150, 62] width 32 height 18
click at [1155, 63] on button "Save" at bounding box center [1150, 62] width 32 height 18
